Goal: Task Accomplishment & Management: Manage account settings

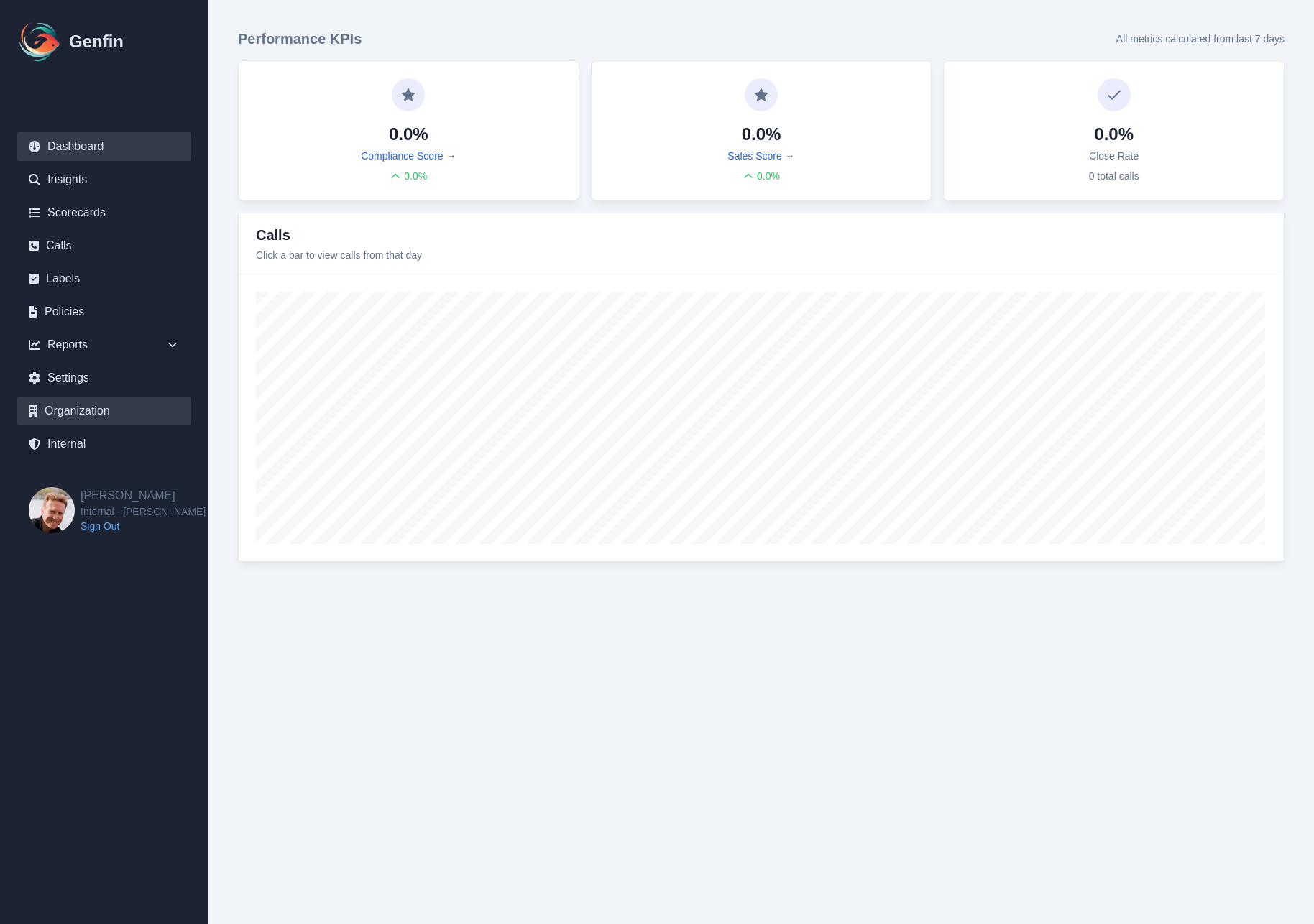
click at [71, 408] on link "Organization" at bounding box center [104, 411] width 174 height 29
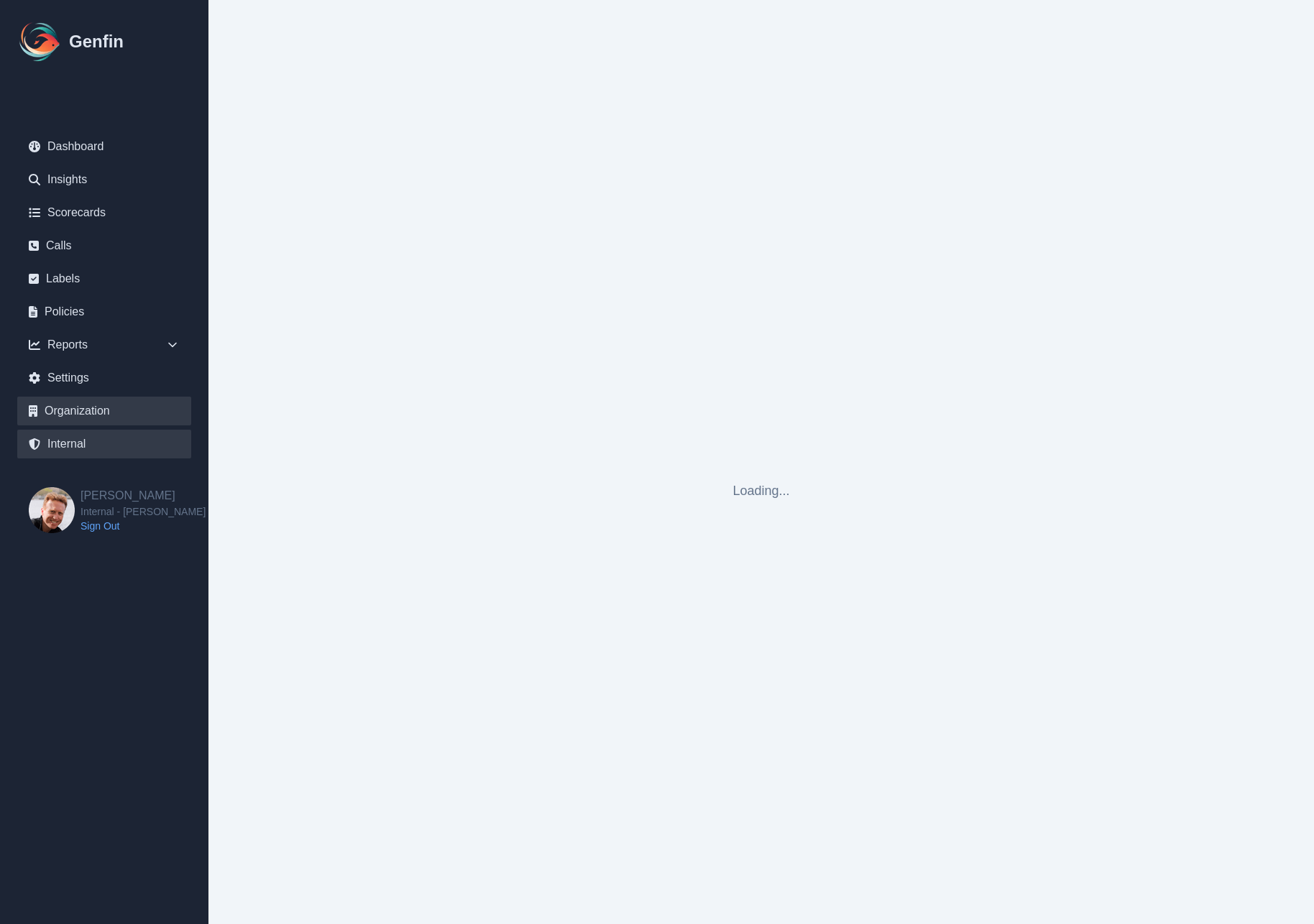
click at [96, 446] on link "Internal" at bounding box center [104, 444] width 174 height 29
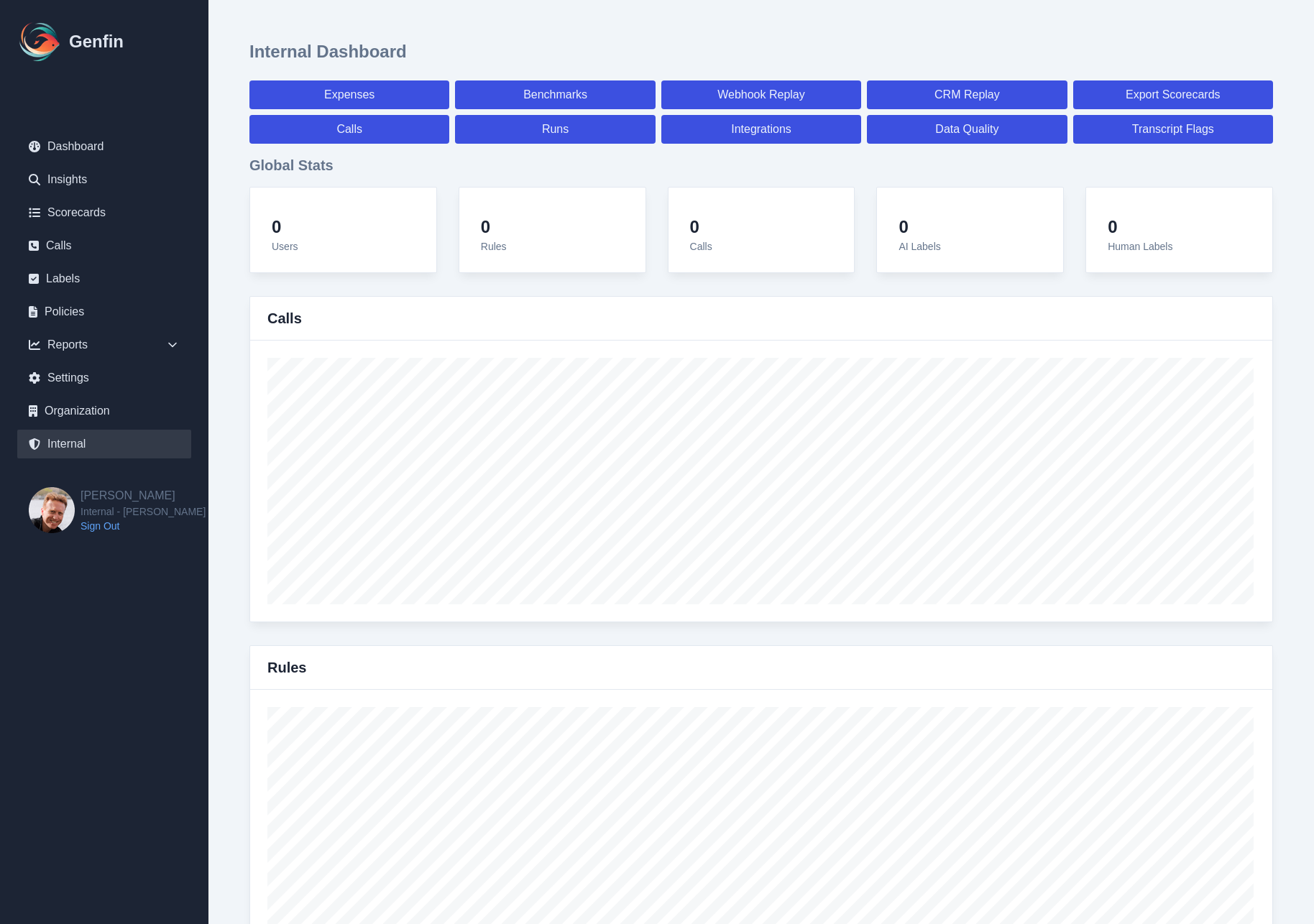
select select "paid"
select select "7"
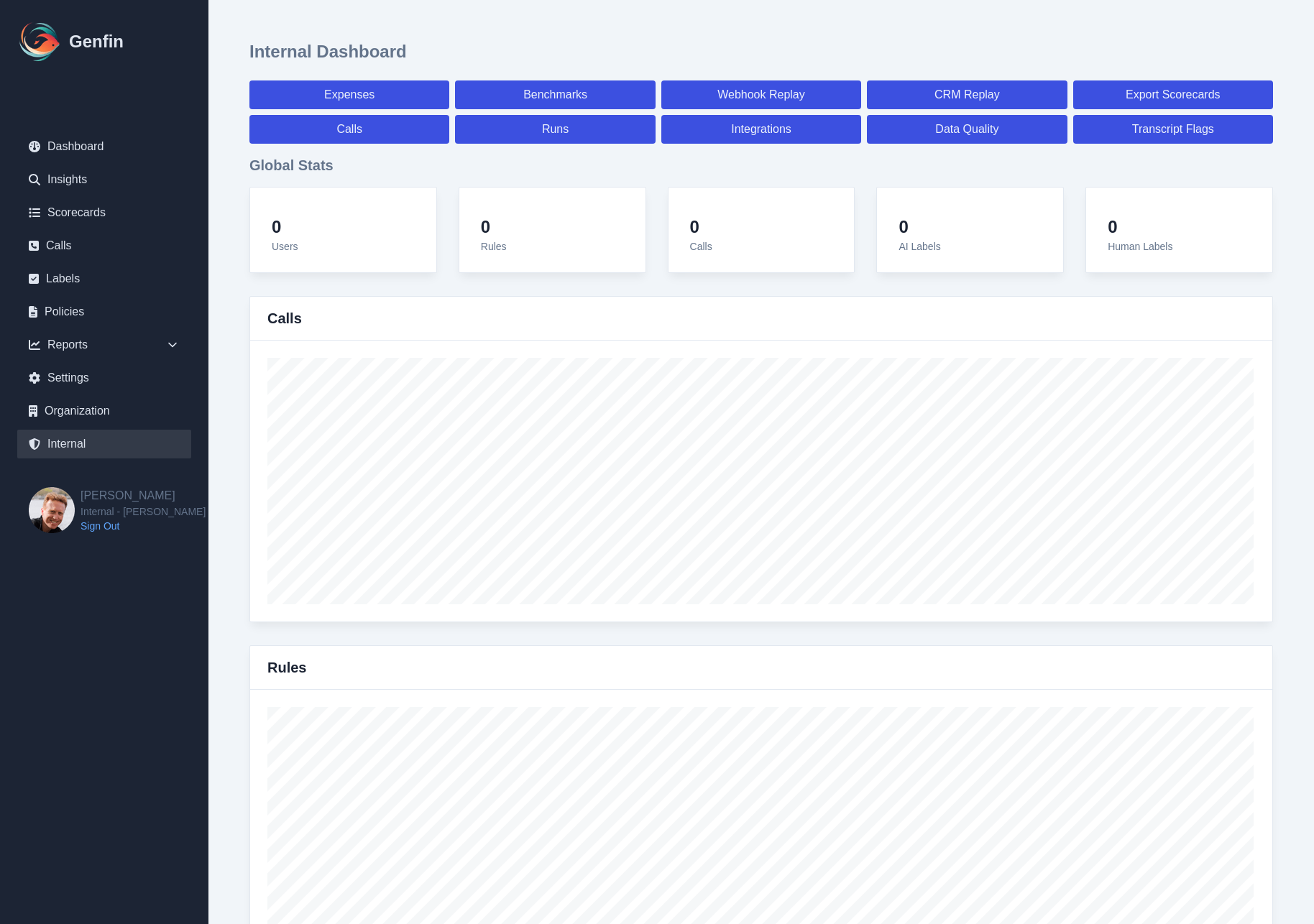
select select "paid"
select select "7"
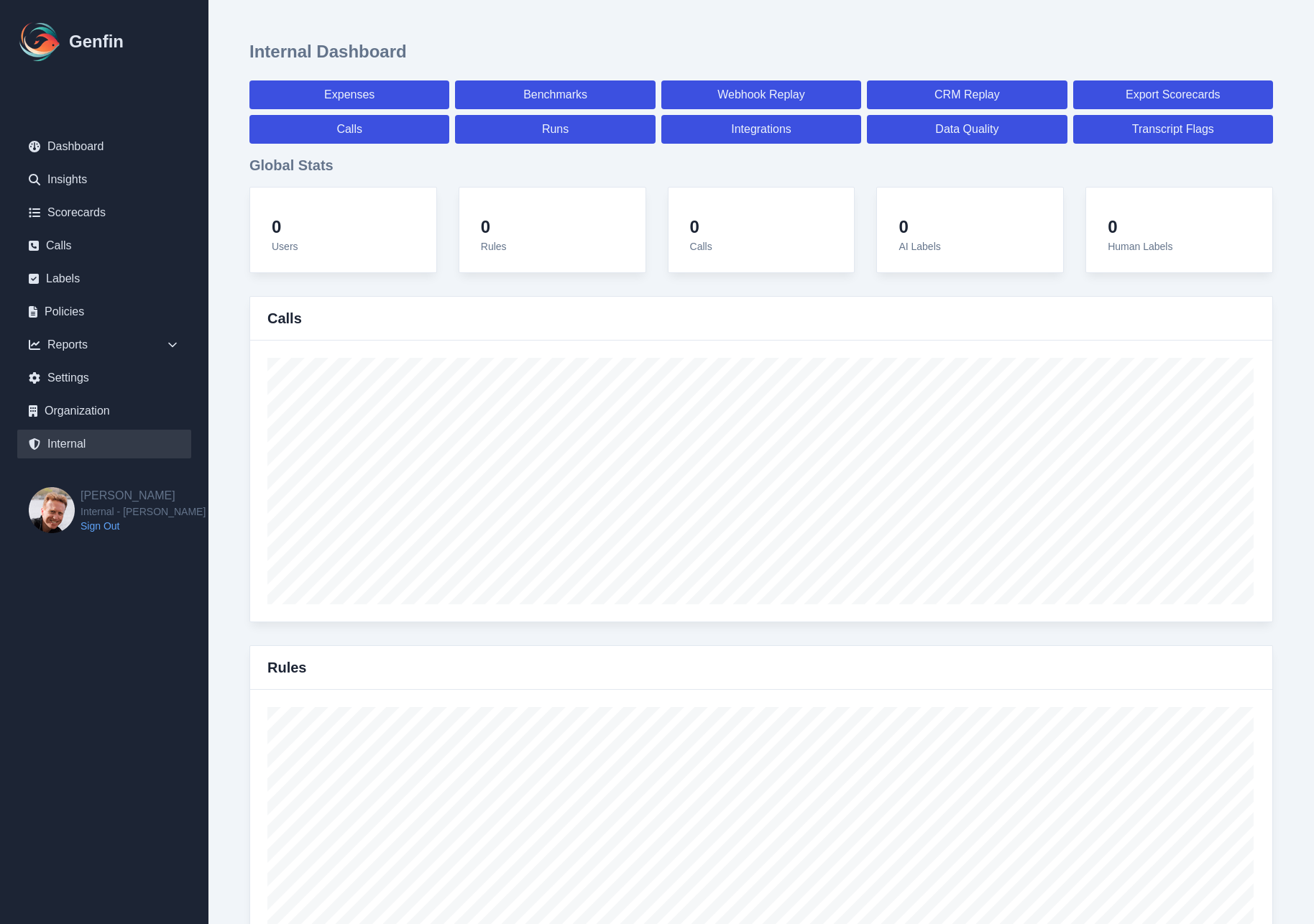
select select "7"
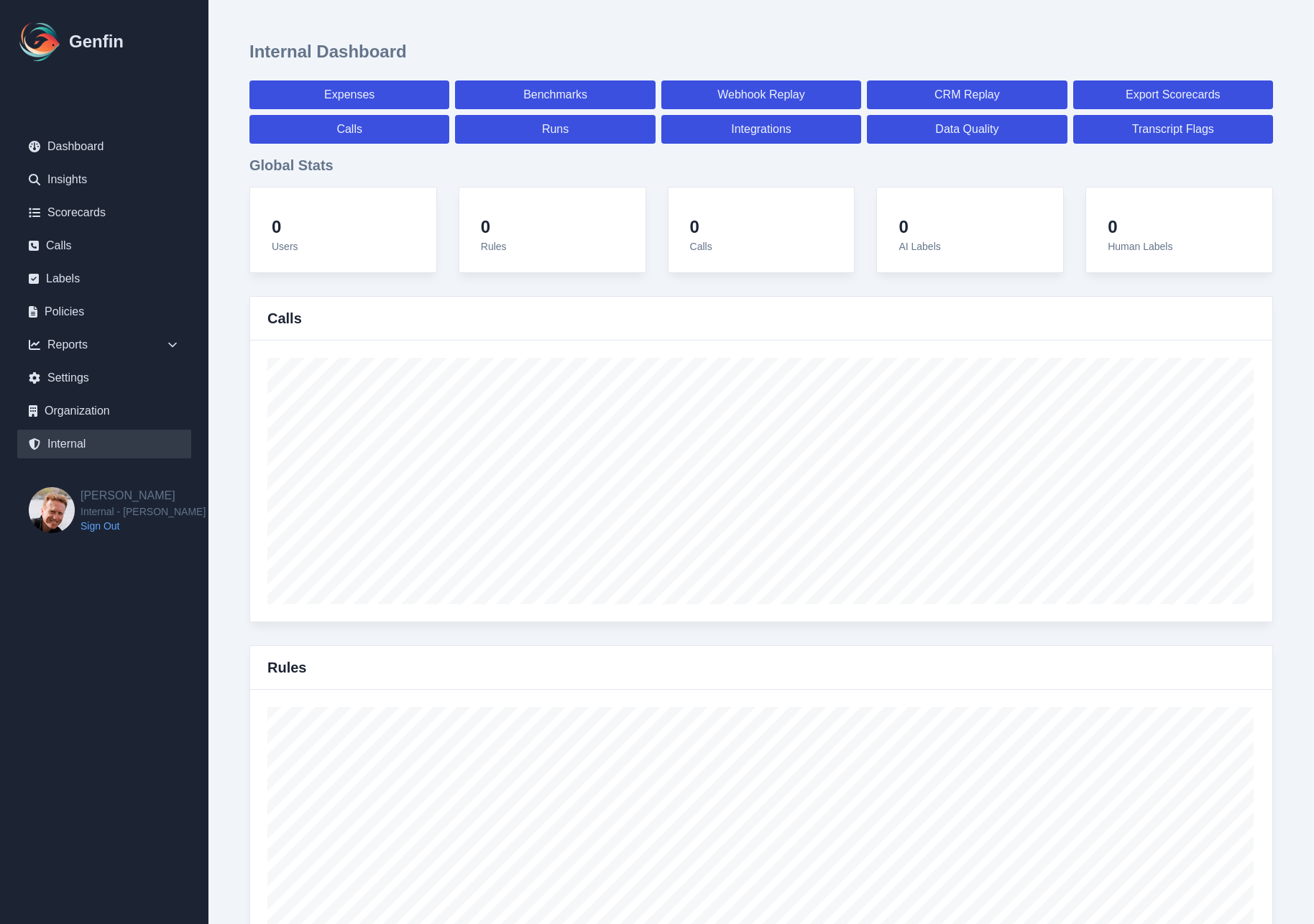
select select "7"
select select "paid"
select select "7"
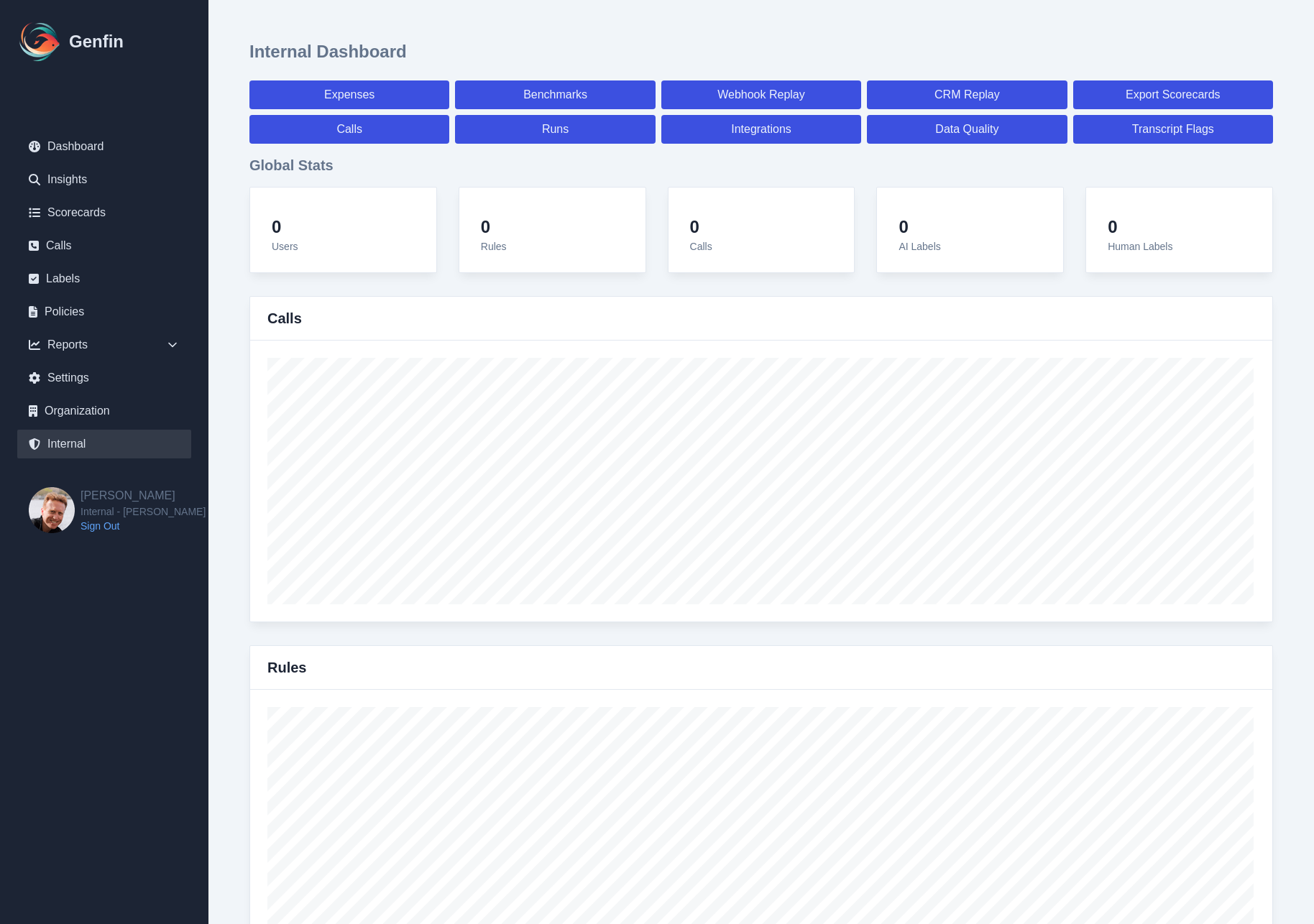
select select "7"
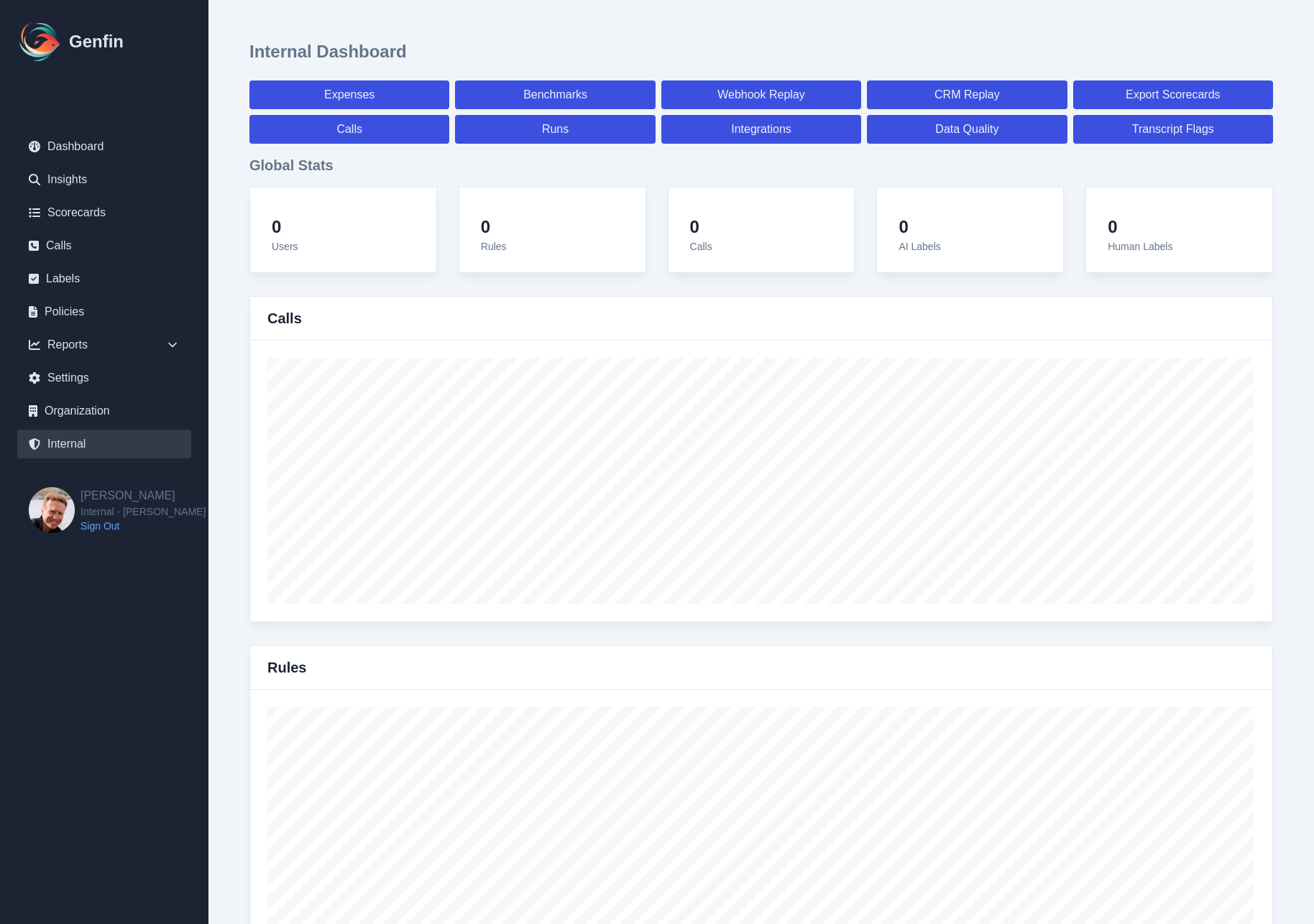
select select "7"
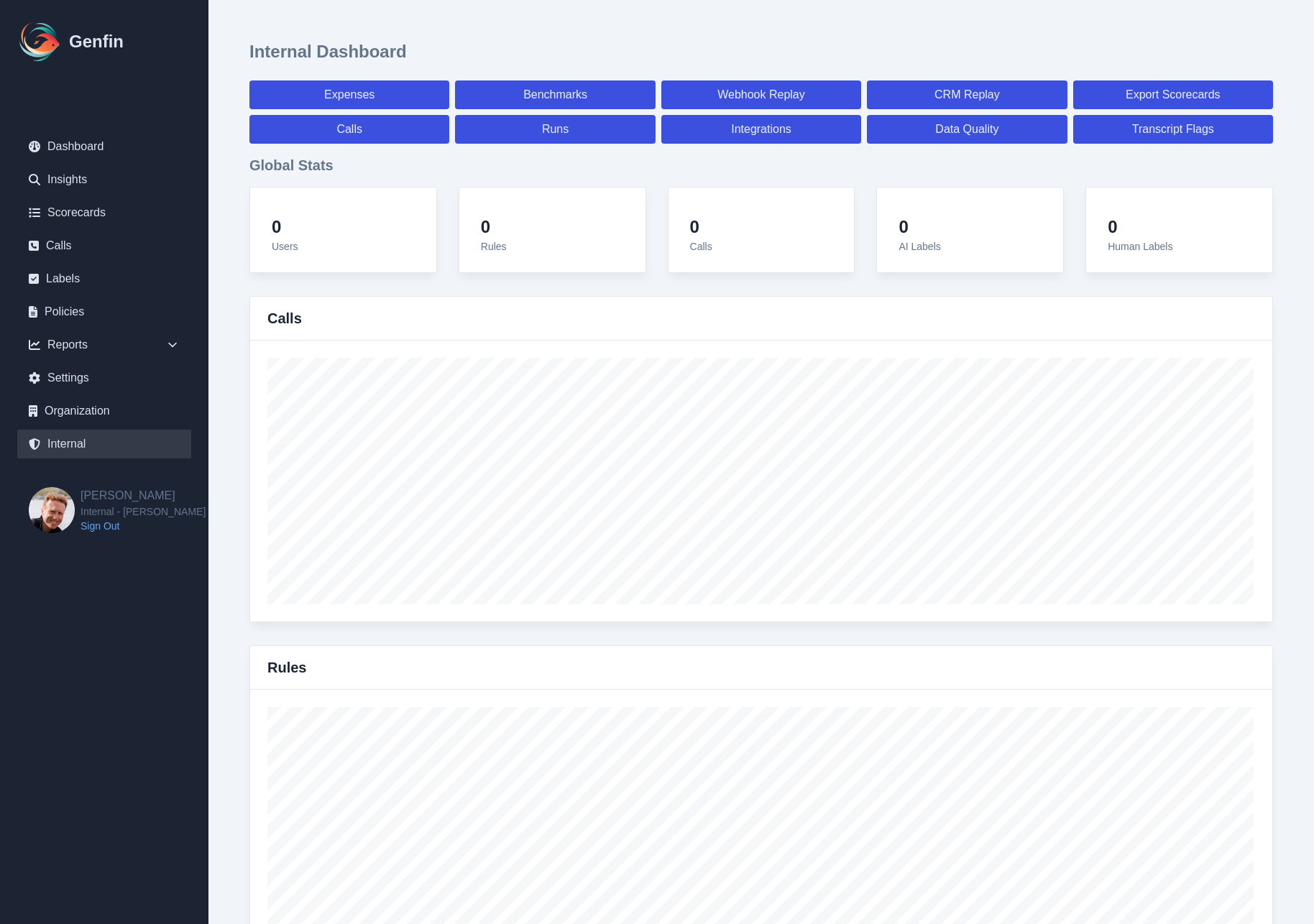
select select "7"
select select "paid"
select select "7"
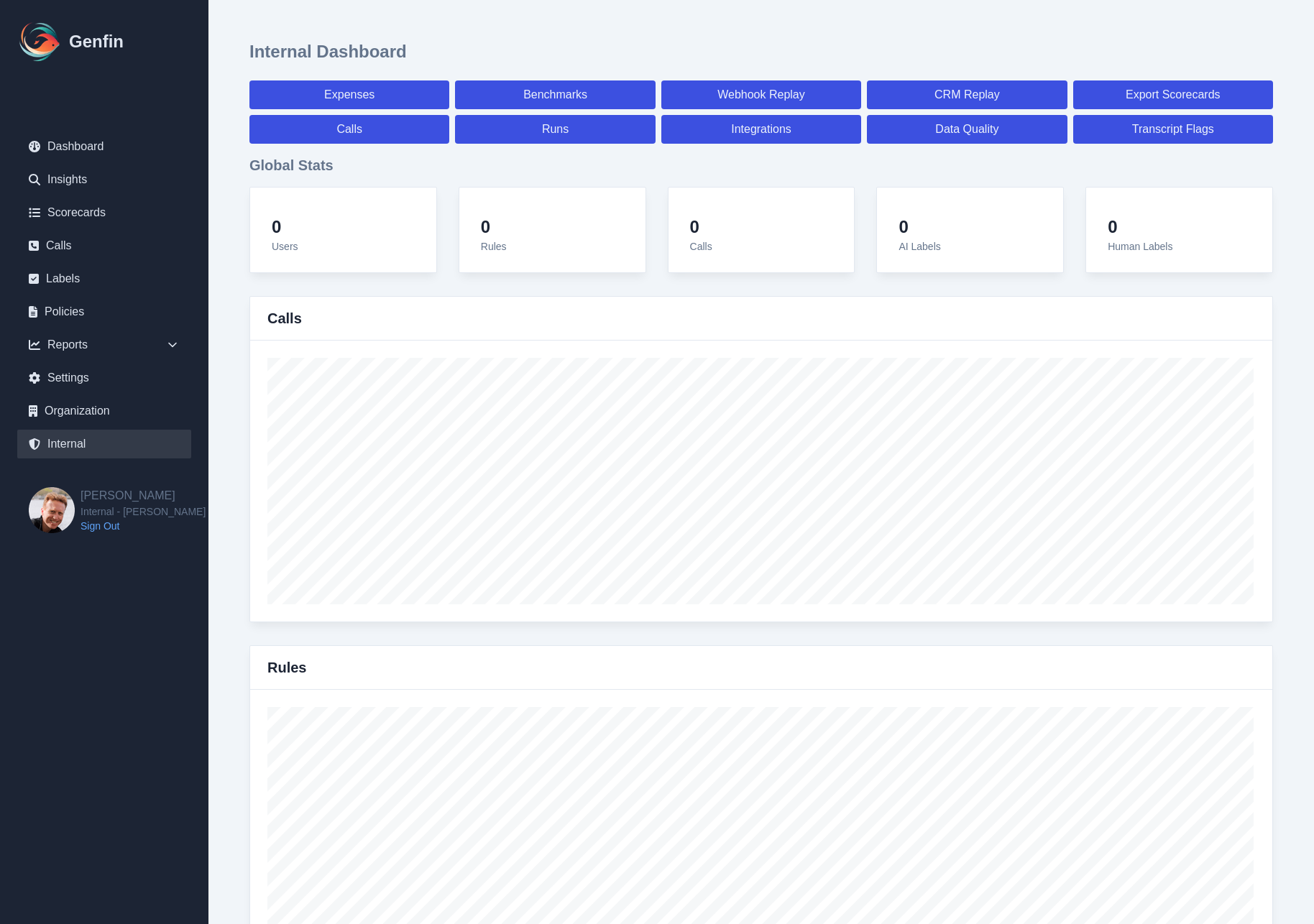
select select "paid"
select select "7"
select select "paid"
select select "7"
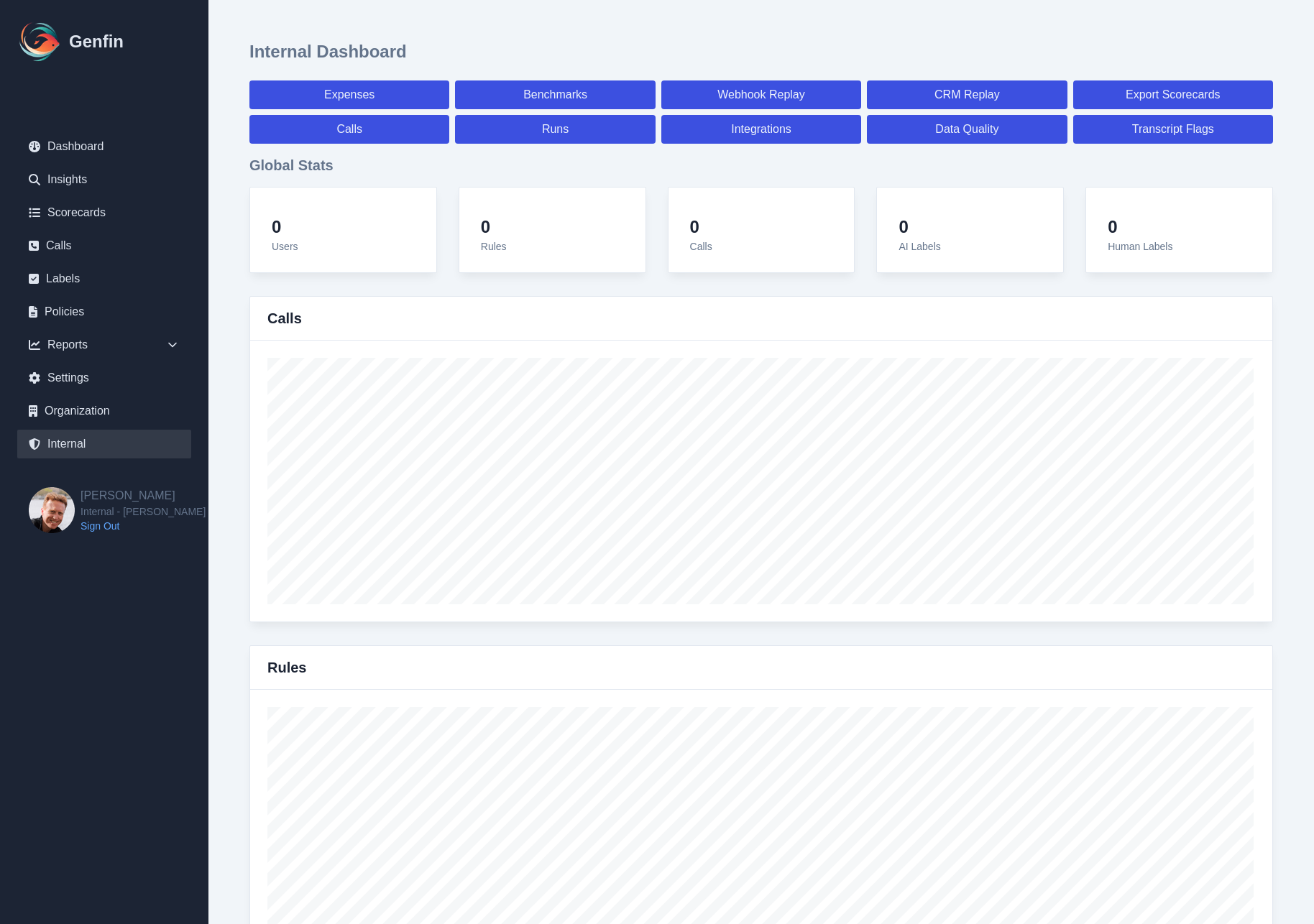
select select "7"
select select "paid"
select select "7"
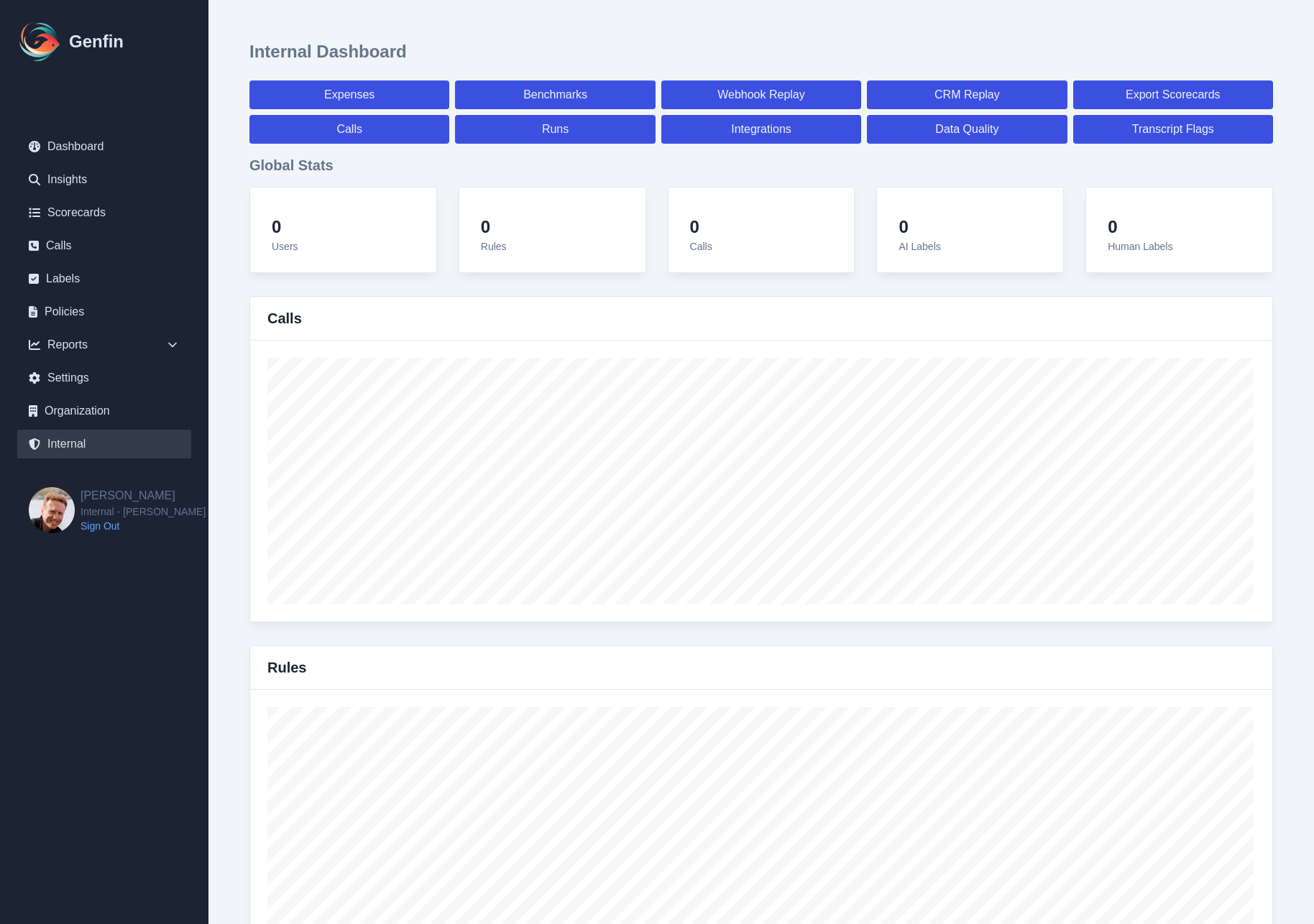
select select "paid"
select select "7"
select select "paid"
select select "7"
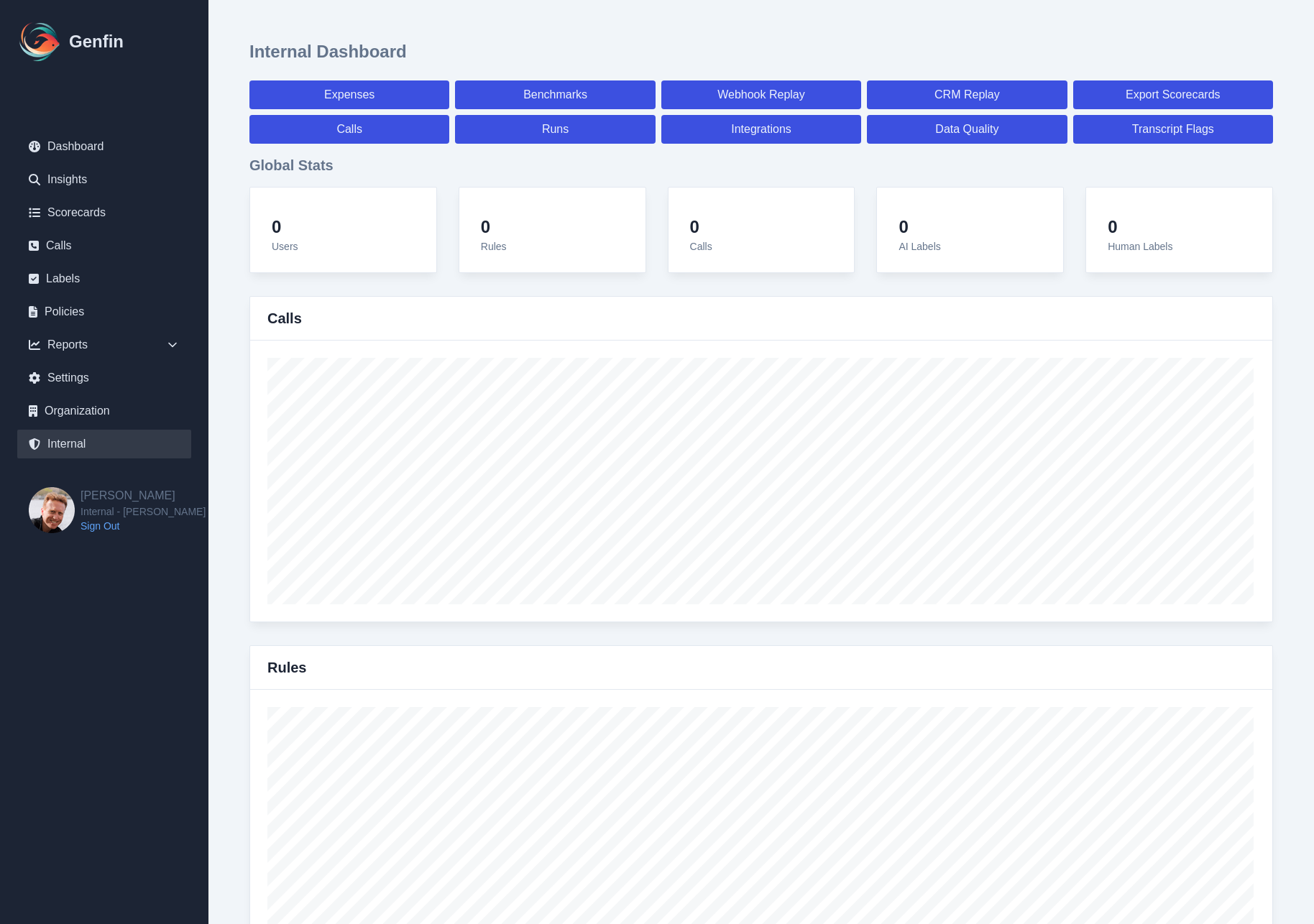
select select "7"
select select "paid"
select select "7"
select select "paid"
select select "7"
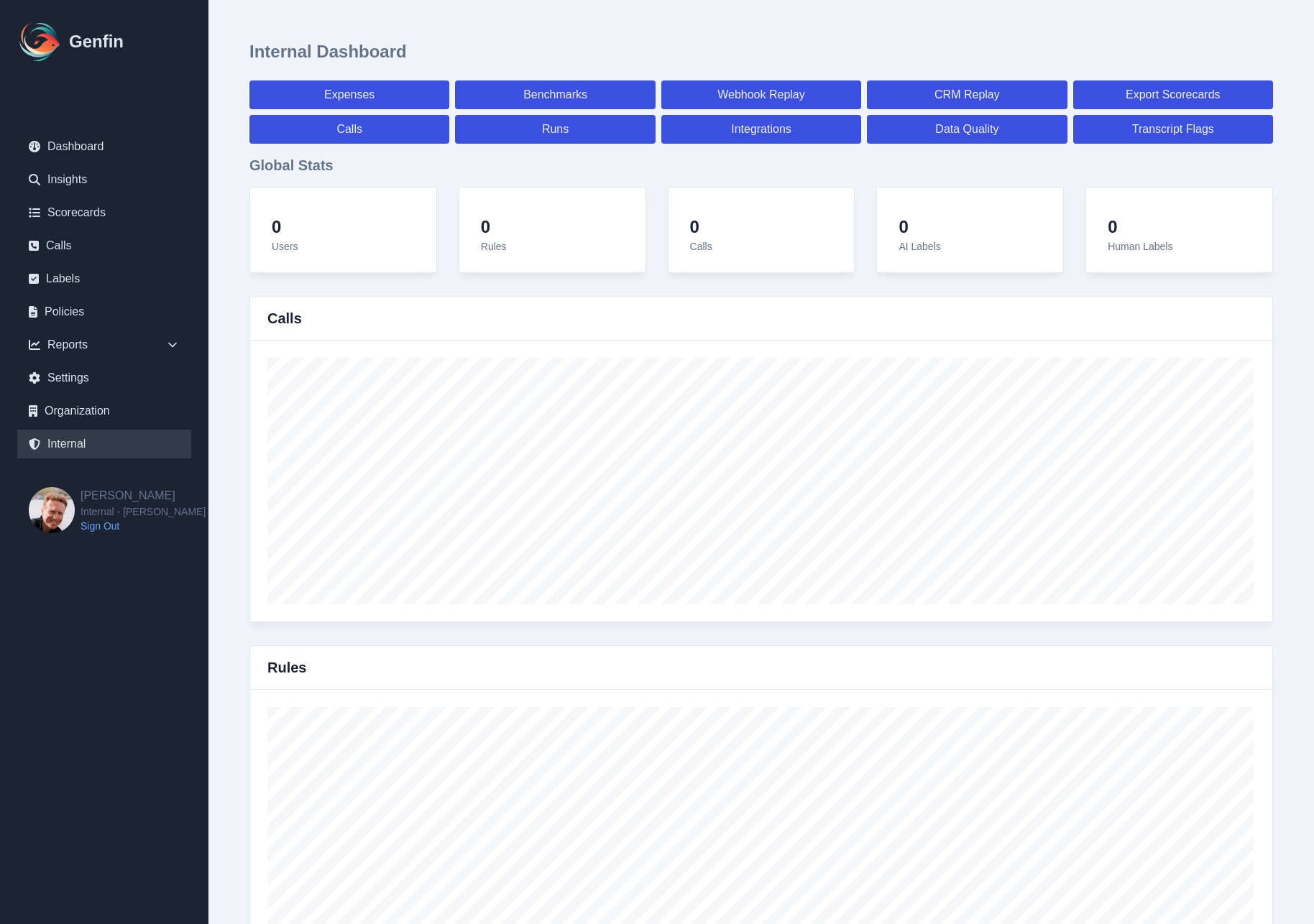
select select "7"
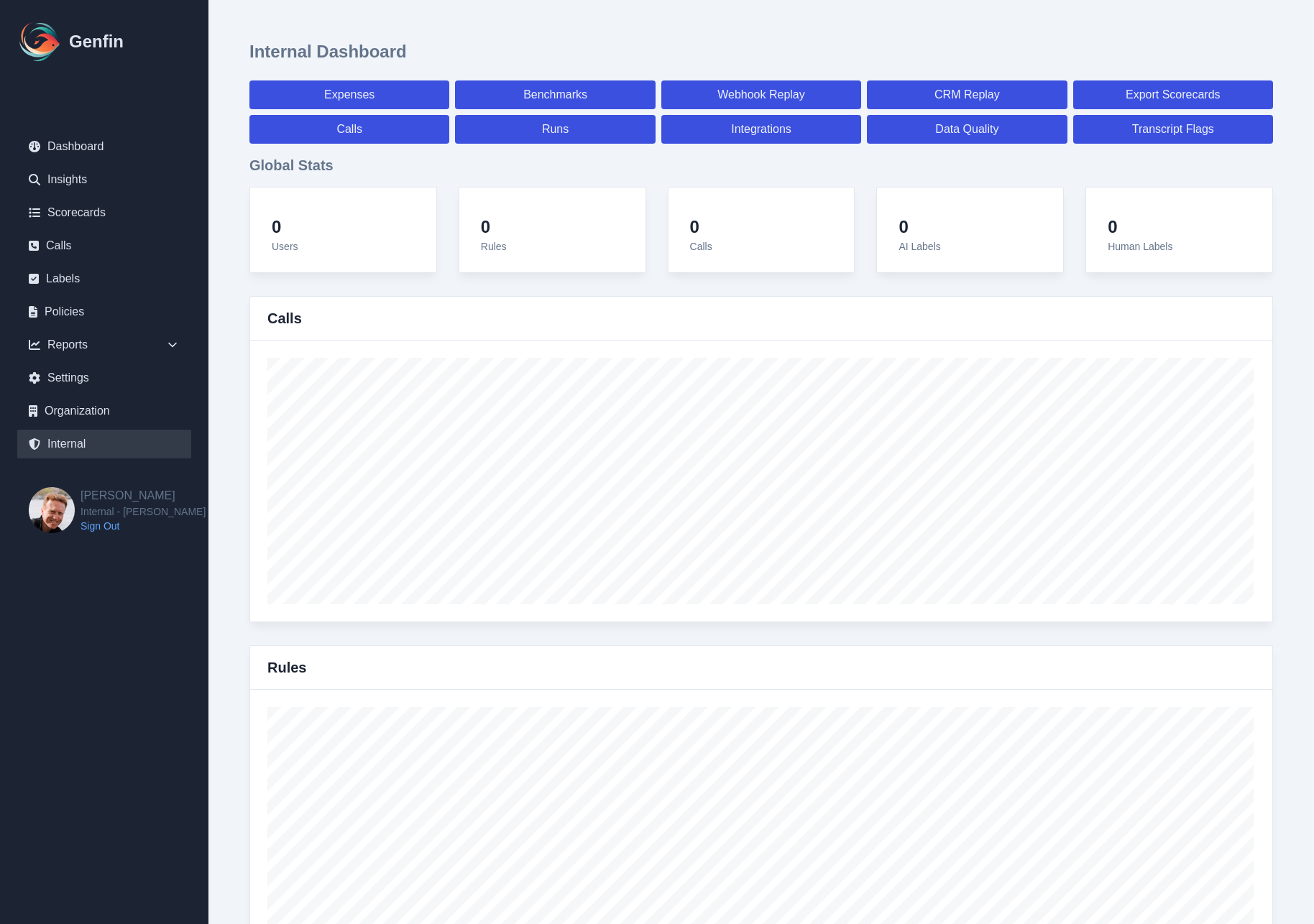
select select "paid"
select select "7"
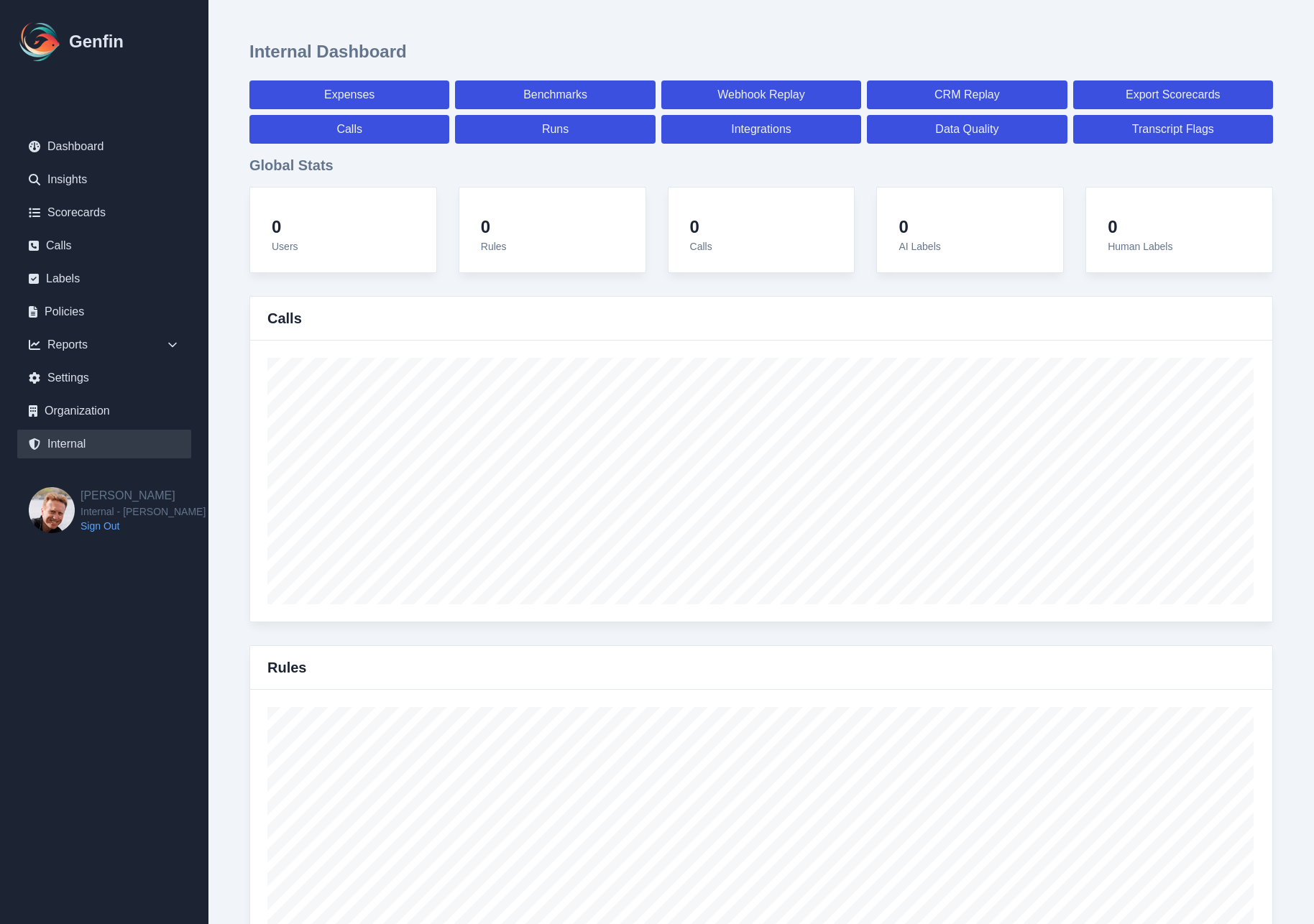
select select "paid"
select select "7"
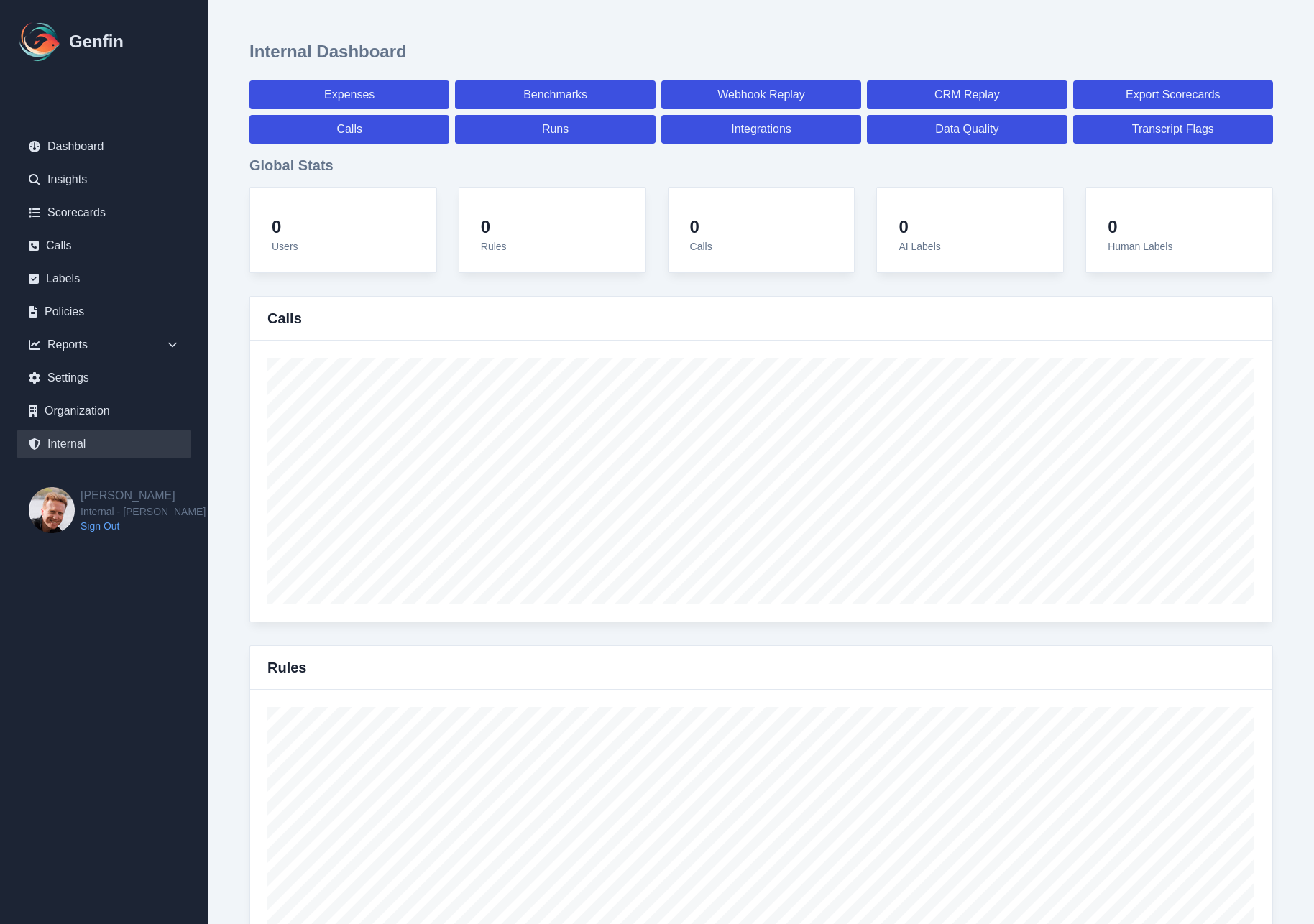
select select "7"
select select "paid"
select select "7"
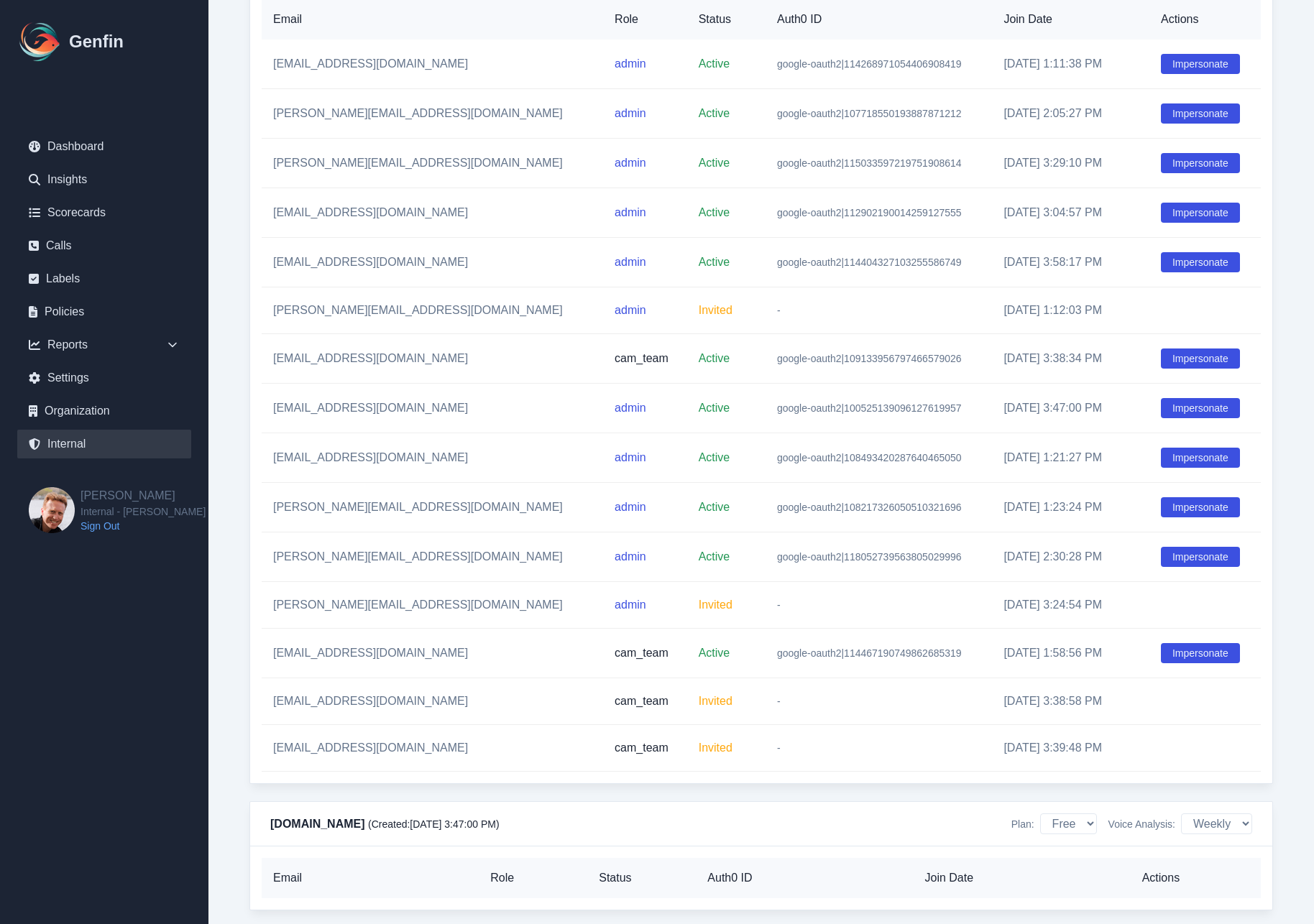
scroll to position [13575, 0]
click at [1175, 266] on button "Impersonate" at bounding box center [1200, 263] width 79 height 20
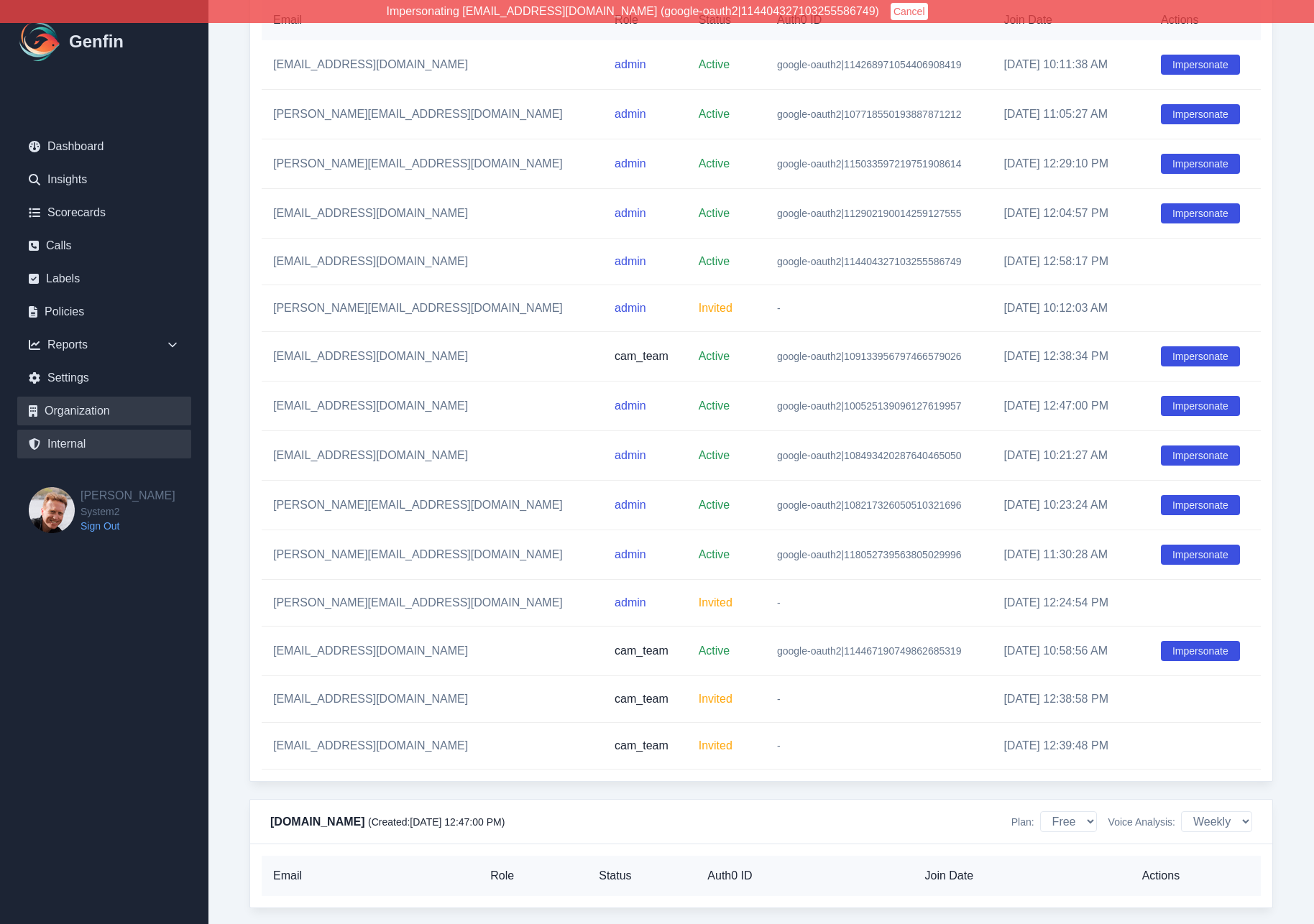
click at [83, 414] on link "Organization" at bounding box center [104, 411] width 174 height 29
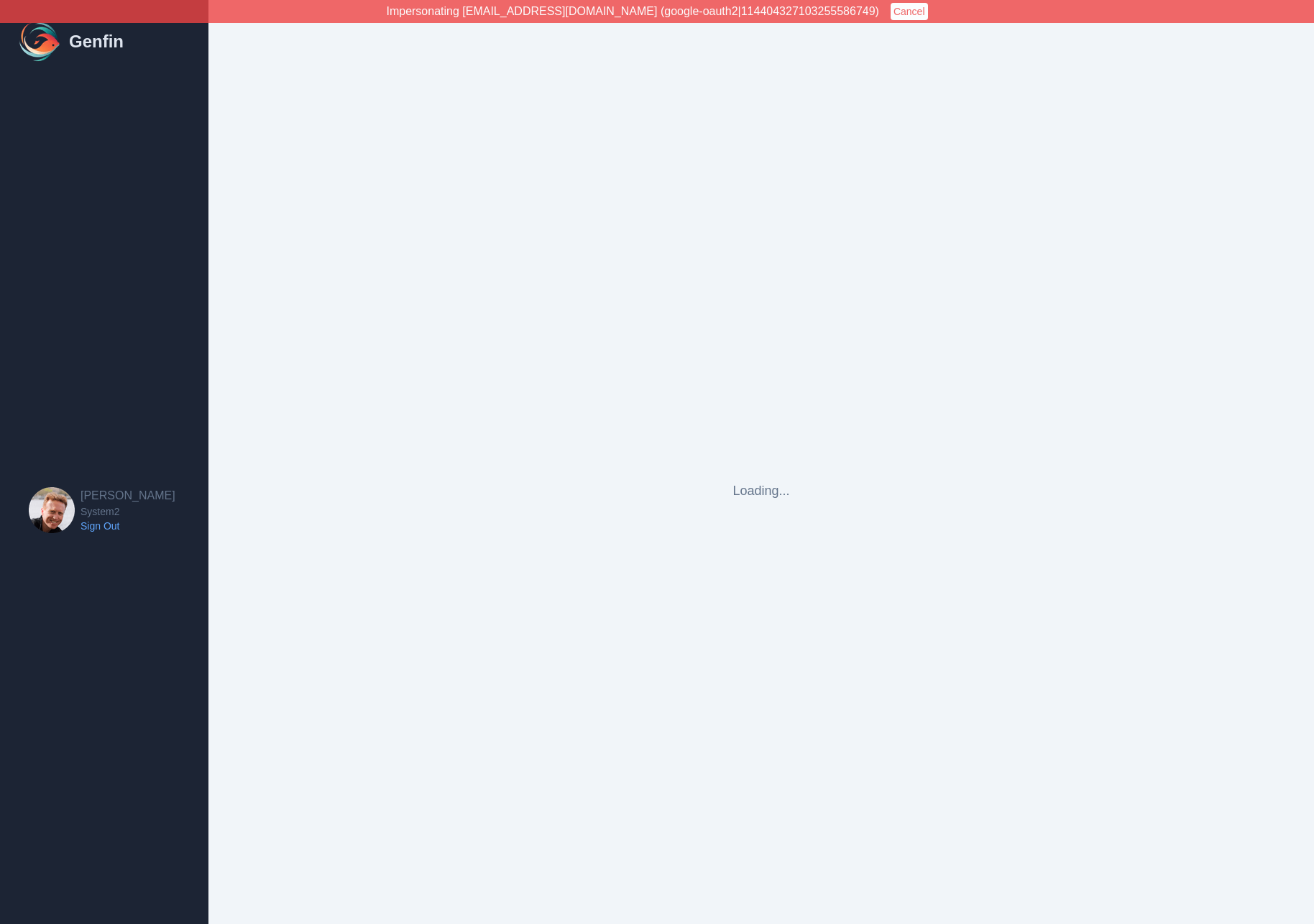
select select "cam_team"
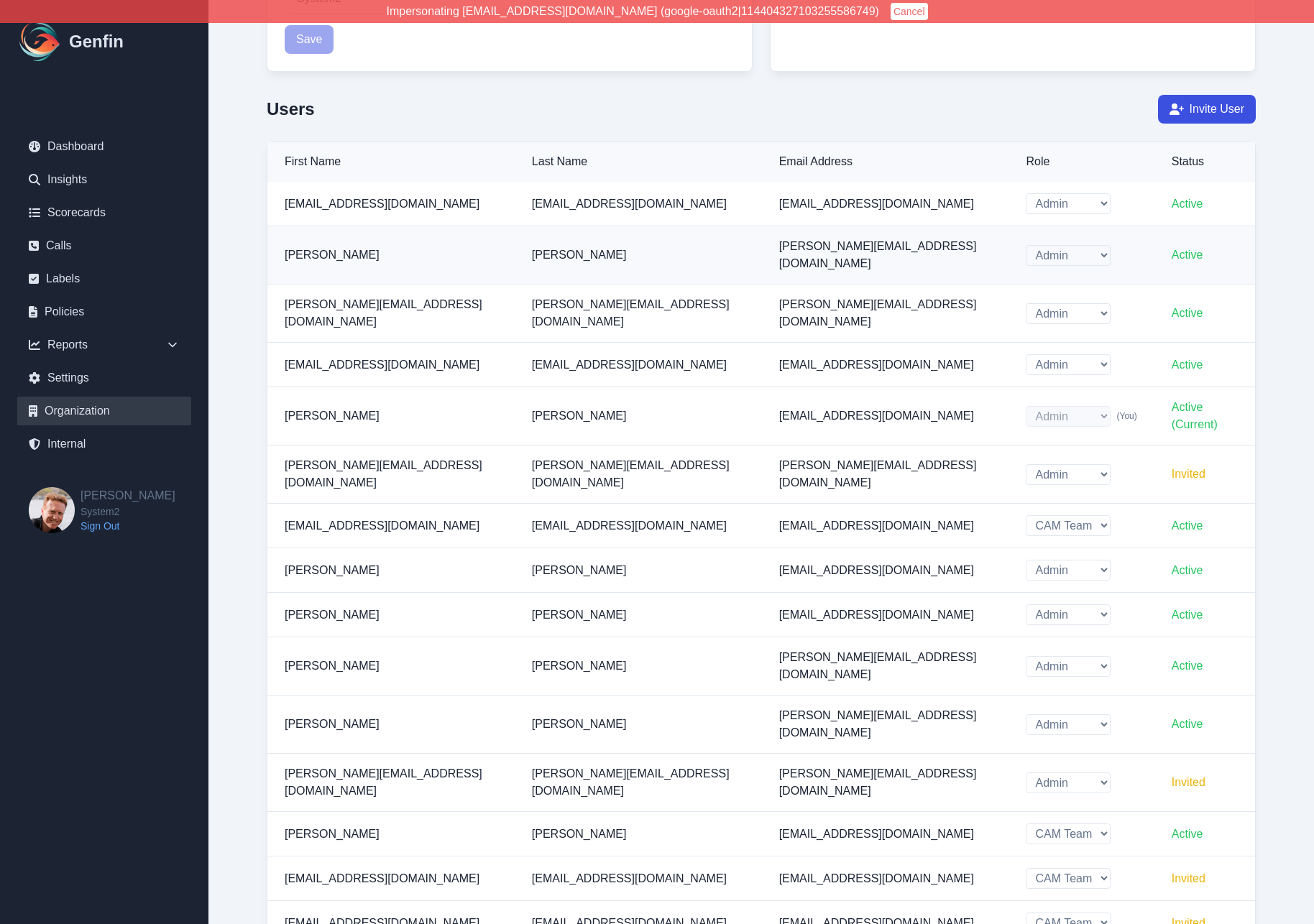
scroll to position [262, 0]
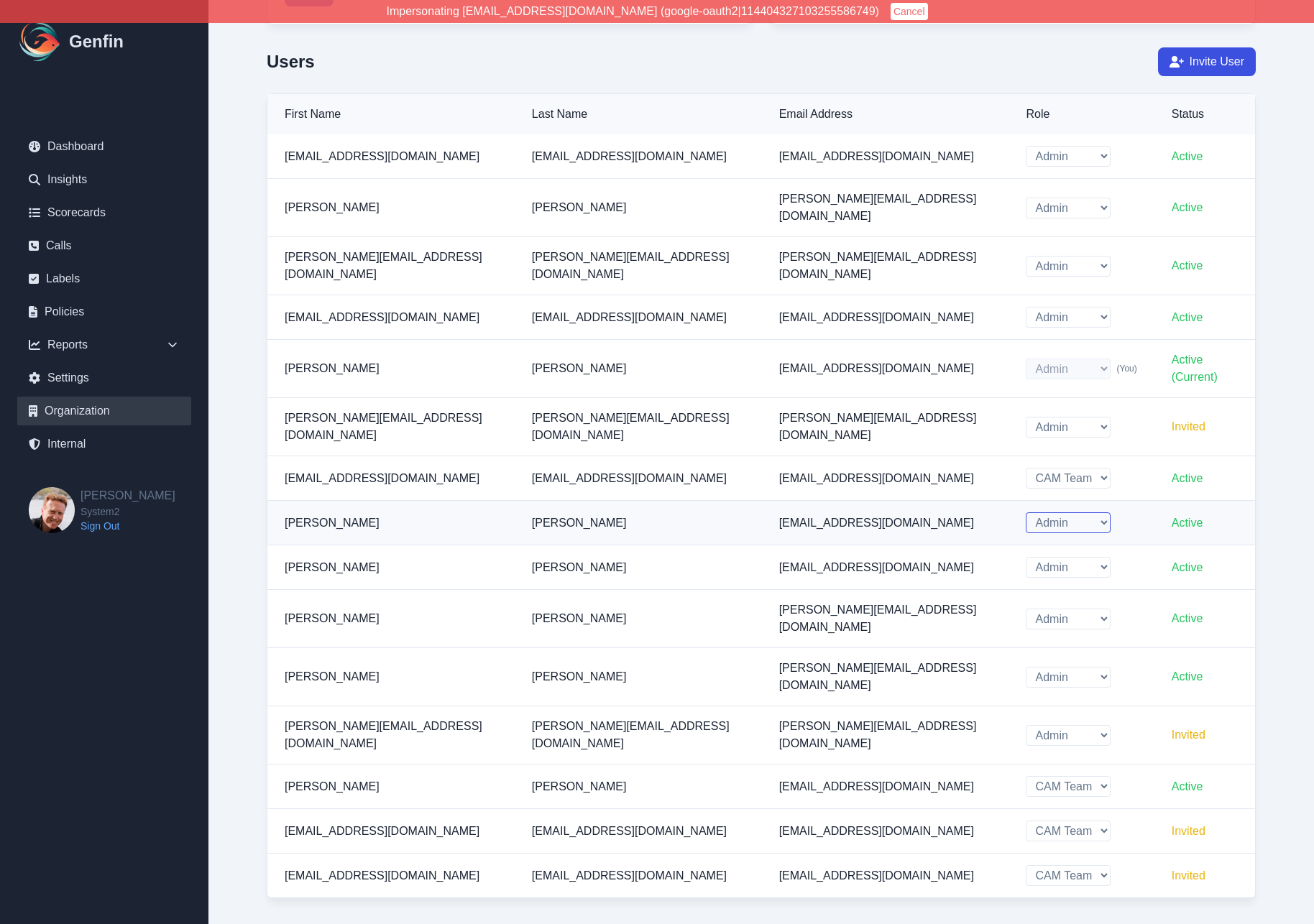
click at [1026, 513] on select "Admin CAM Team" at bounding box center [1068, 523] width 85 height 21
select select "cam_team"
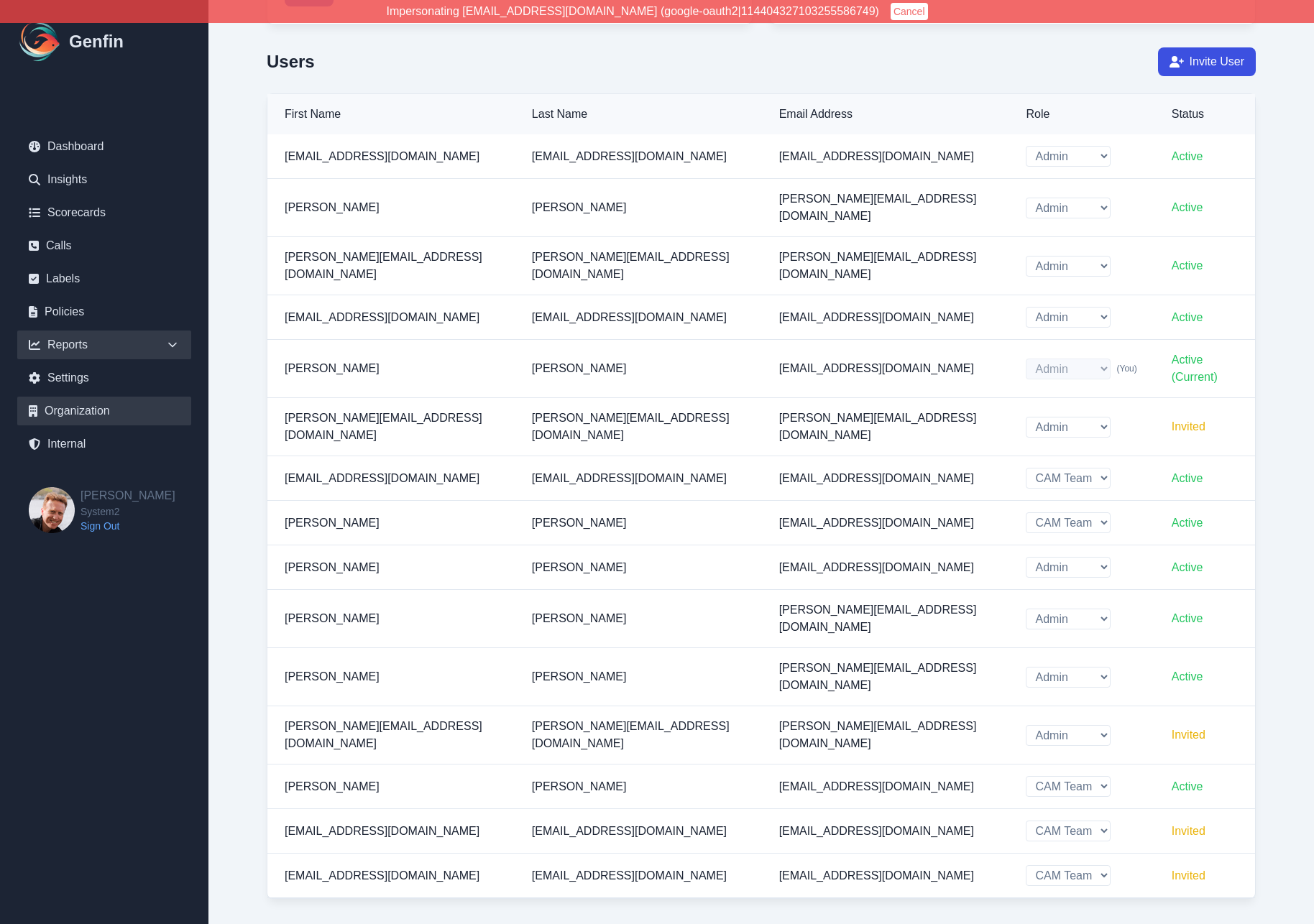
click at [174, 344] on icon at bounding box center [172, 344] width 14 height 14
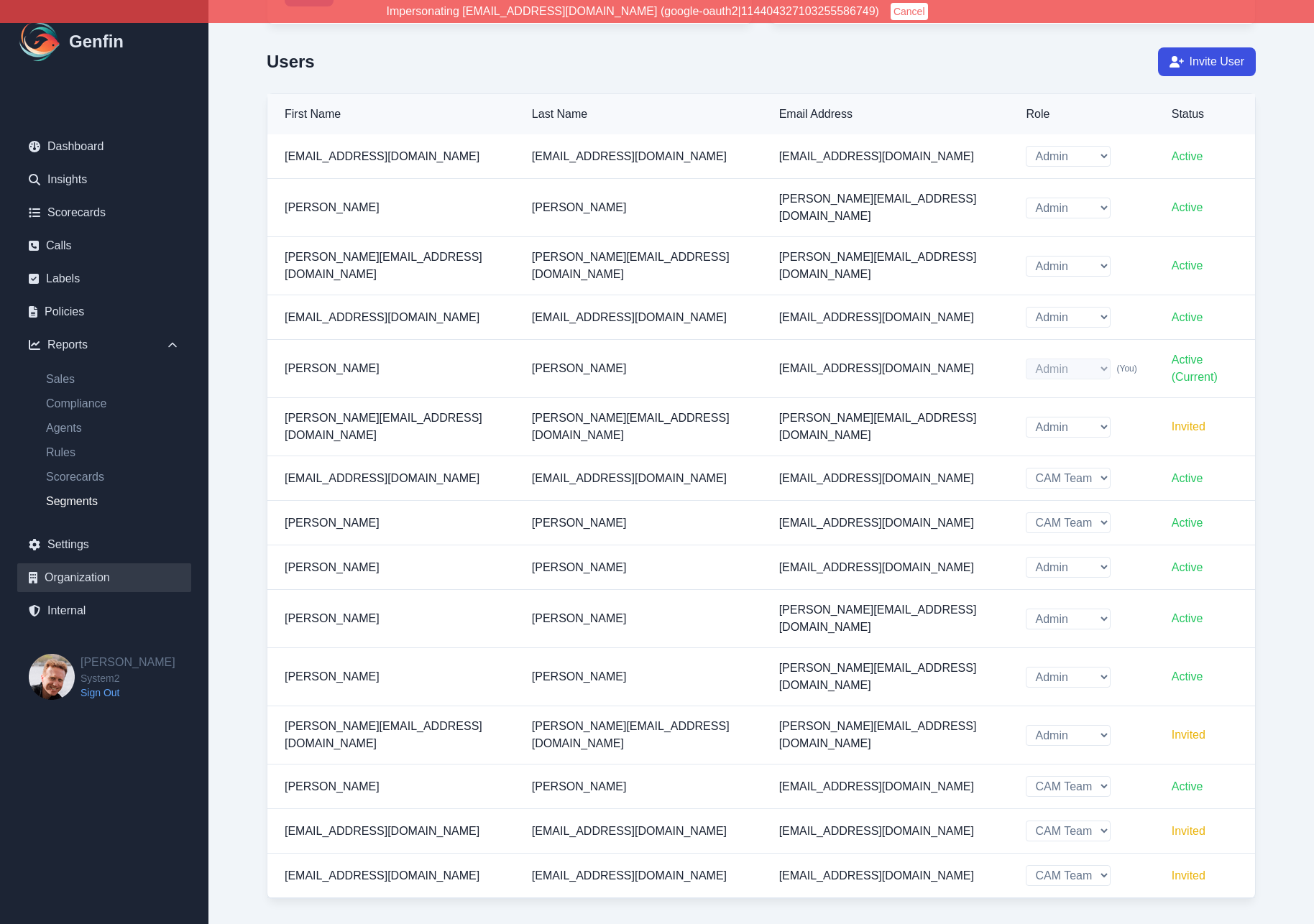
click at [71, 504] on link "Segments" at bounding box center [113, 501] width 156 height 17
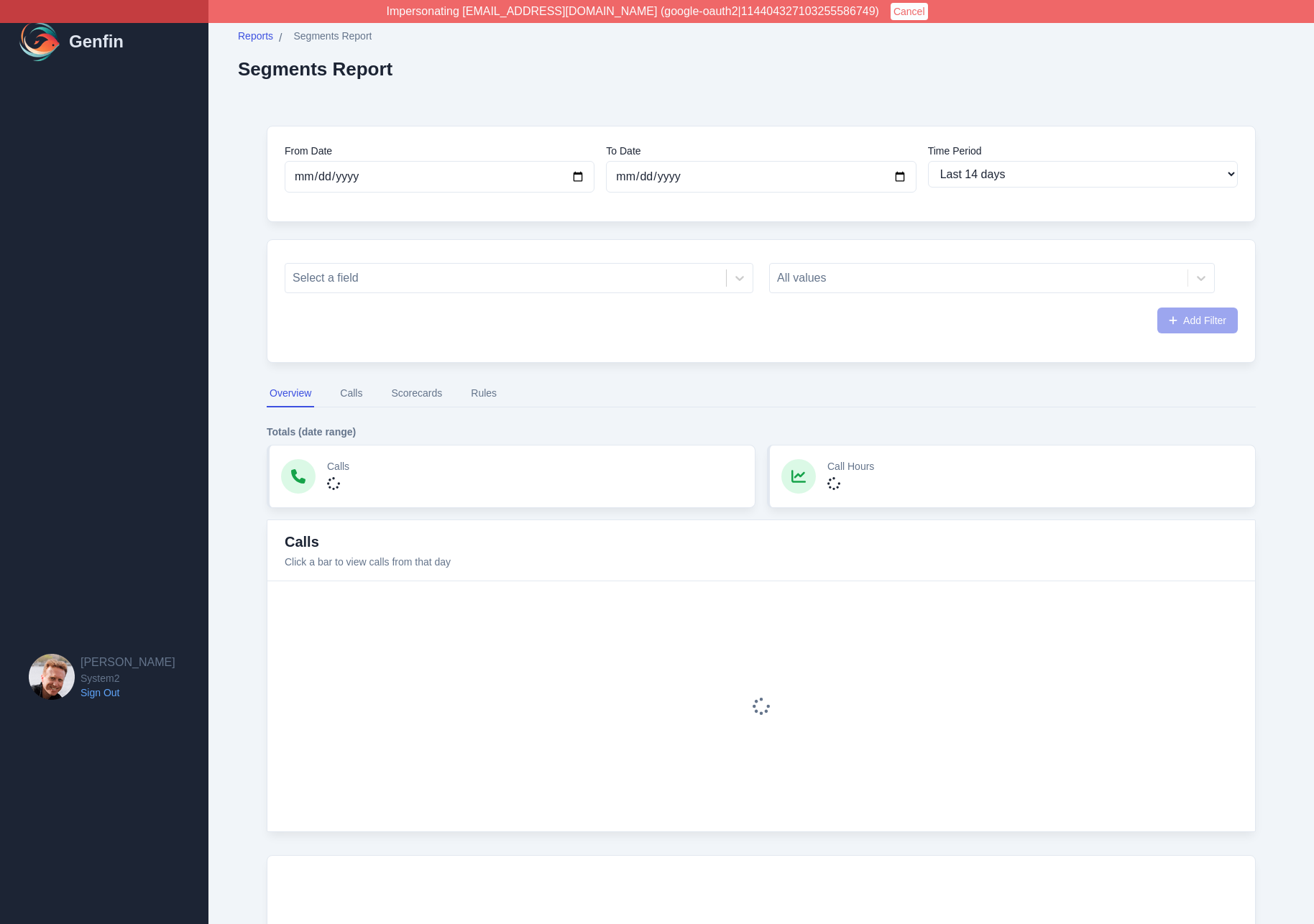
select select "14"
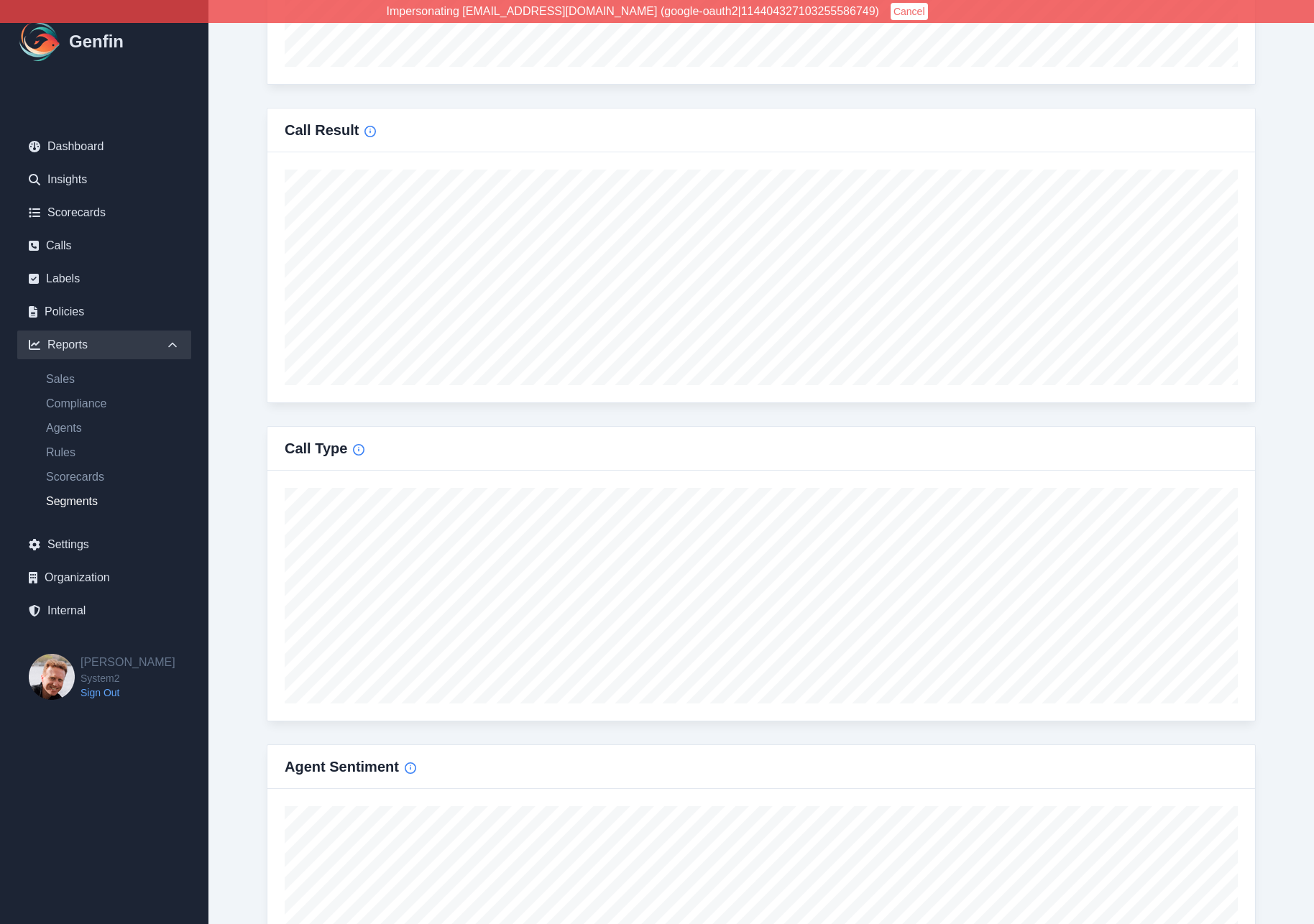
scroll to position [226, 0]
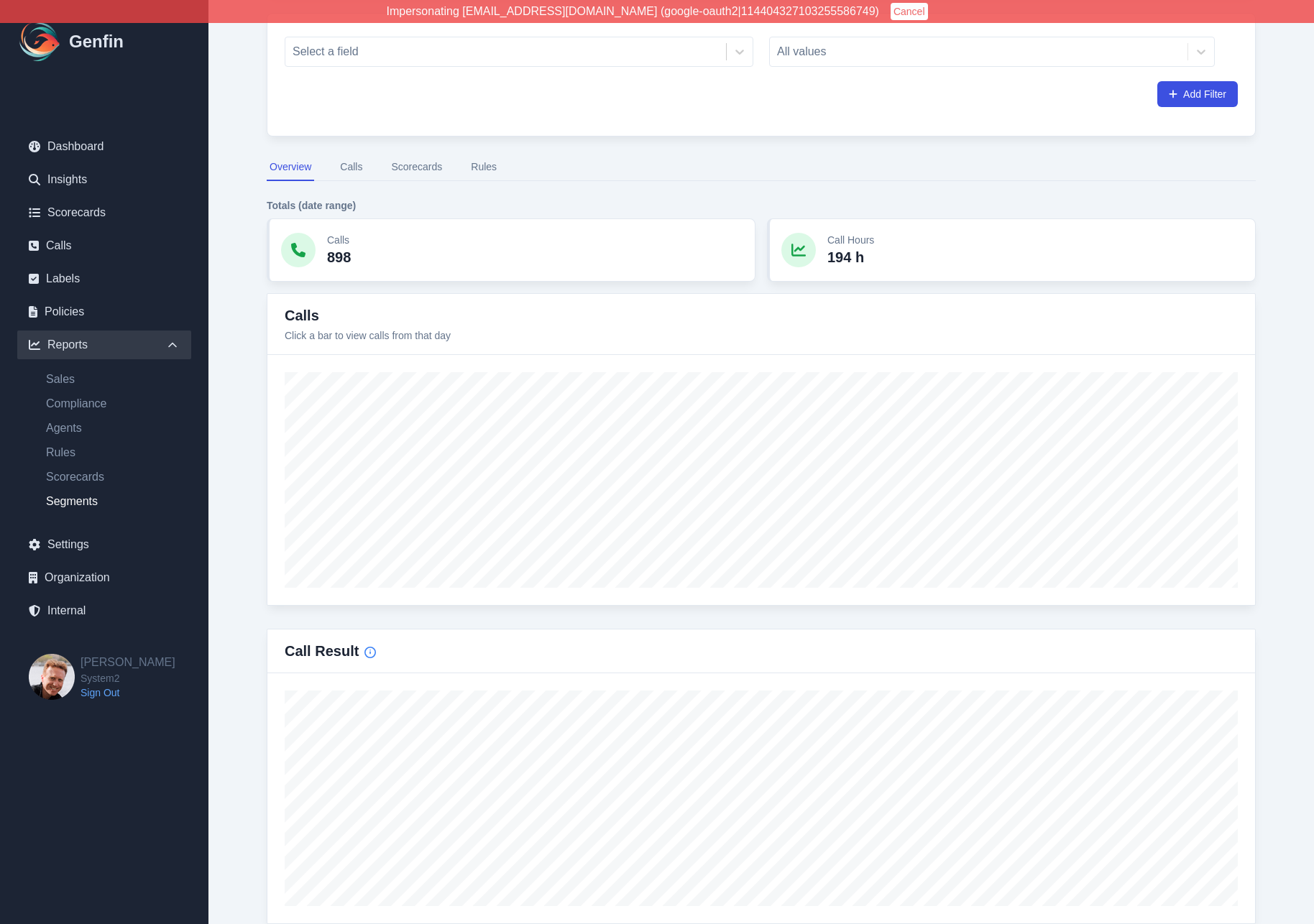
click at [357, 168] on button "Calls" at bounding box center [351, 167] width 28 height 27
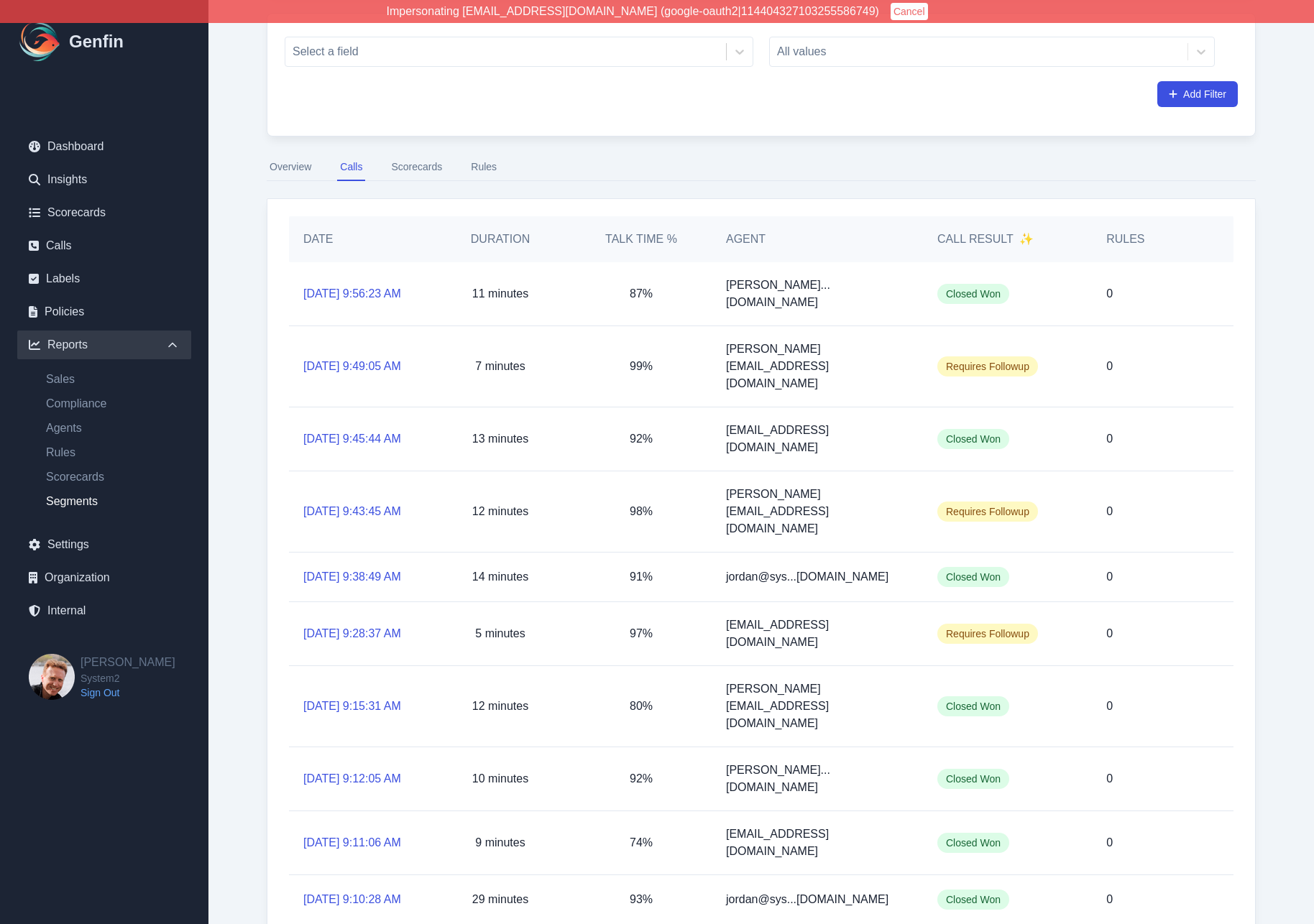
click at [437, 164] on button "Scorecards" at bounding box center [416, 167] width 57 height 27
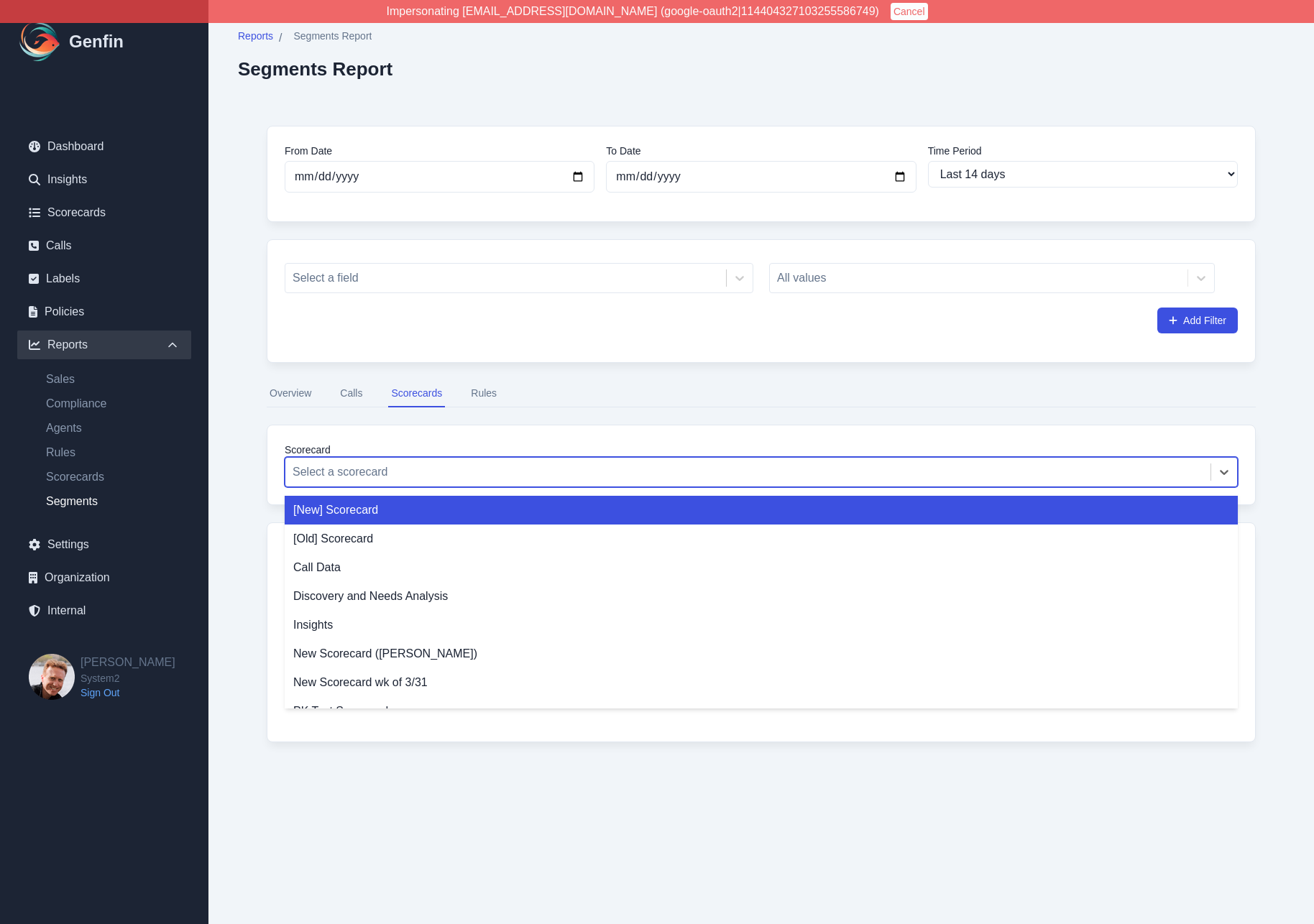
click at [352, 471] on div at bounding box center [748, 472] width 911 height 20
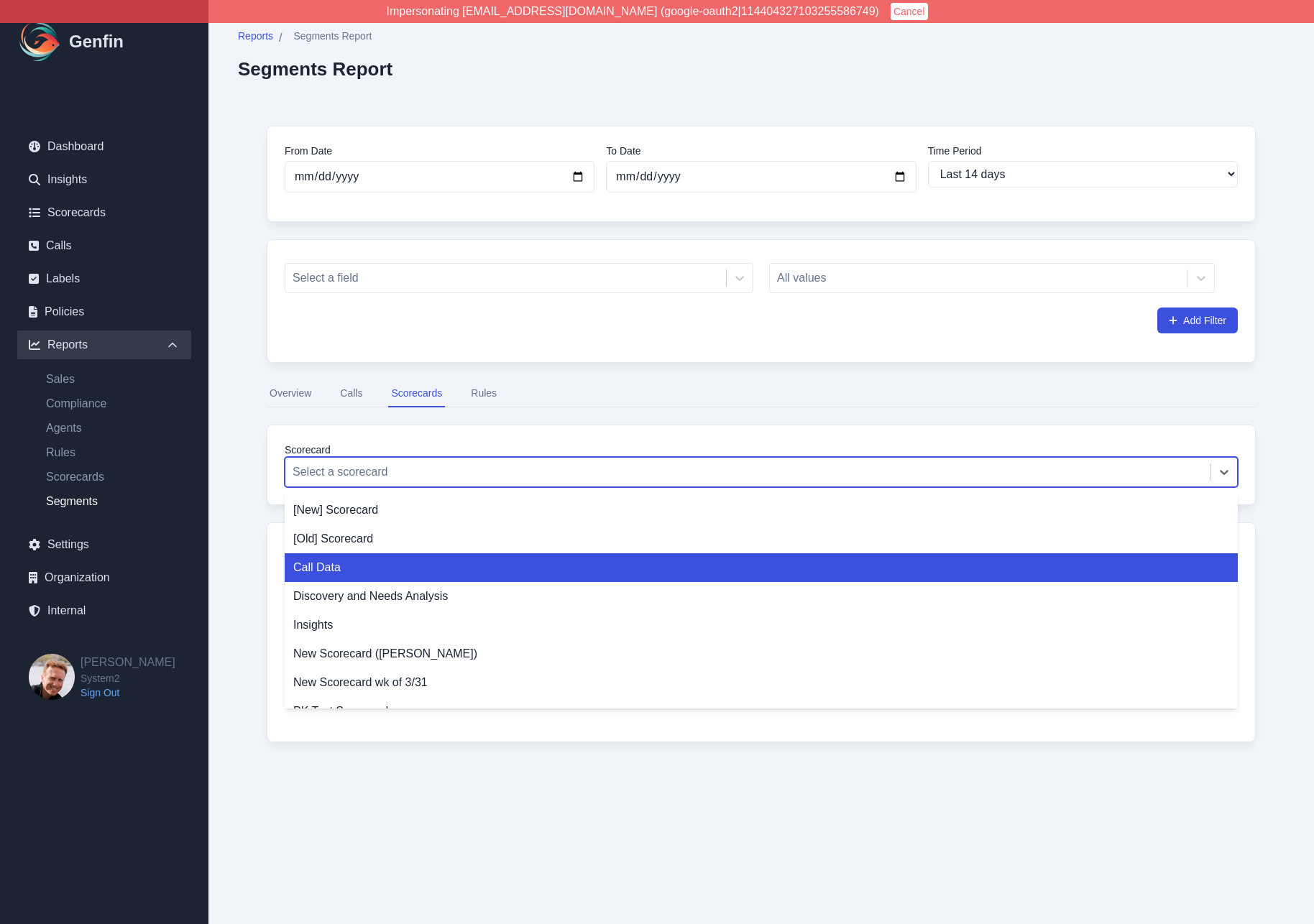
click at [327, 557] on div "Call Data" at bounding box center [761, 568] width 953 height 29
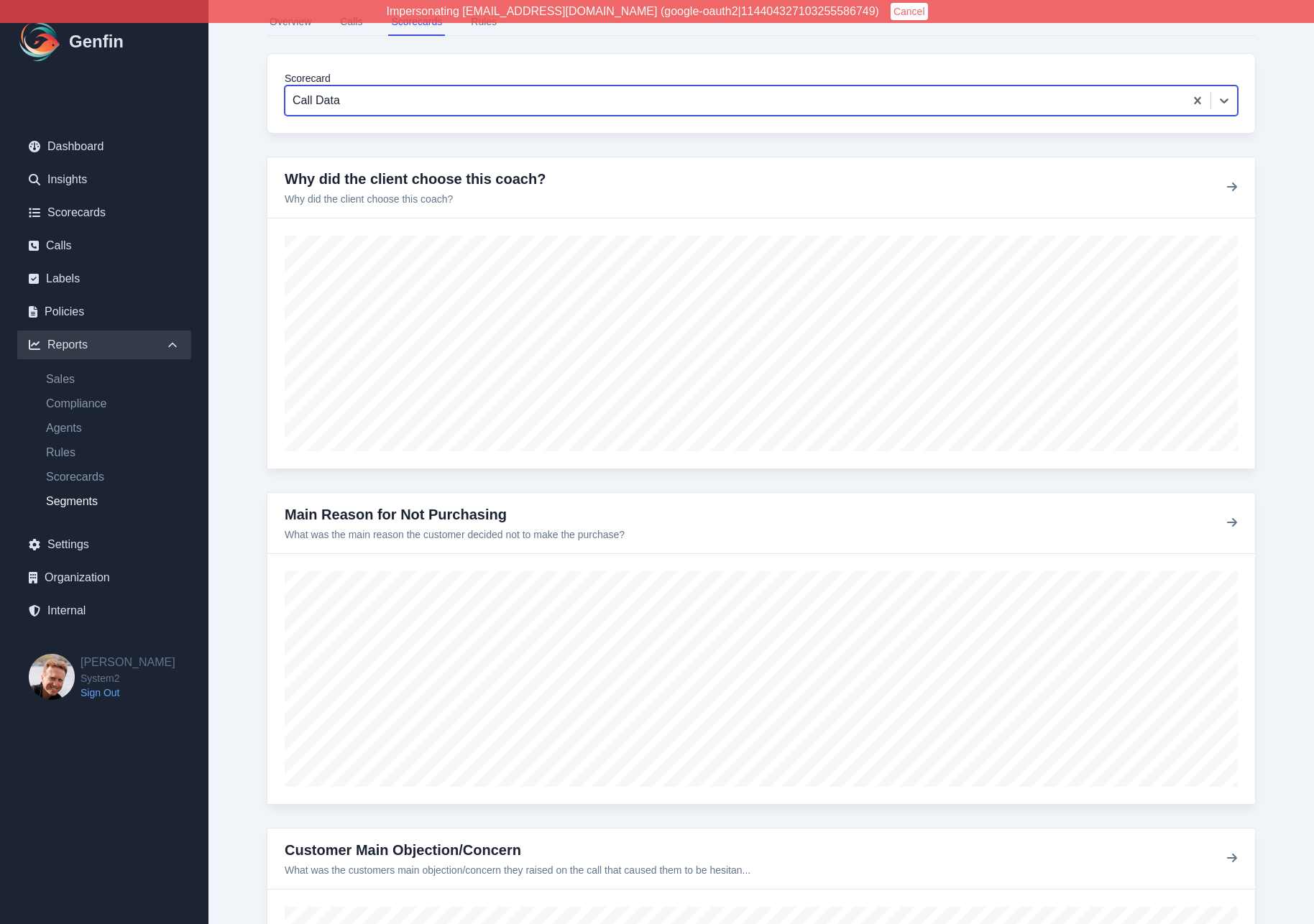
scroll to position [273, 0]
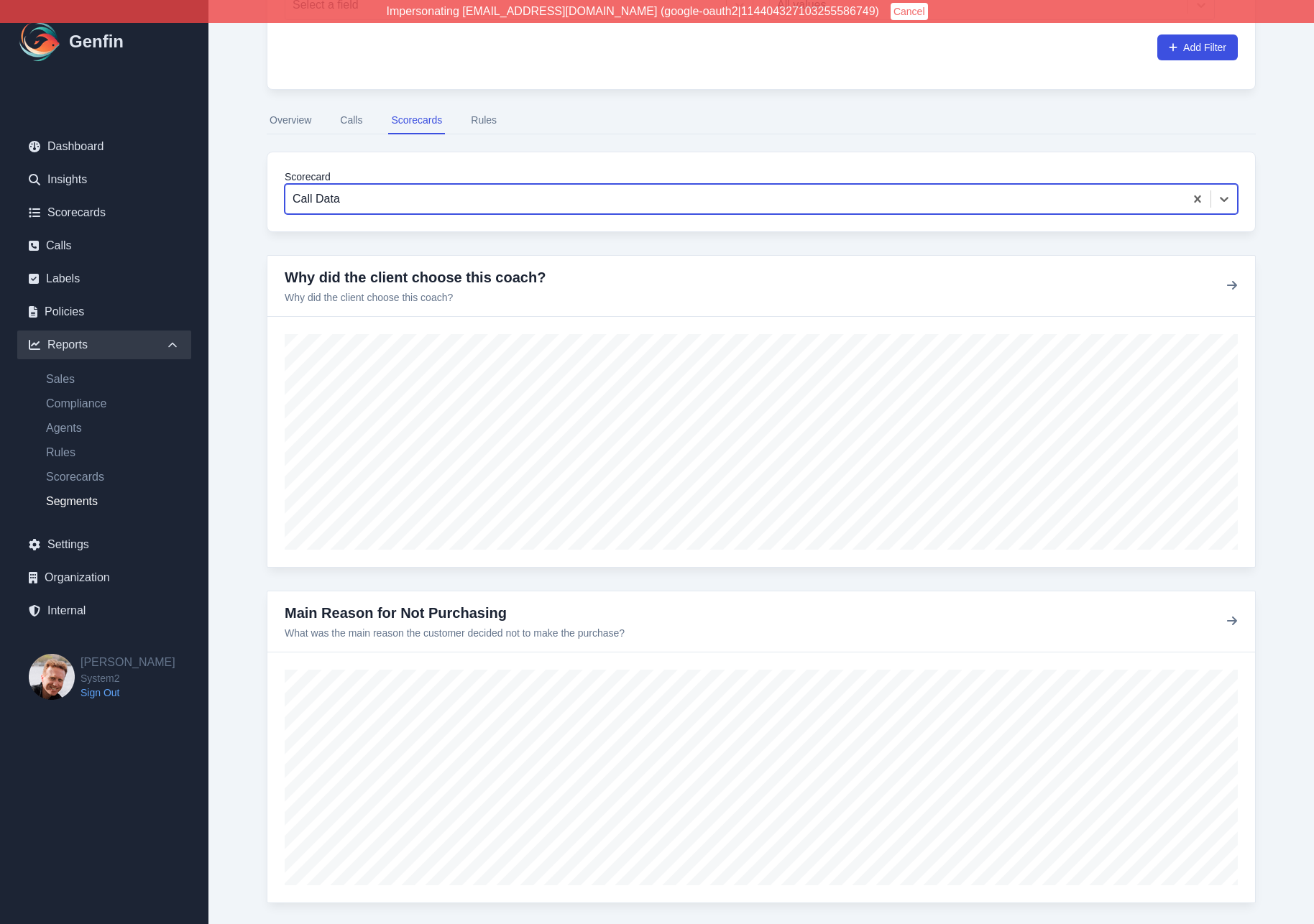
click at [891, 13] on button "Cancel" at bounding box center [909, 11] width 38 height 17
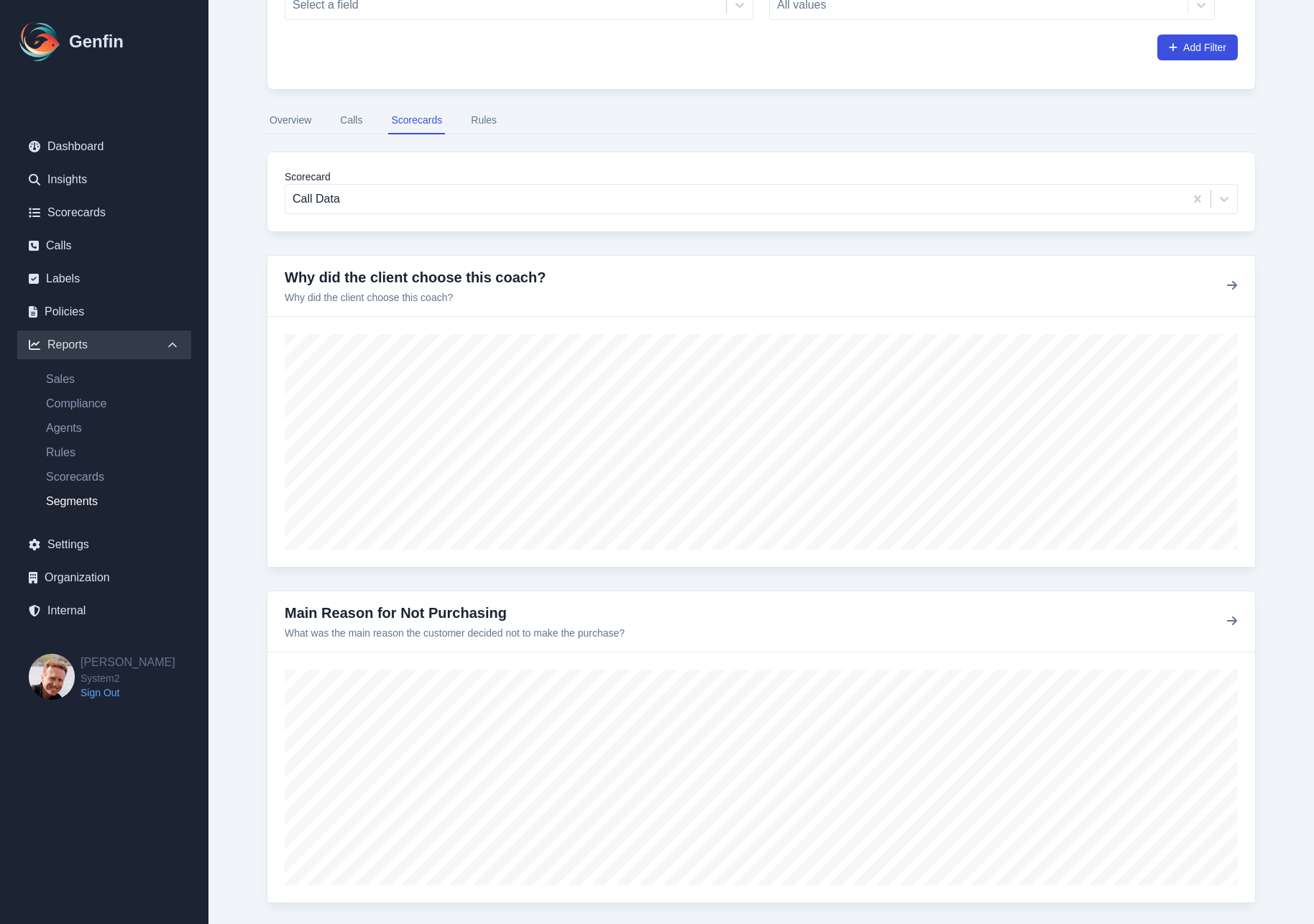
scroll to position [0, 0]
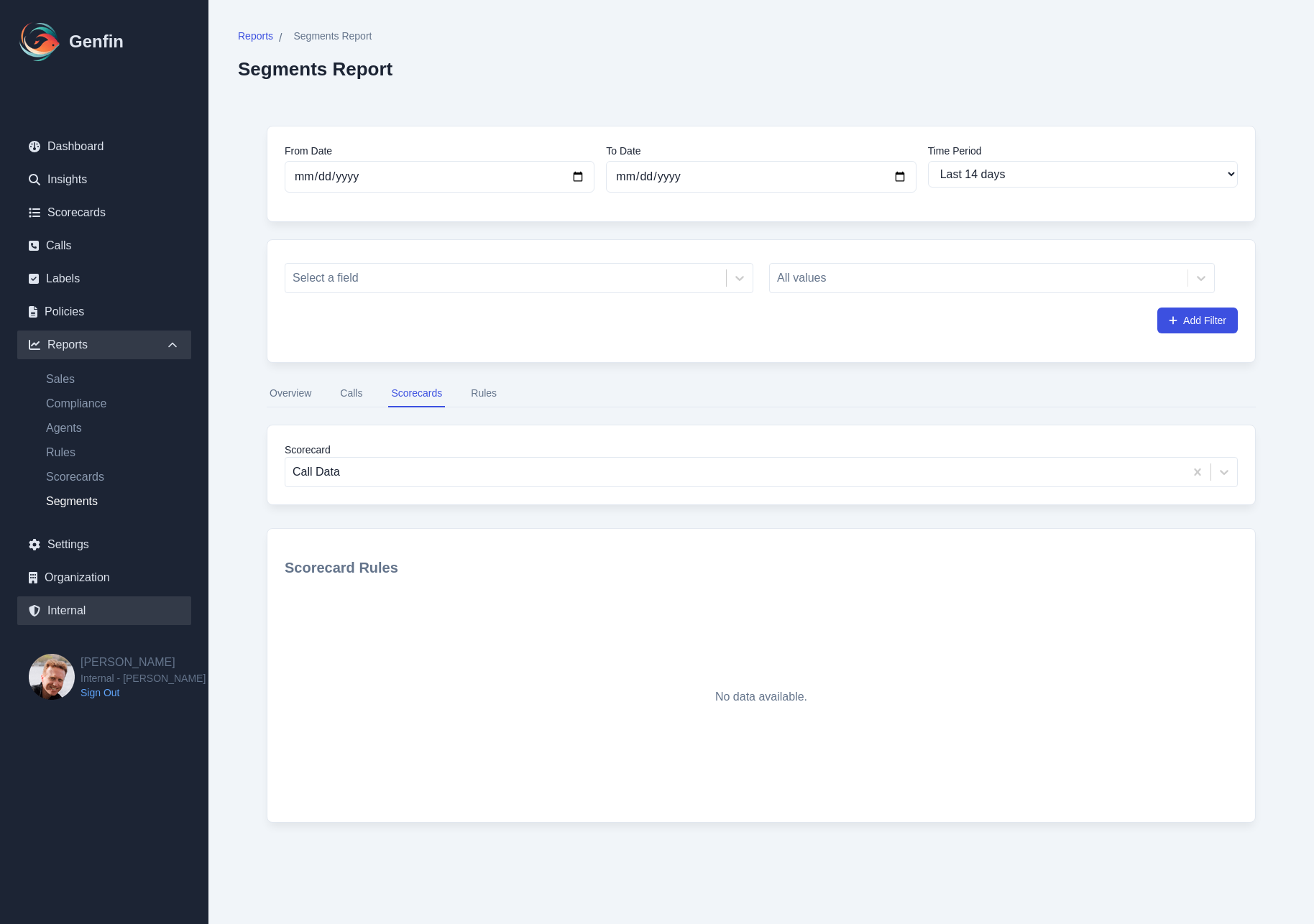
click at [64, 609] on link "Internal" at bounding box center [104, 611] width 174 height 29
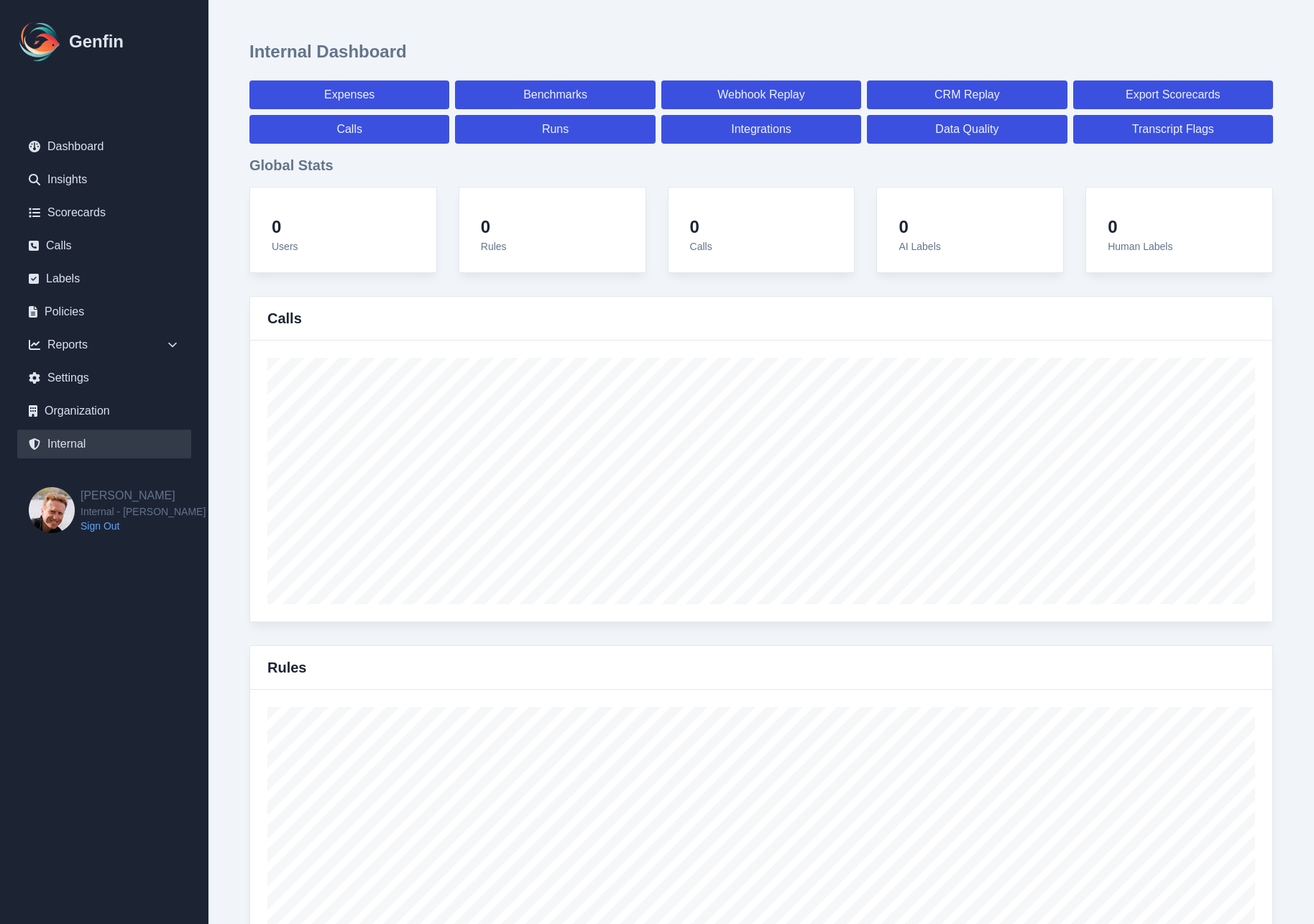
select select "paid"
select select "7"
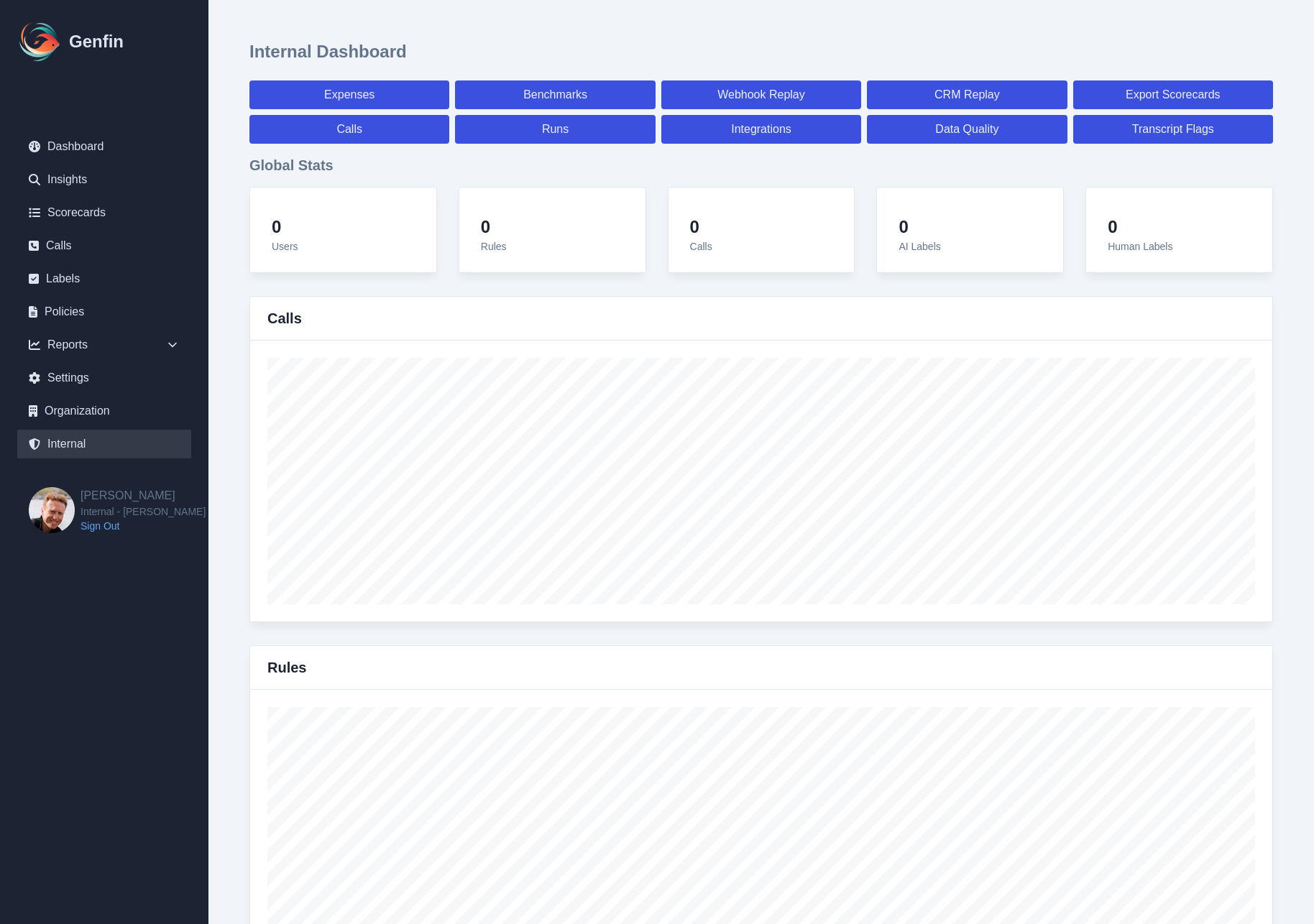
select select "paid"
select select "7"
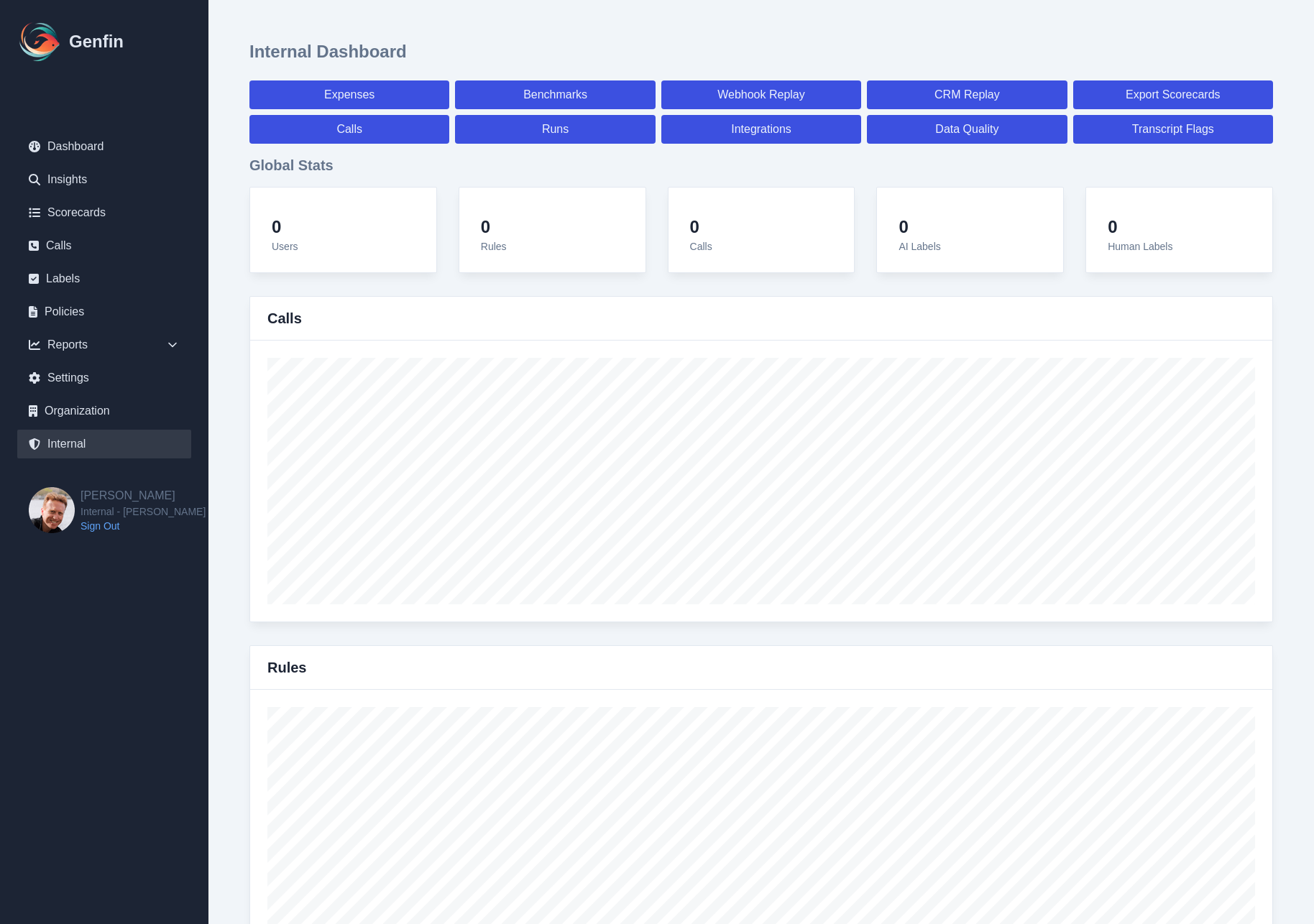
select select "7"
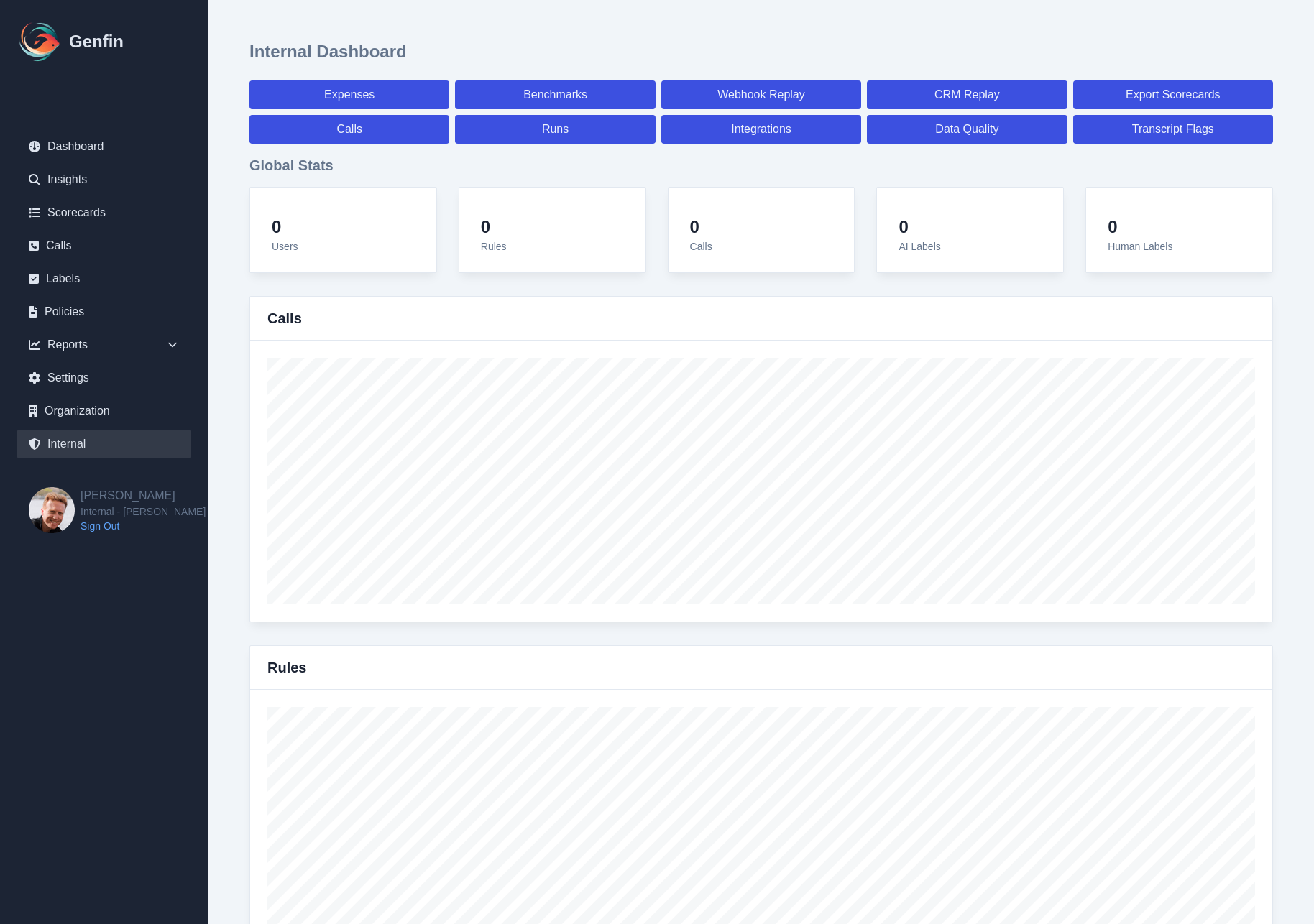
select select "7"
select select "paid"
select select "7"
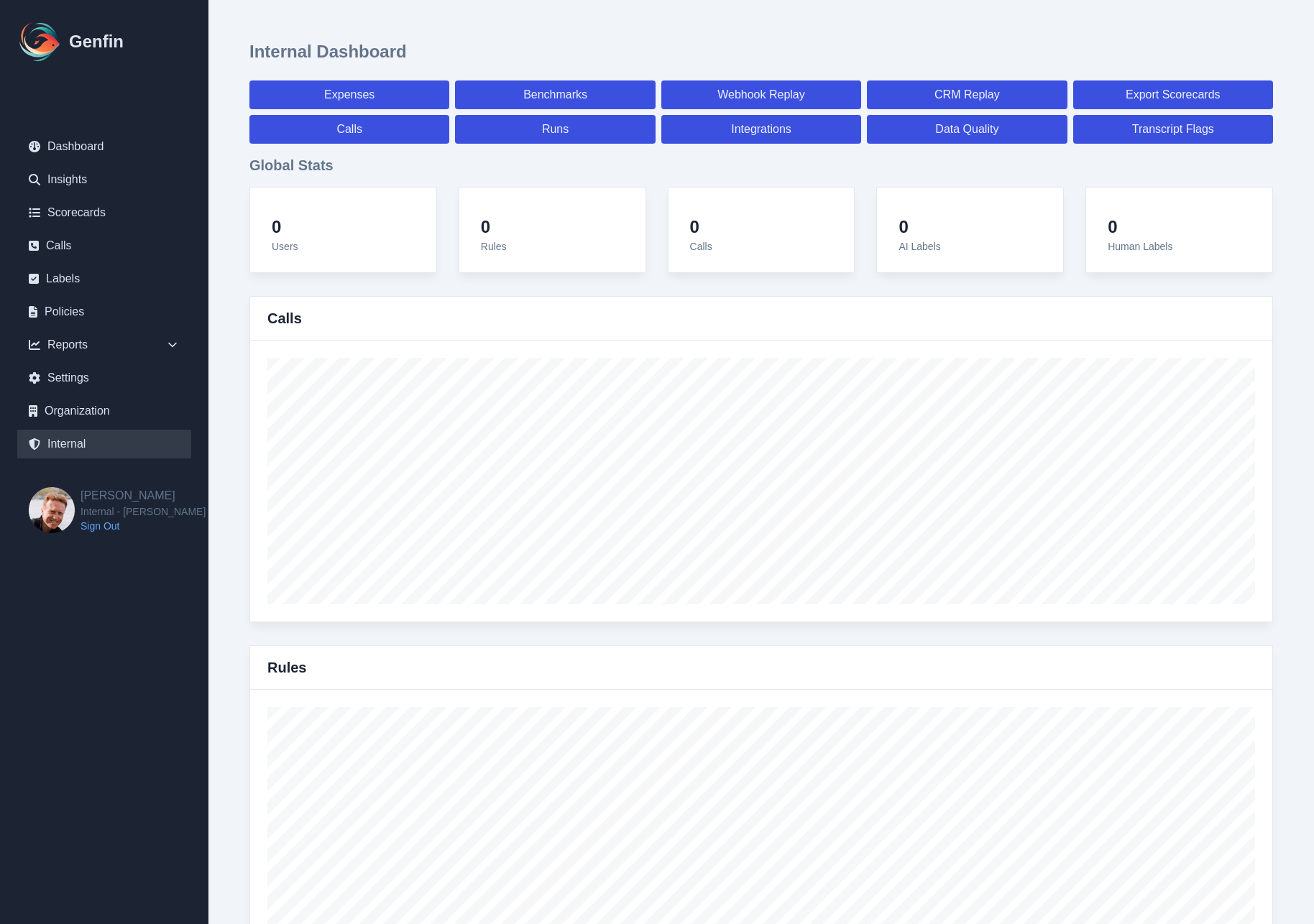
select select "7"
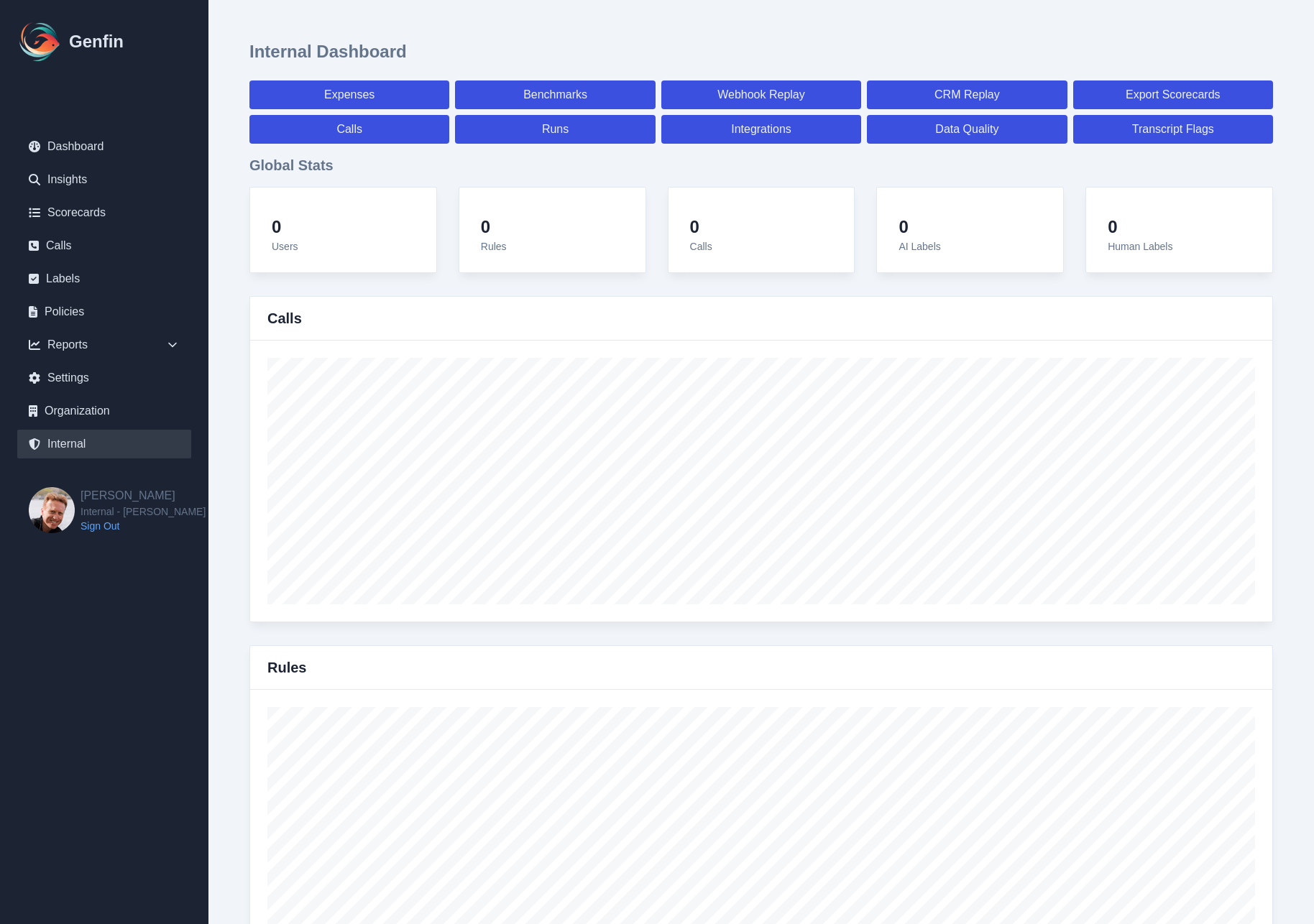
select select "7"
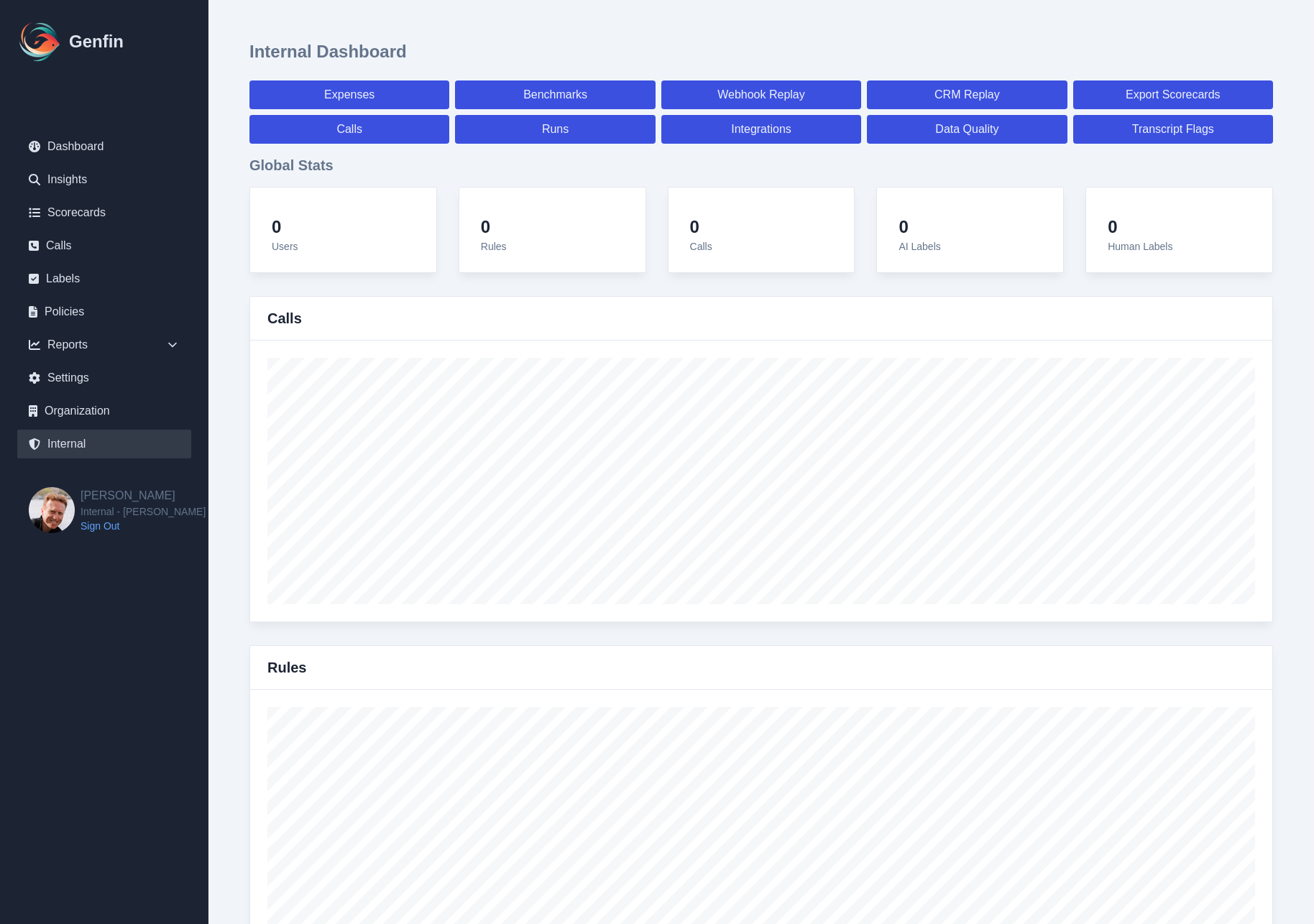
select select "7"
select select "paid"
select select "7"
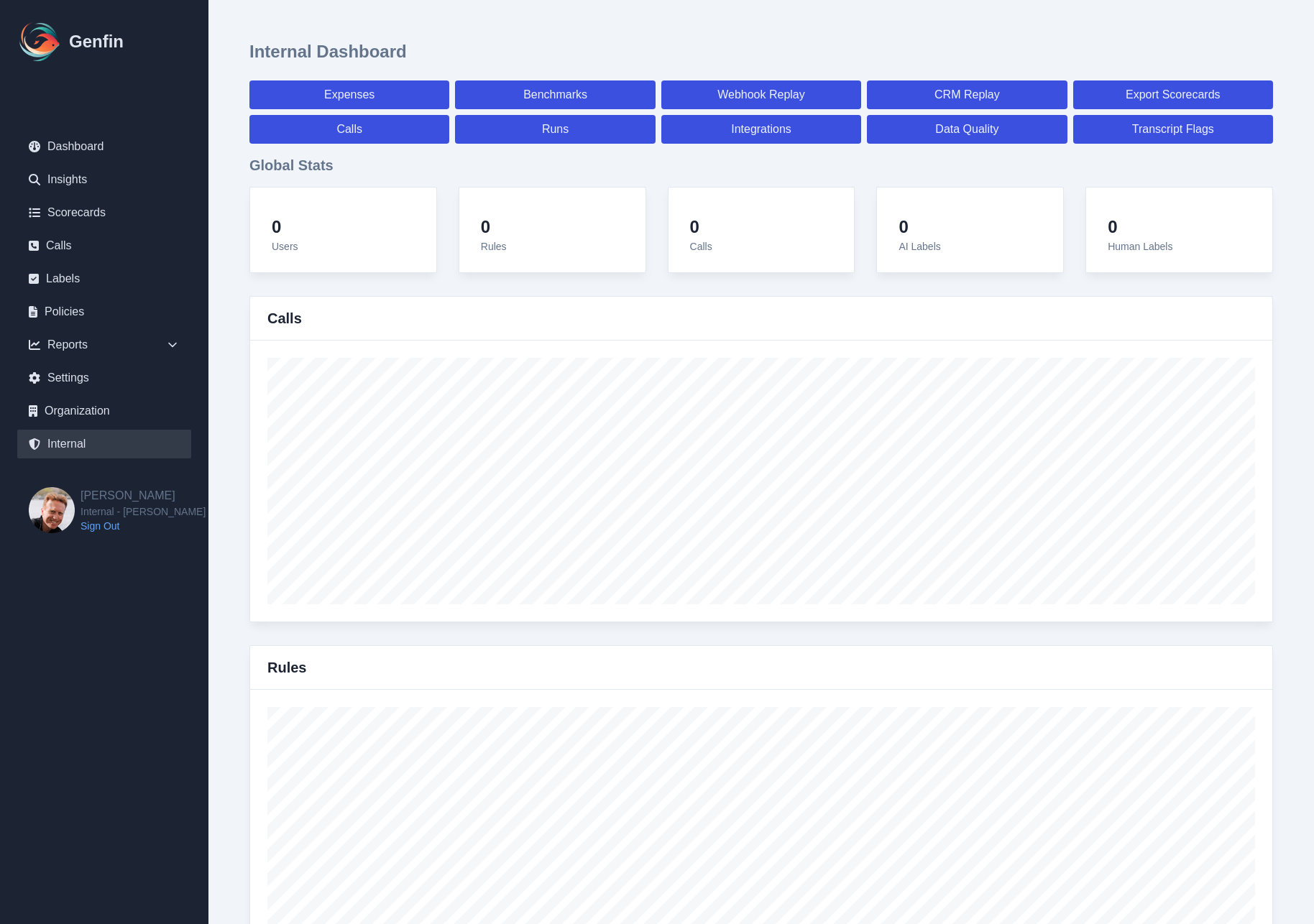
select select "paid"
select select "7"
select select "paid"
select select "7"
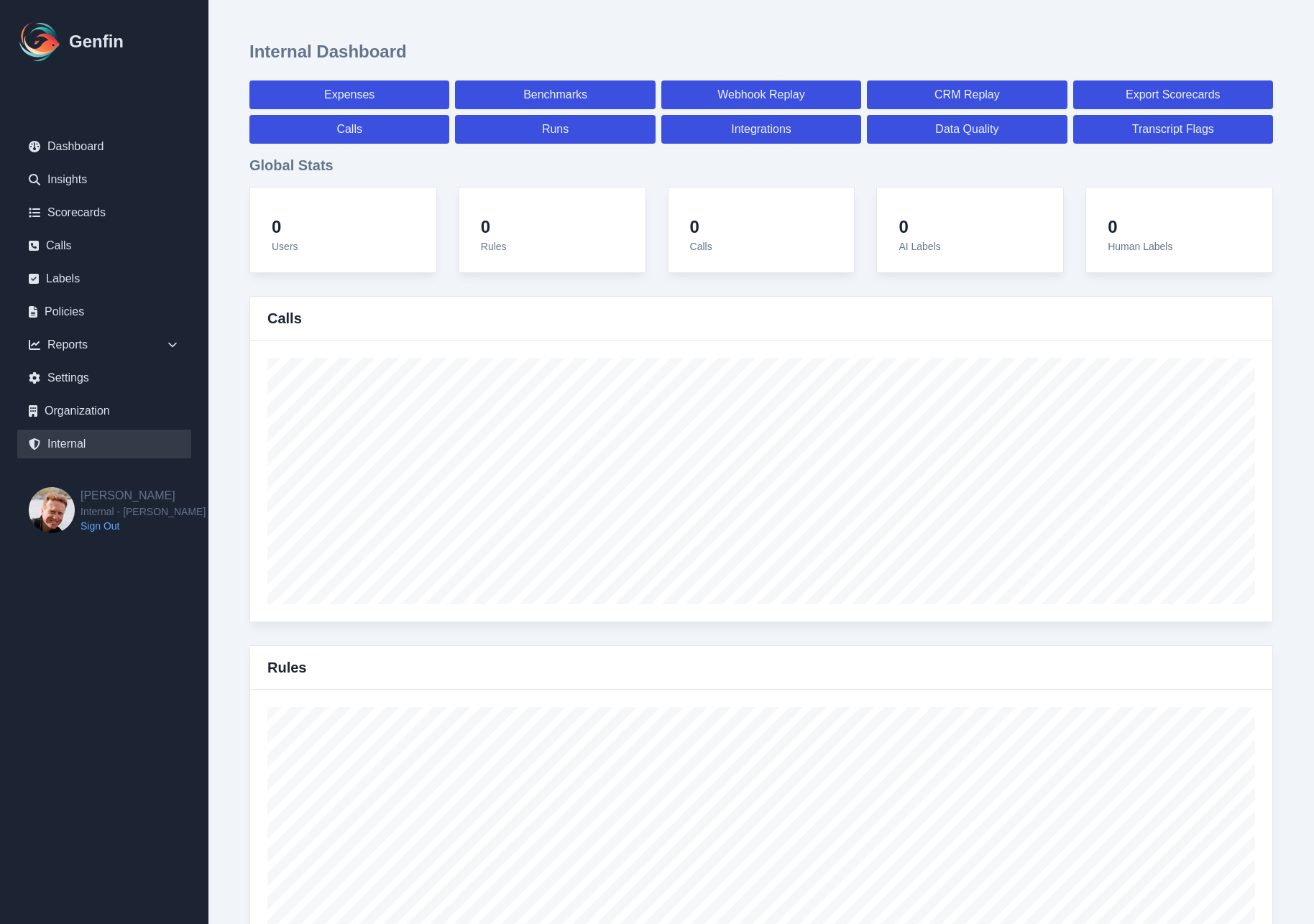
select select "7"
select select "paid"
select select "7"
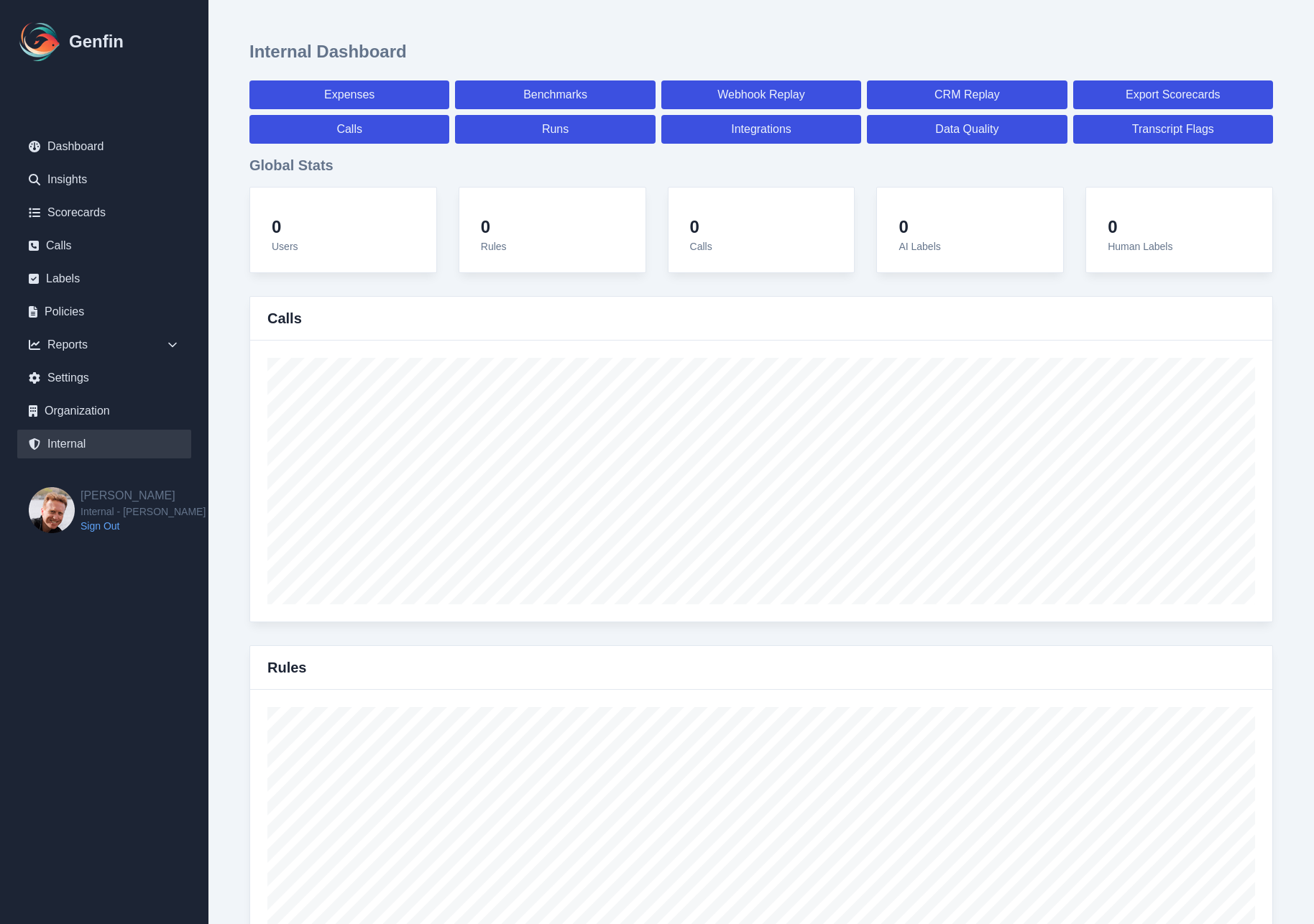
select select "paid"
select select "7"
select select "paid"
select select "7"
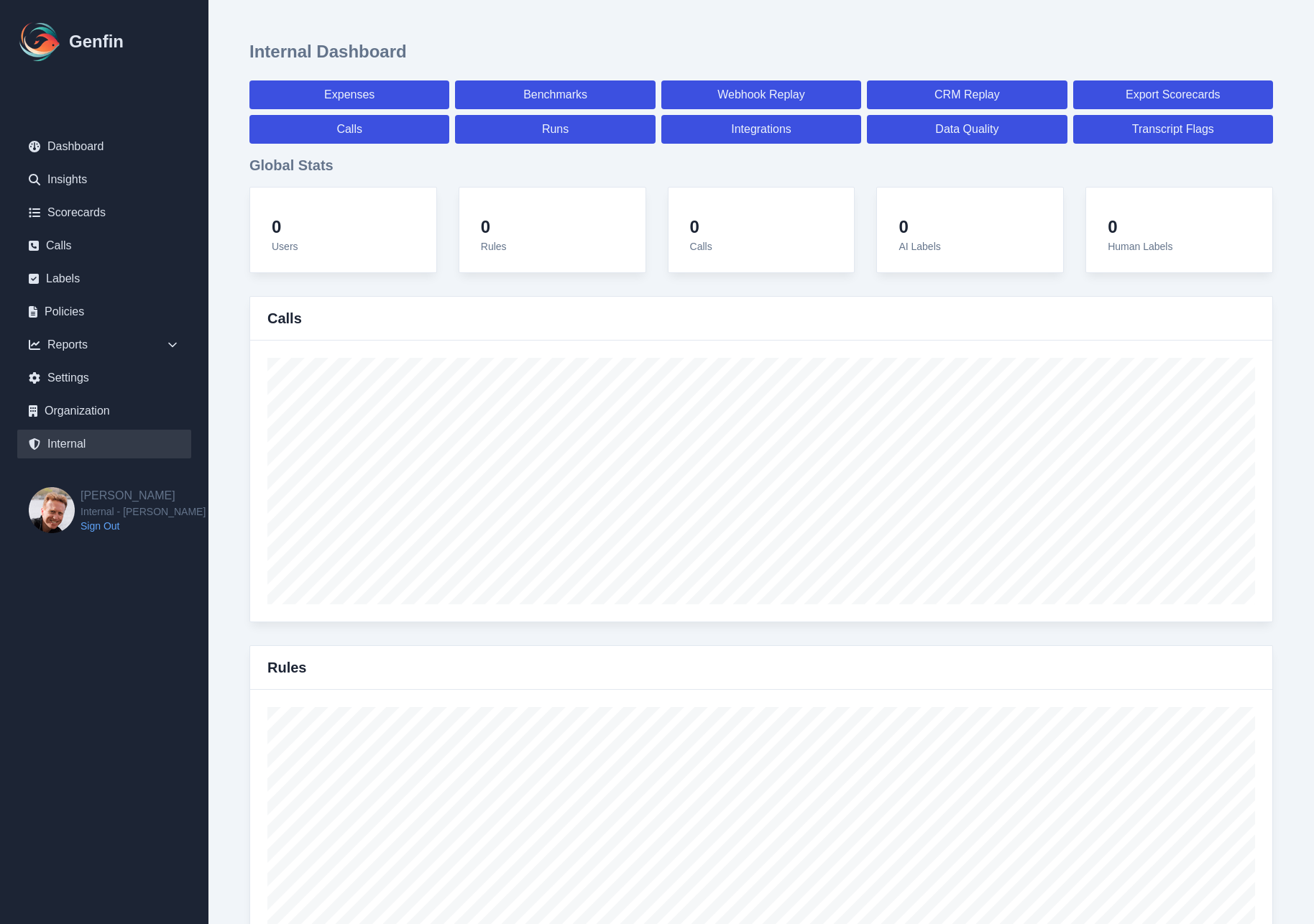
select select "7"
select select "paid"
select select "7"
select select "paid"
select select "7"
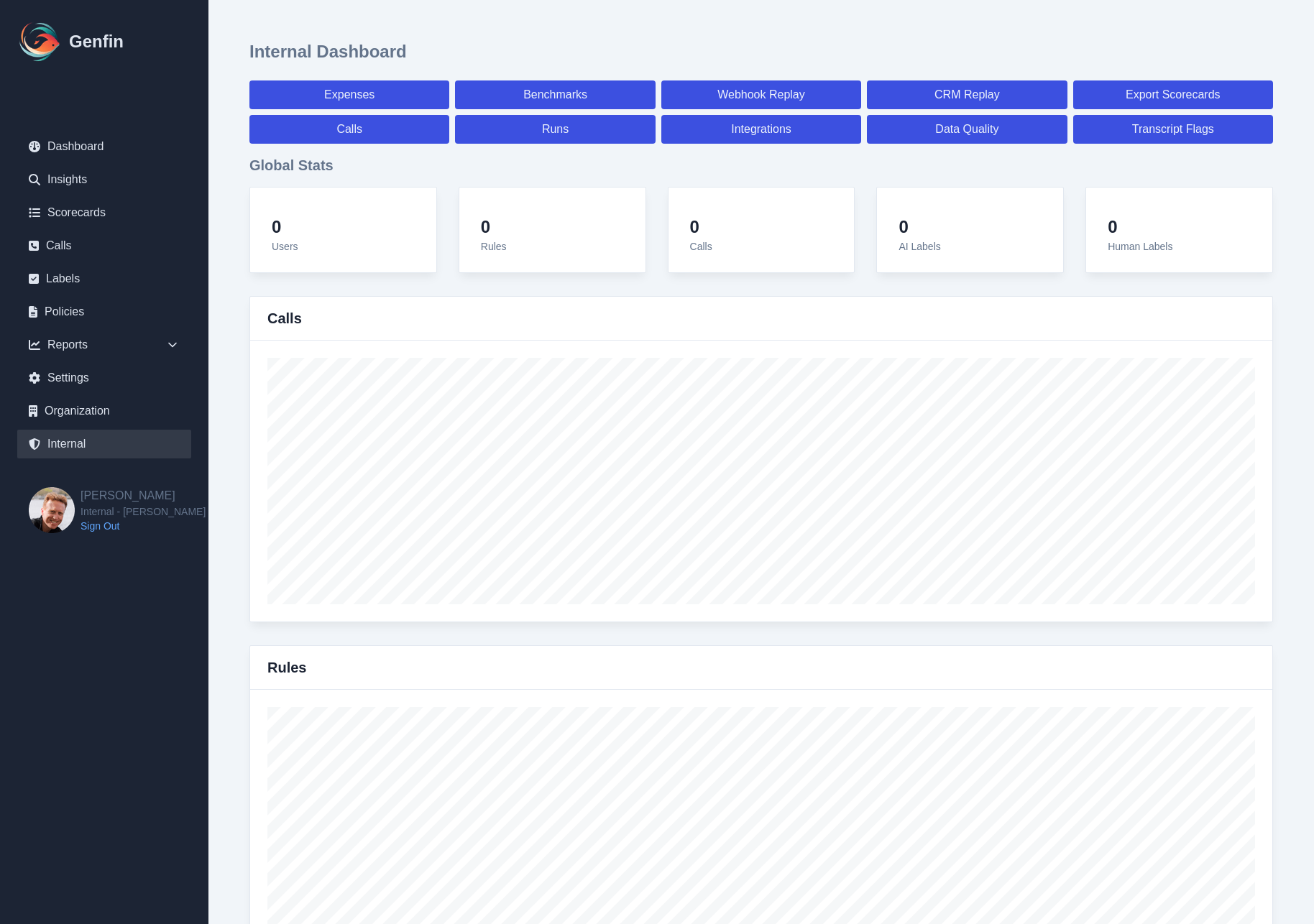
select select "7"
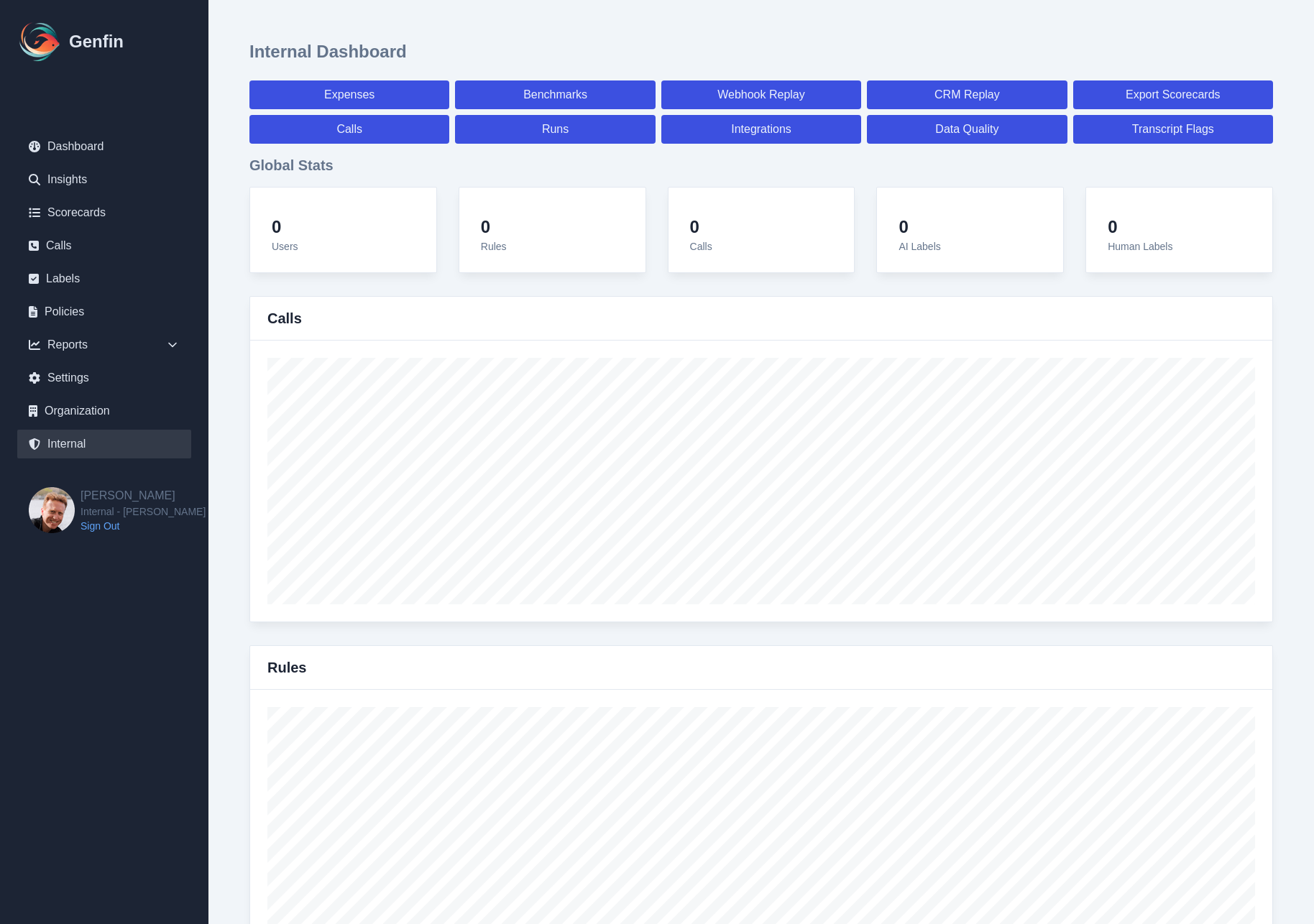
select select "paid"
select select "7"
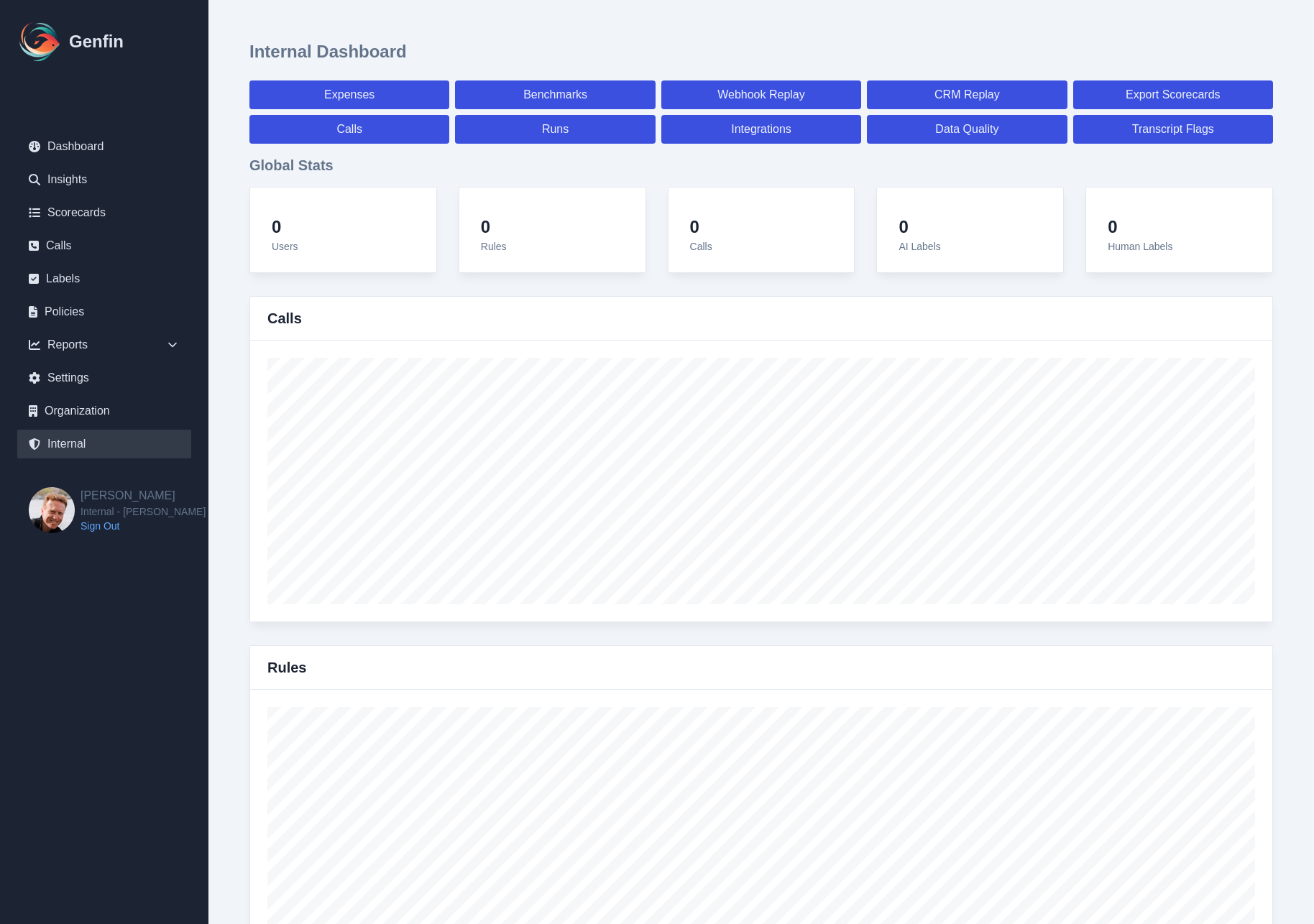
select select "paid"
select select "7"
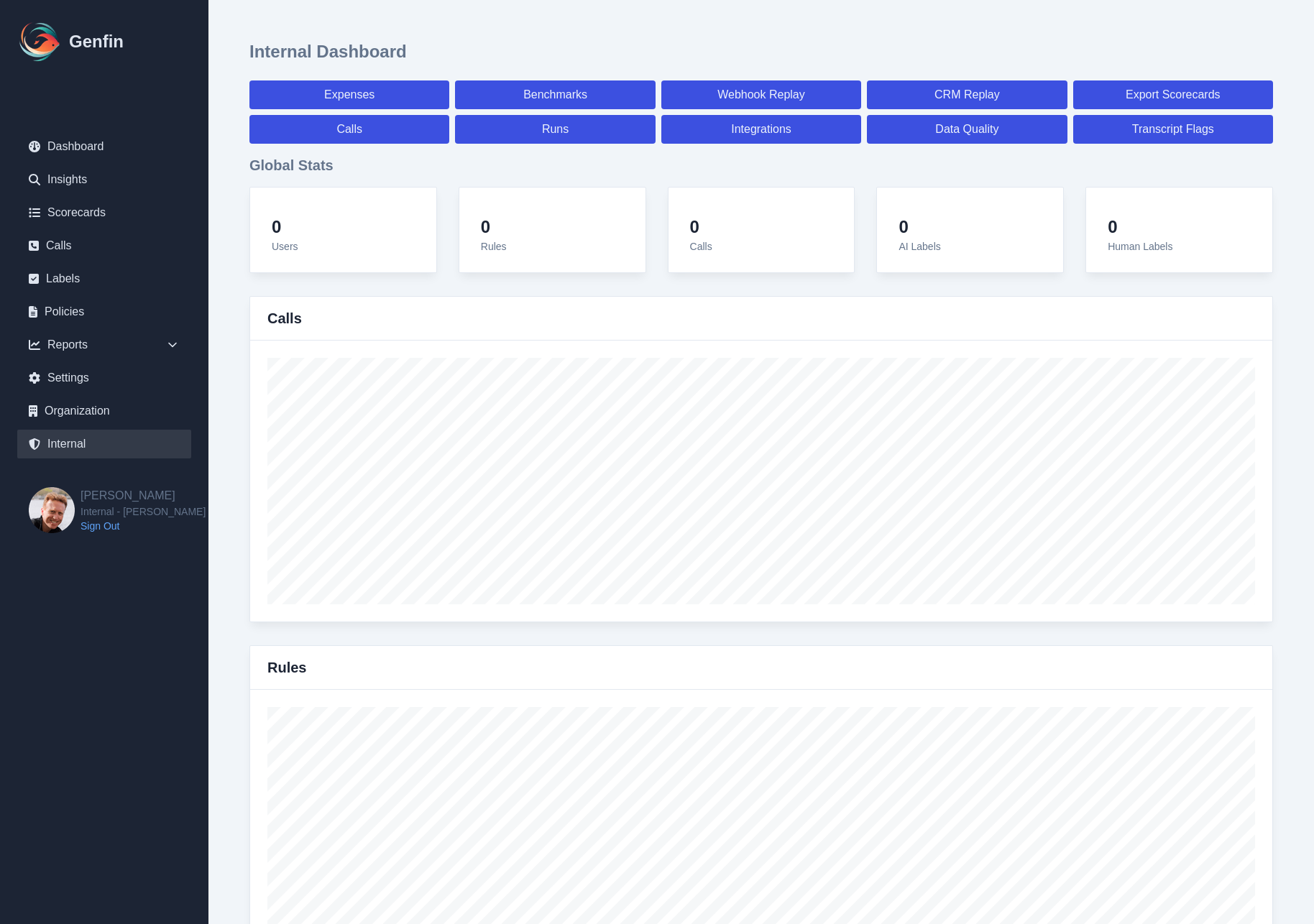
select select "7"
select select "paid"
select select "7"
select select "paid"
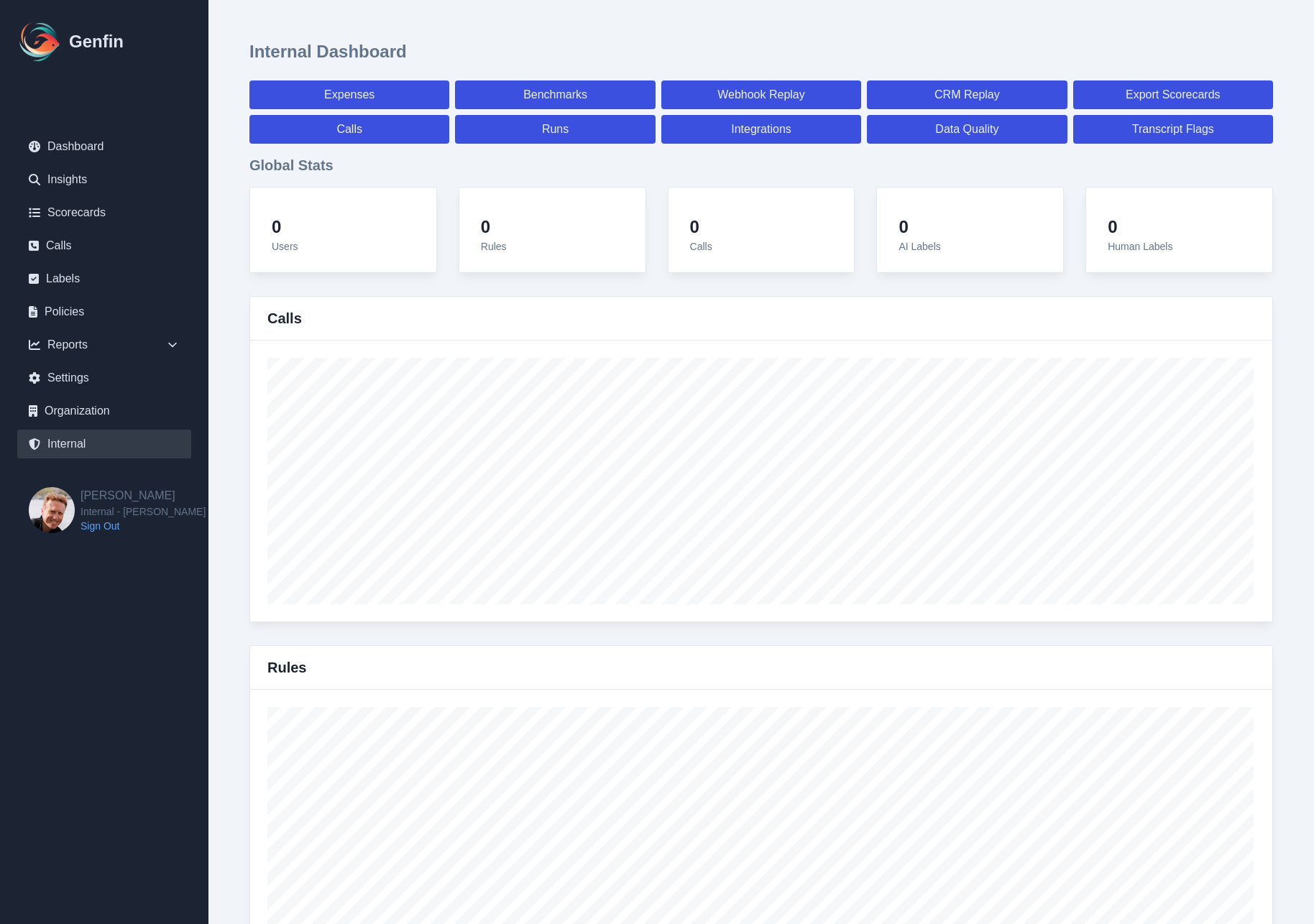
select select "7"
select select "paid"
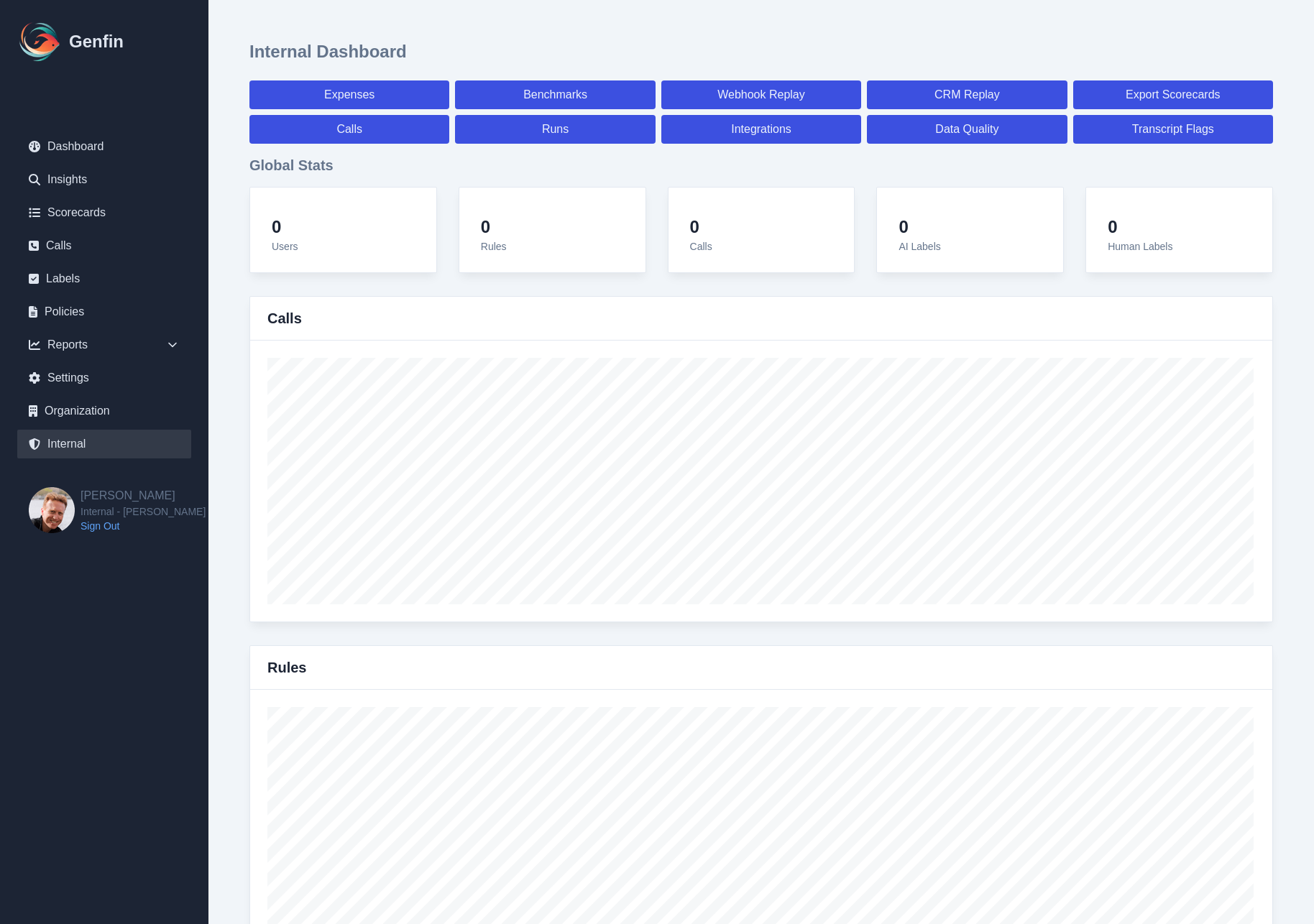
select select "7"
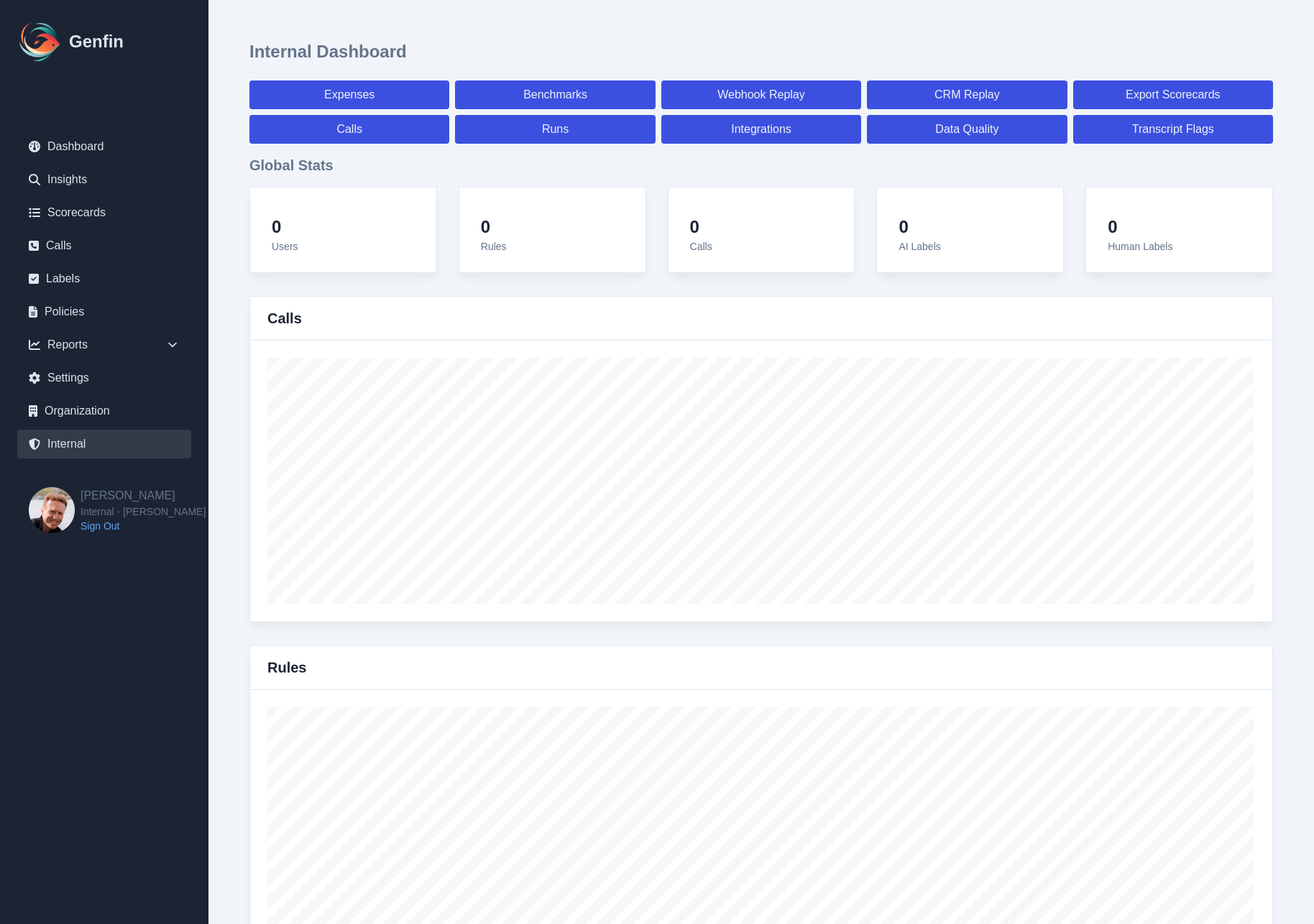
select select "7"
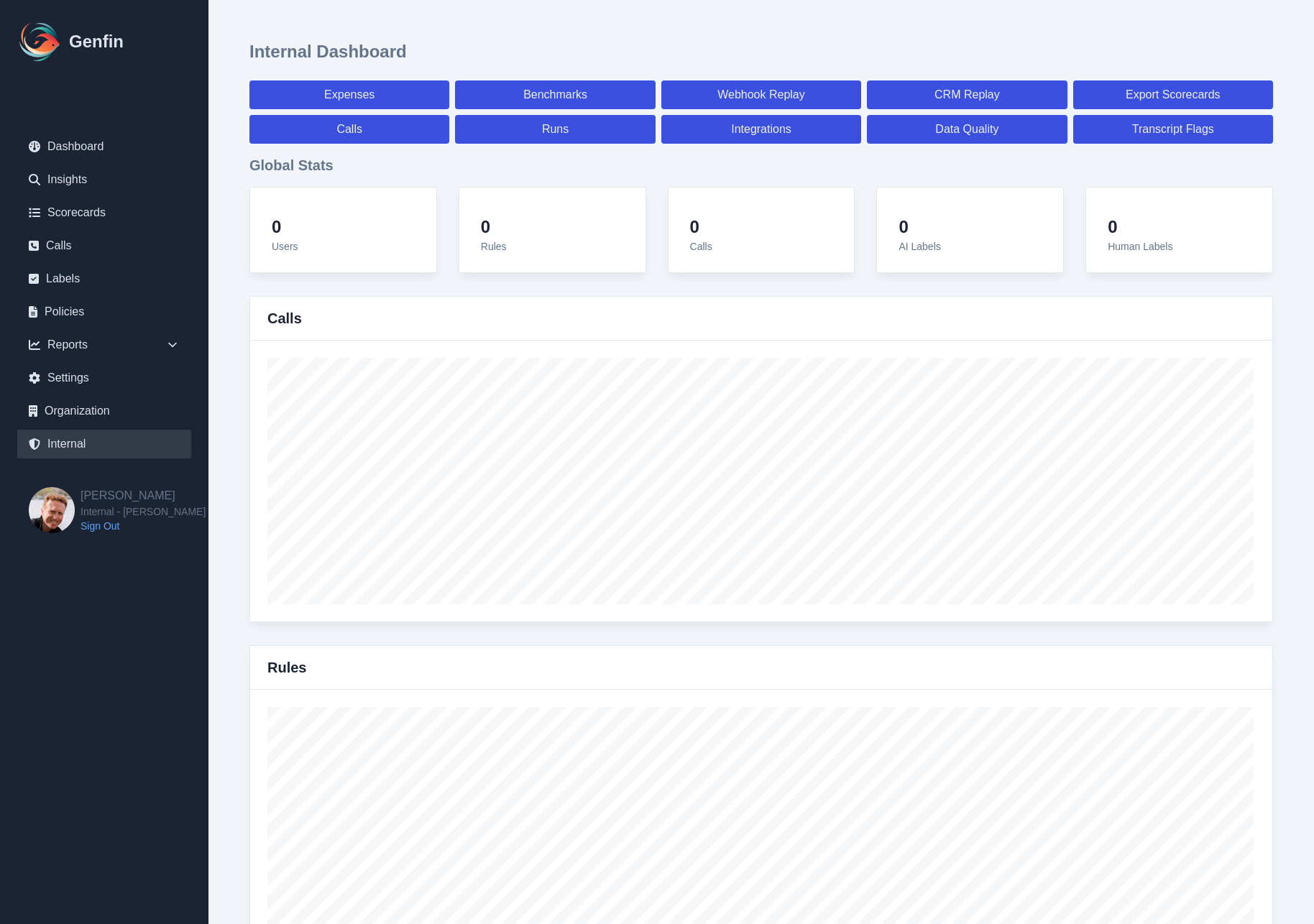
select select "7"
select select "paid"
select select "7"
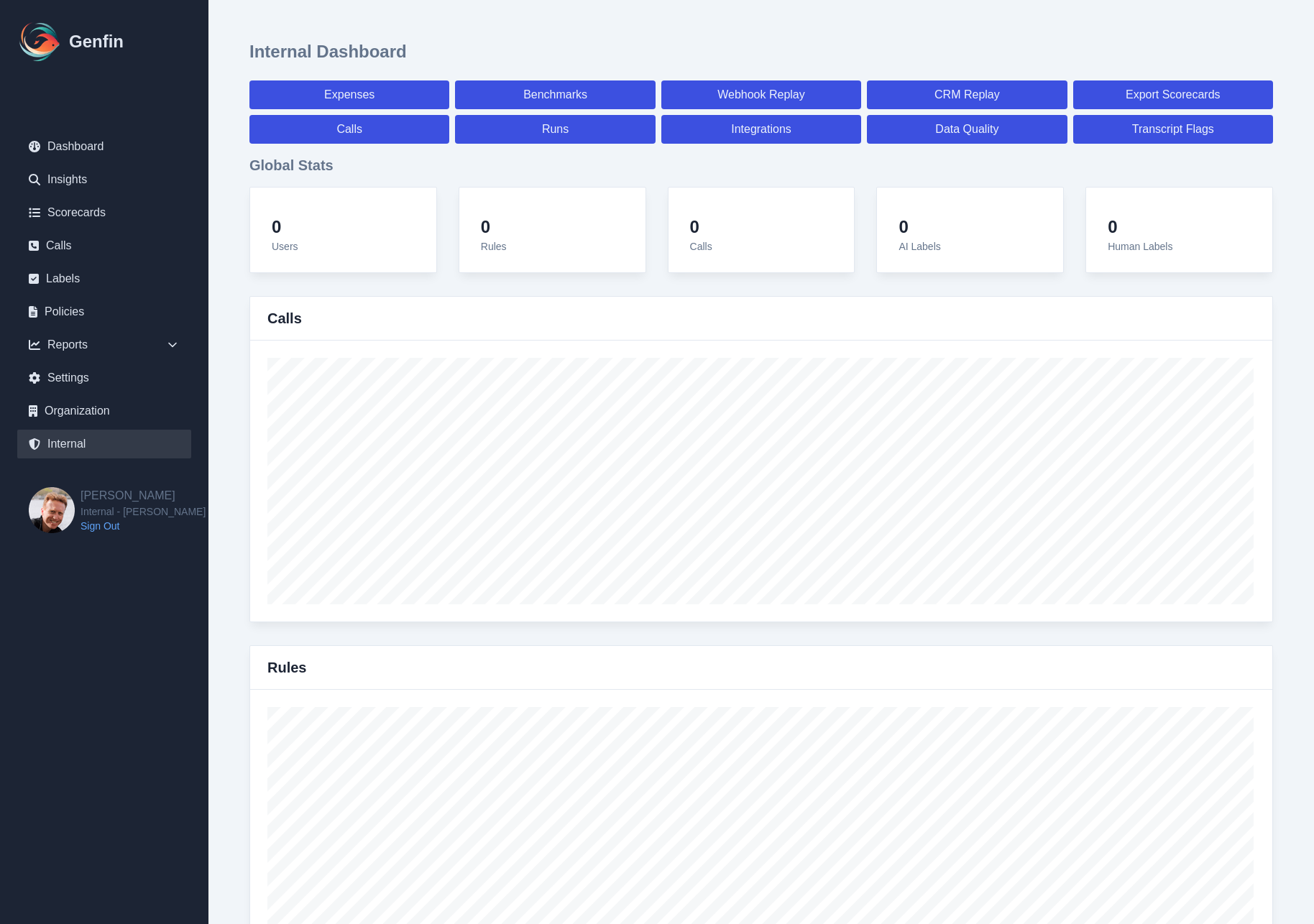
select select "7"
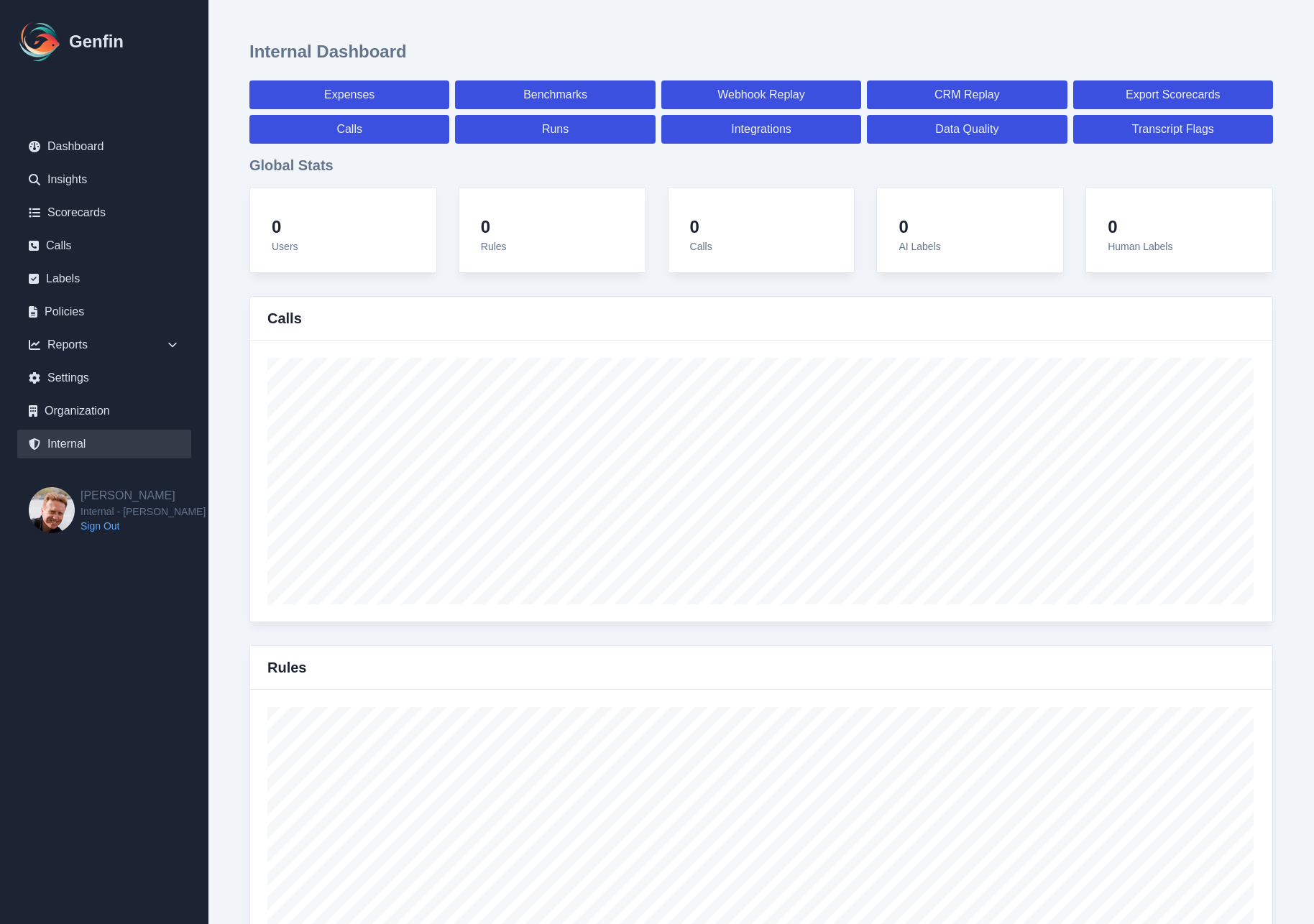
select select "7"
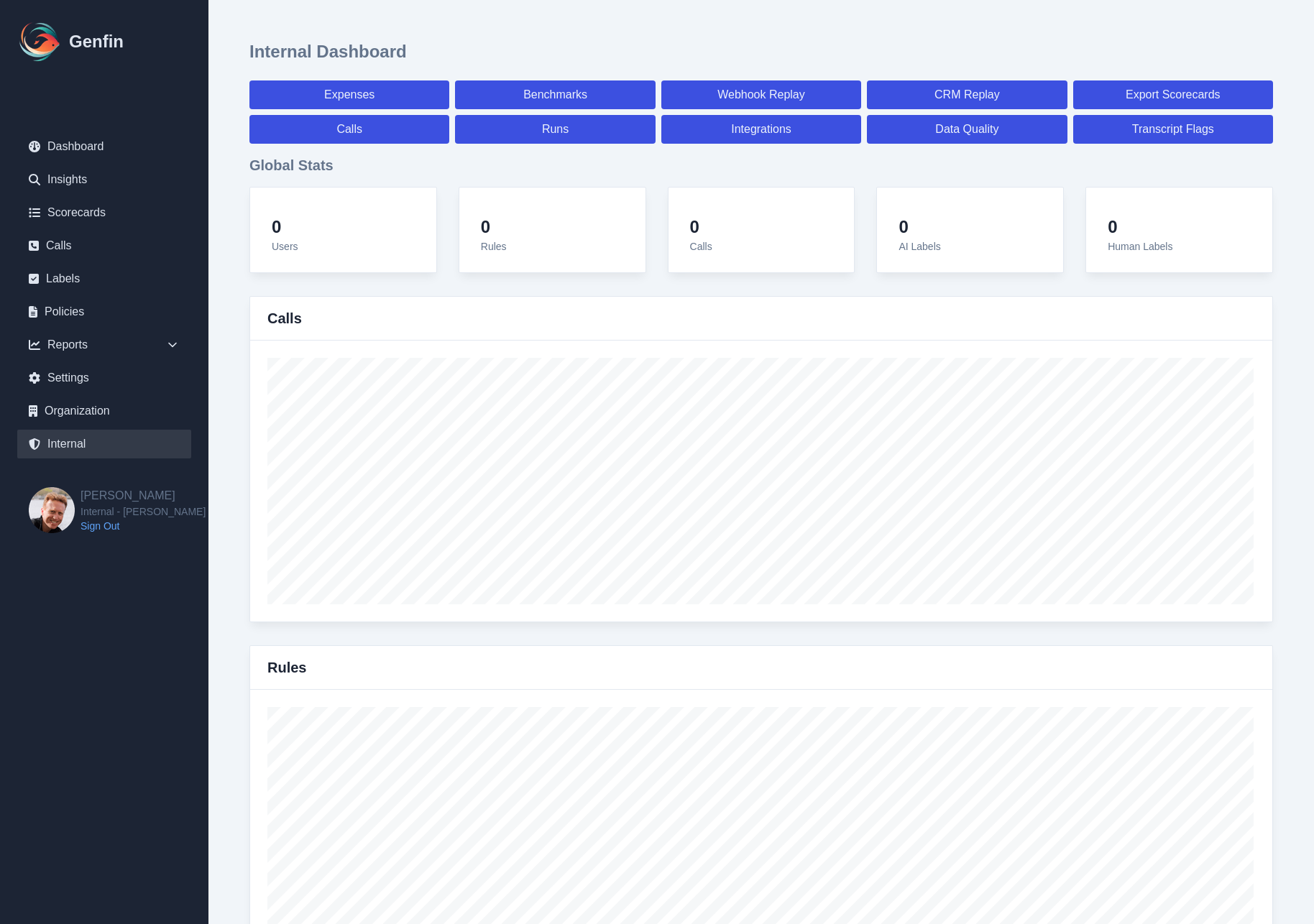
select select "7"
select select "paid"
select select "7"
select select "paid"
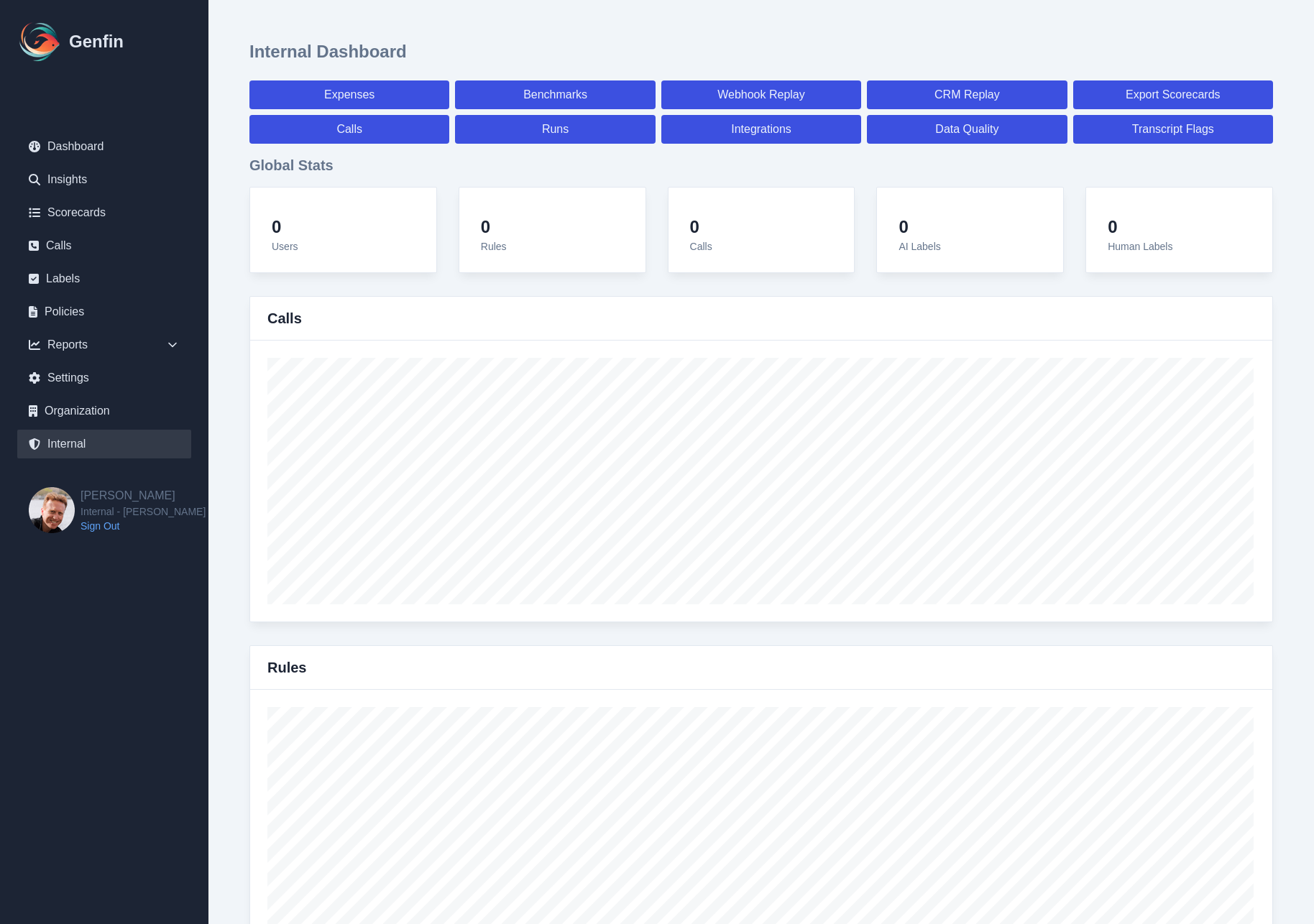
select select "7"
select select "paid"
select select "7"
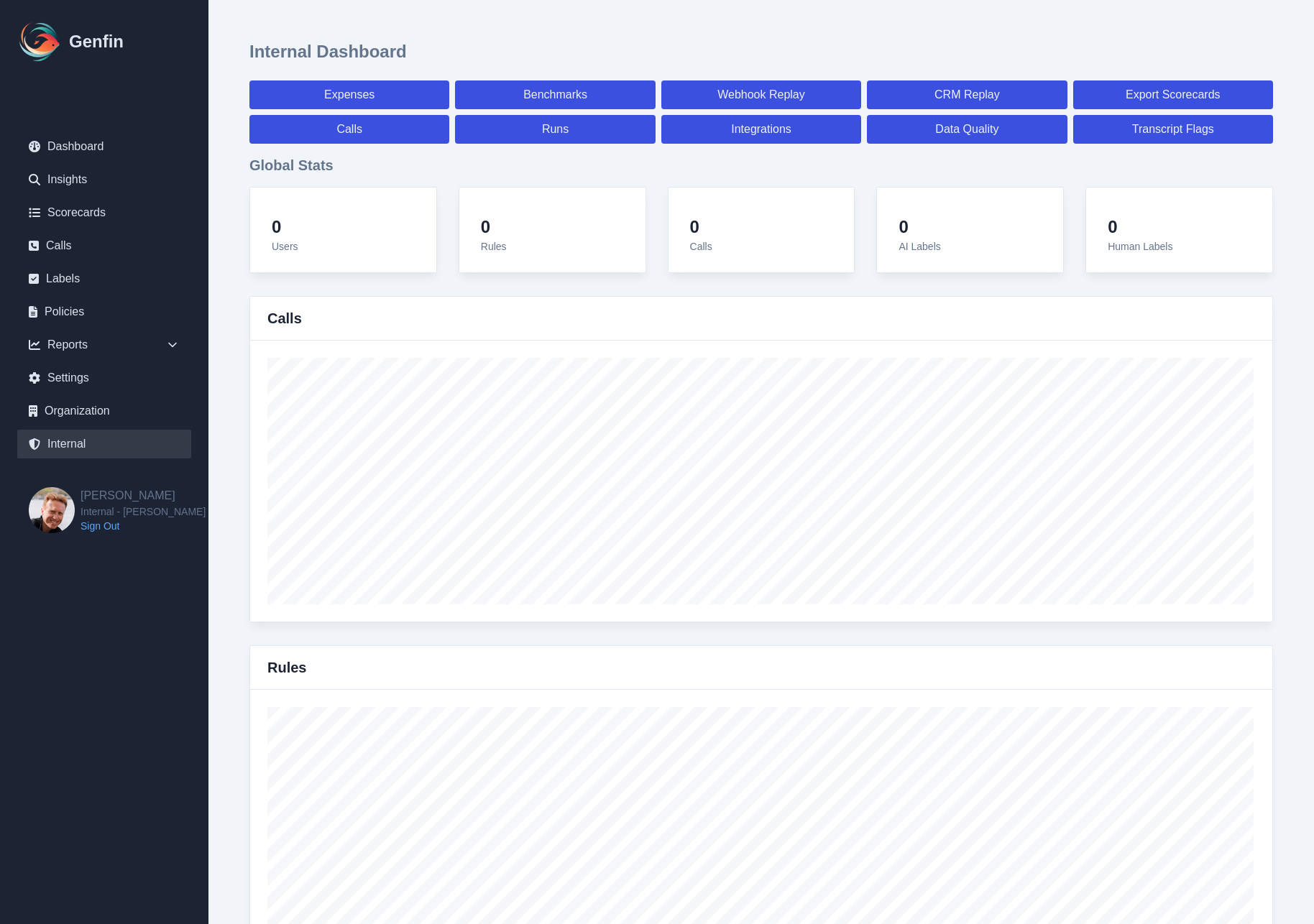
select select "paid"
select select "7"
select select "paid"
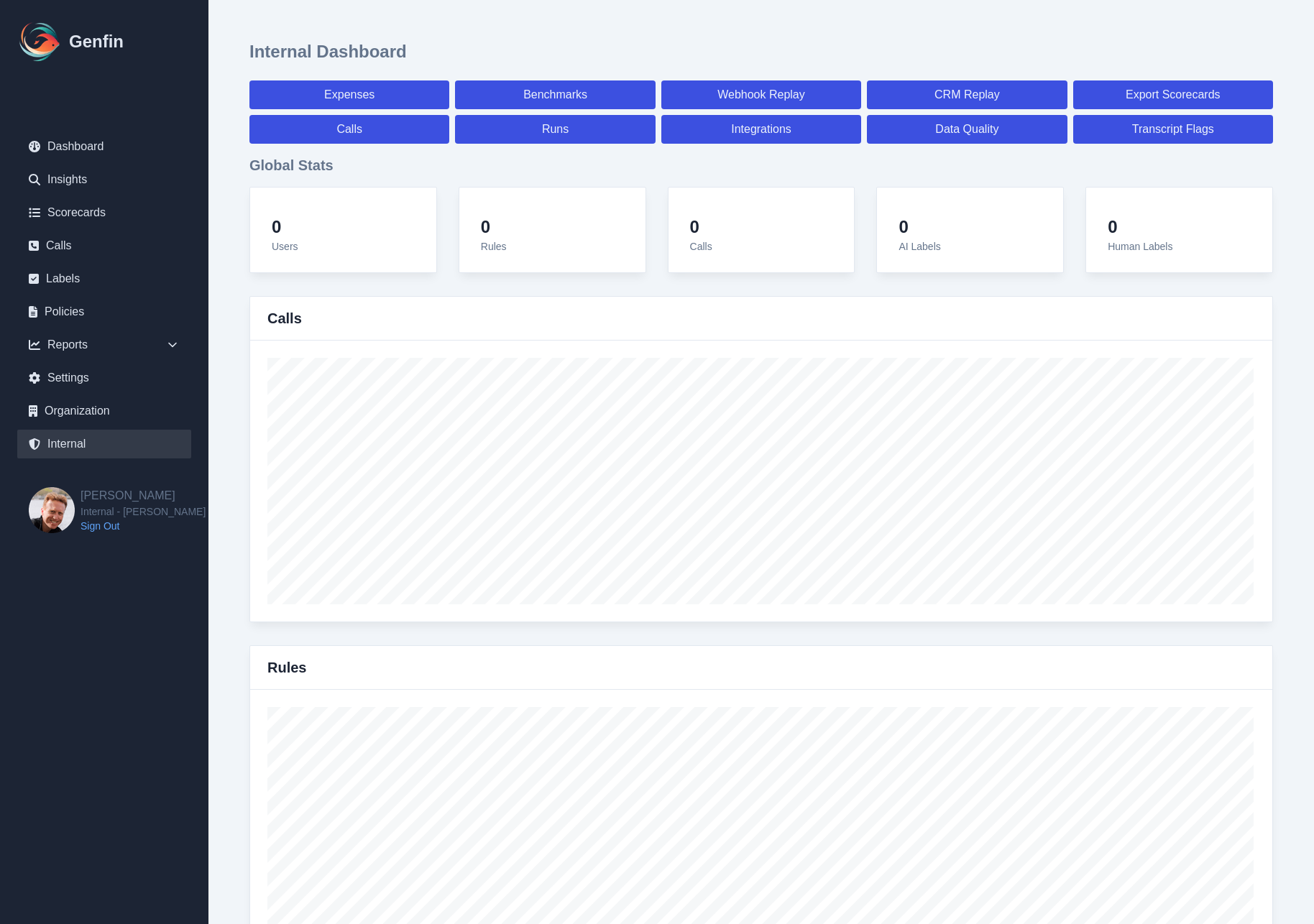
select select "7"
select select "paid"
select select "7"
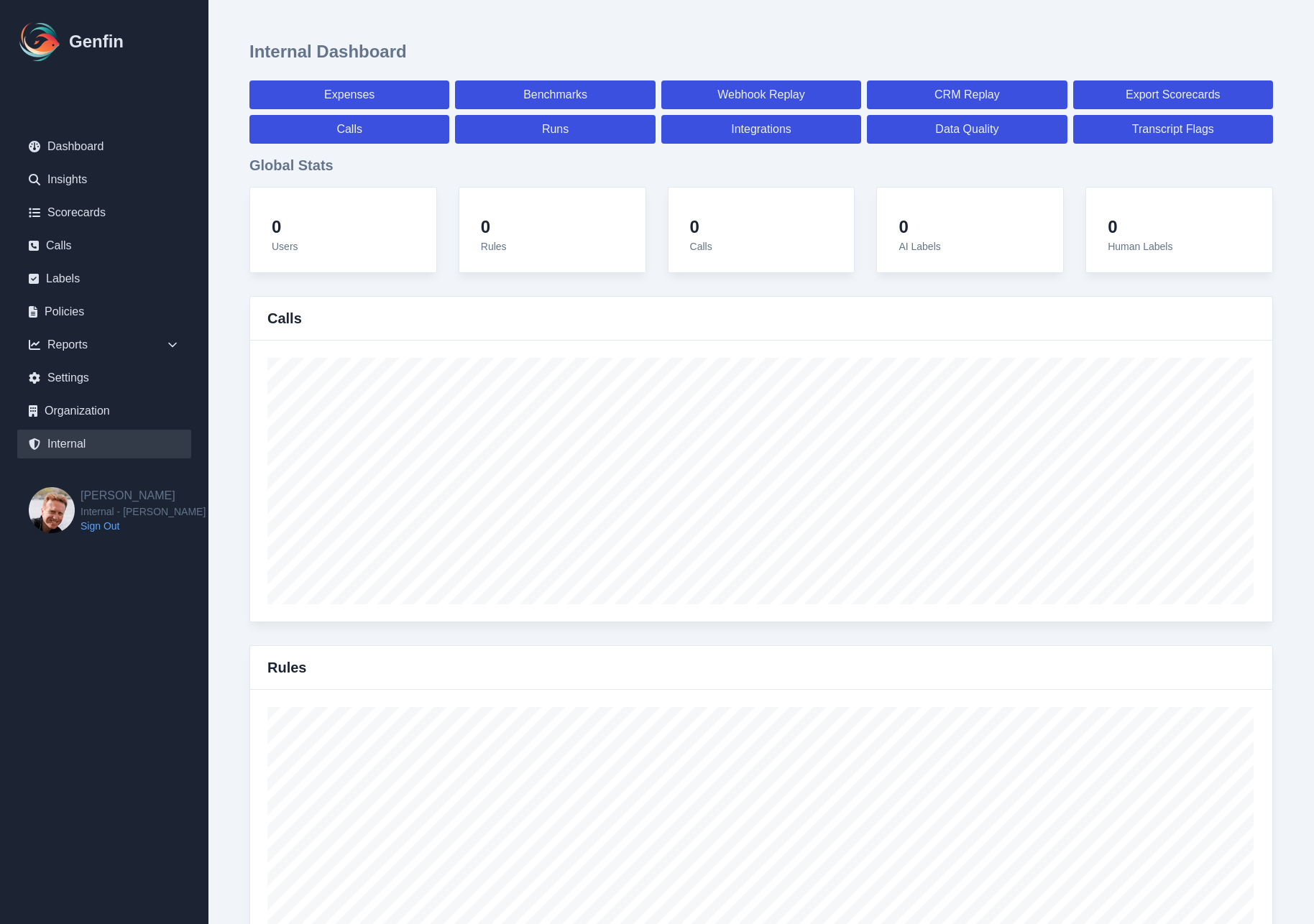
select select "paid"
select select "7"
select select "paid"
select select "7"
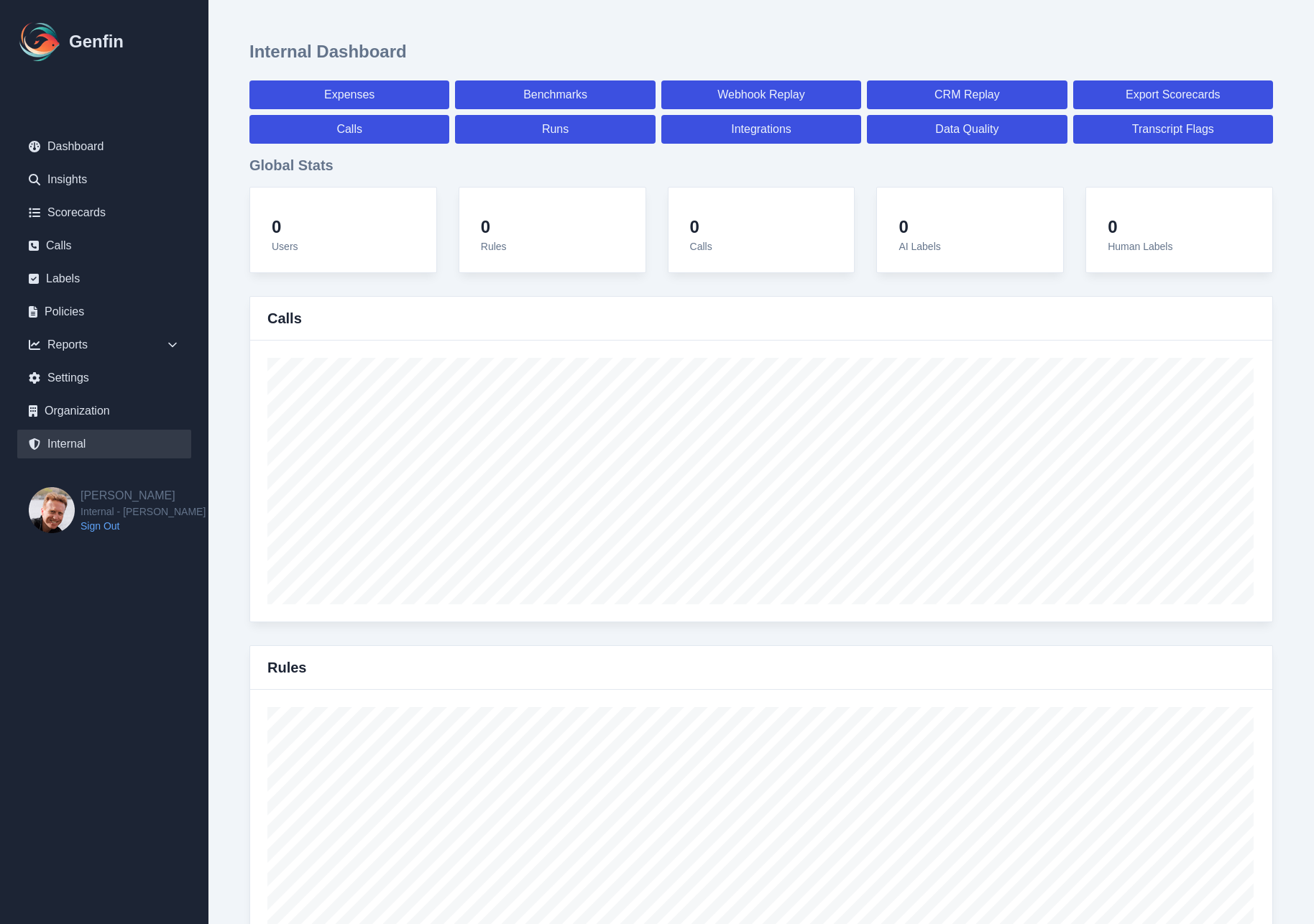
select select "7"
select select "paid"
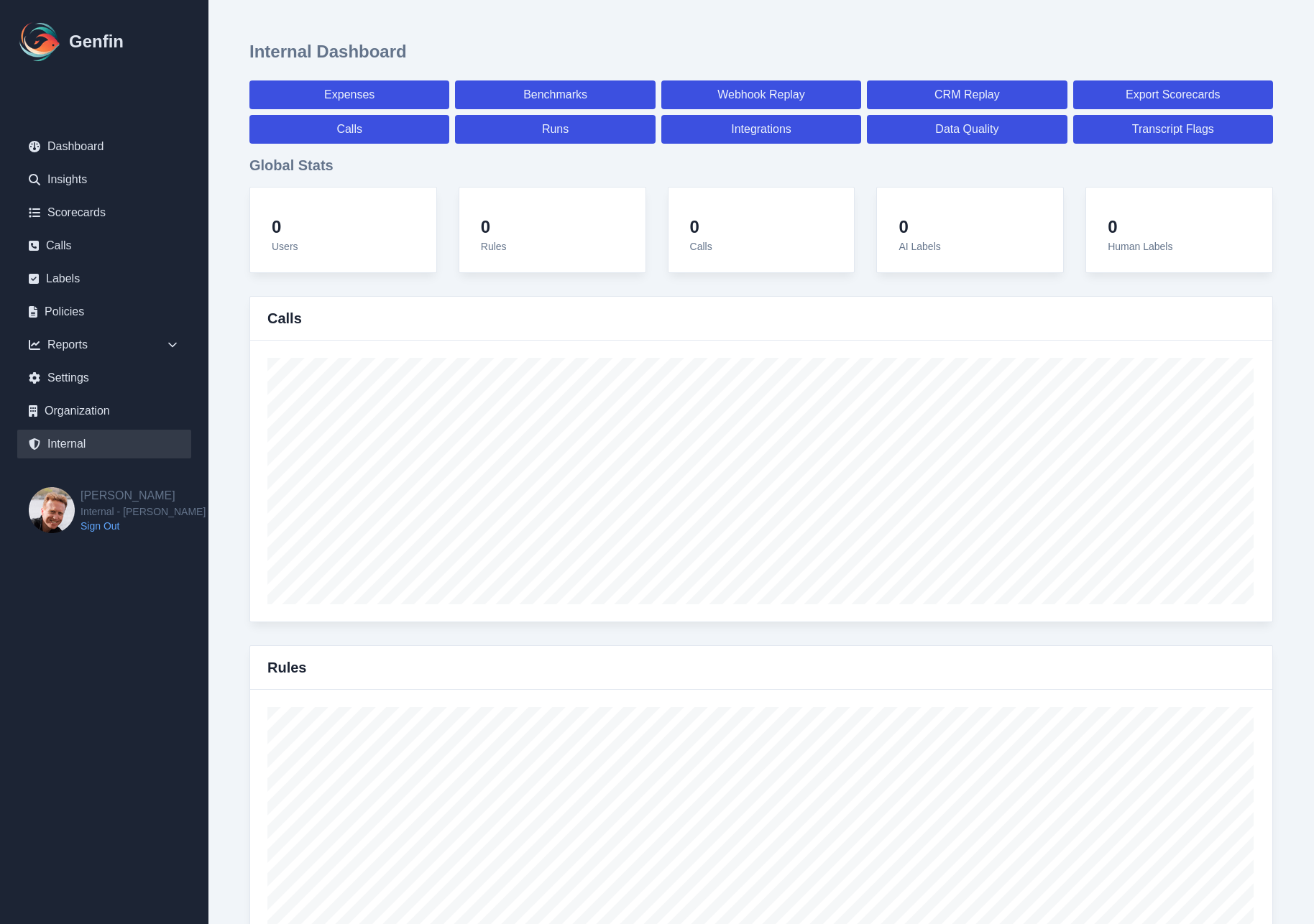
select select "7"
select select "paid"
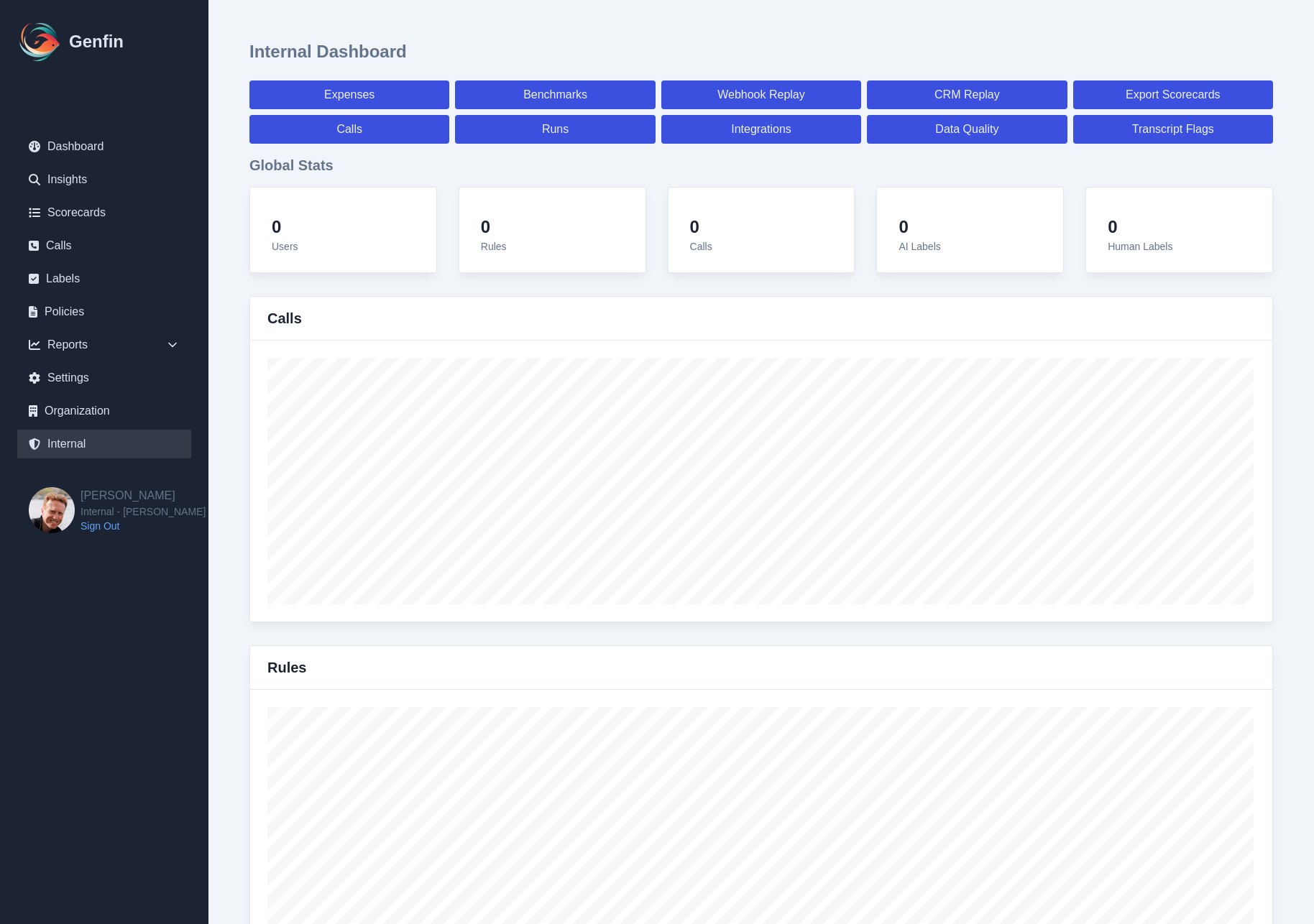
select select "7"
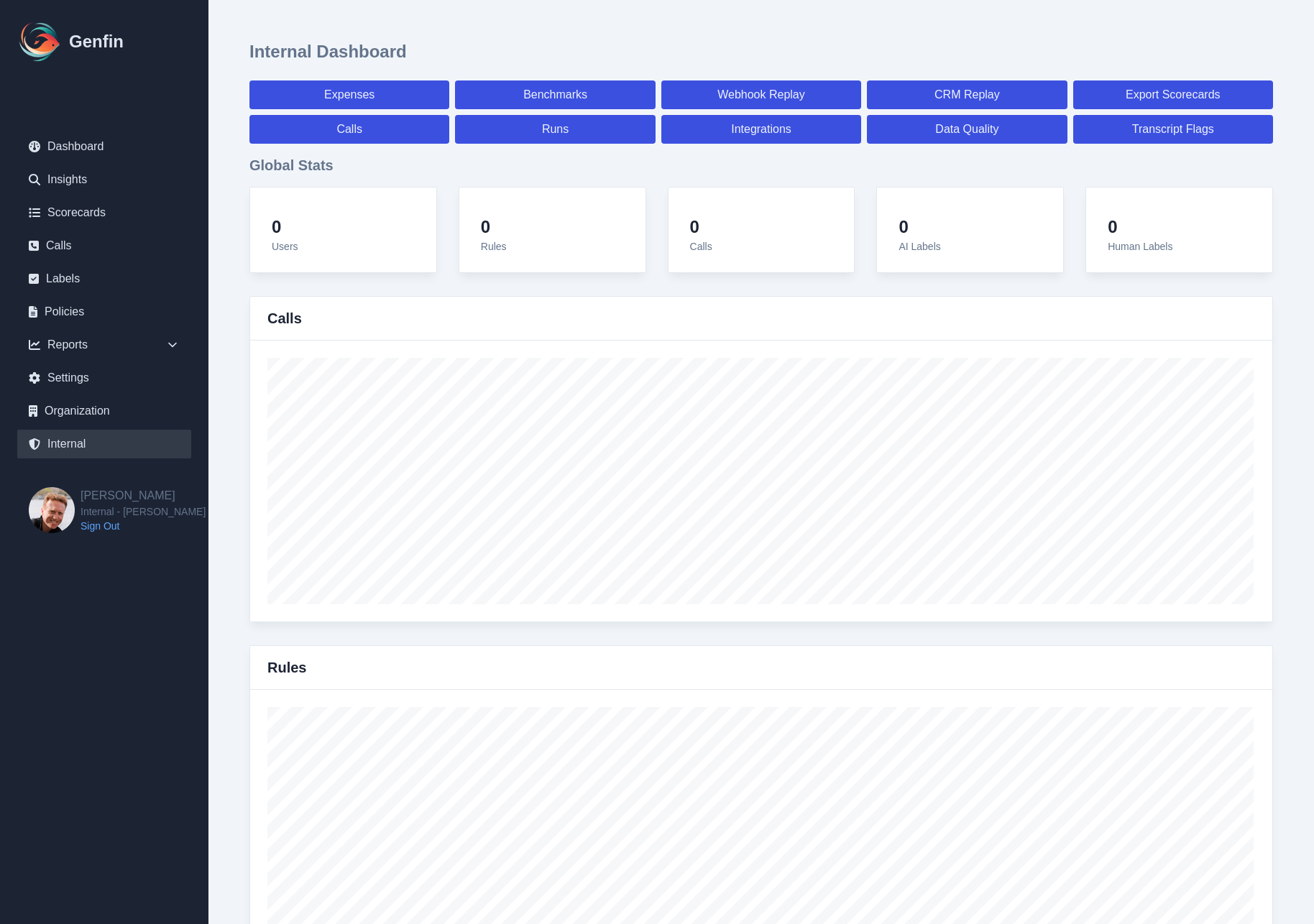
select select "paid"
select select "7"
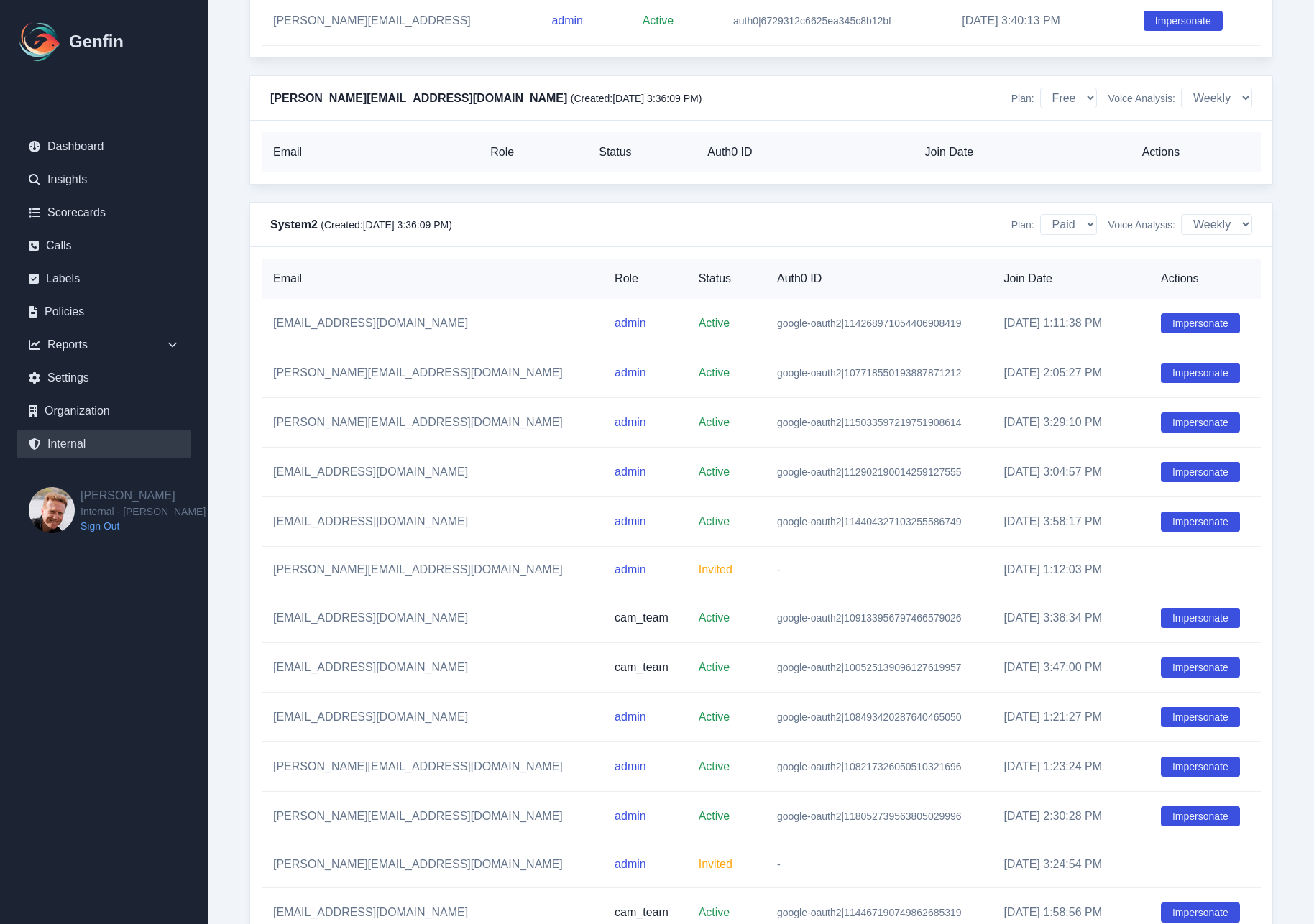
scroll to position [13418, 0]
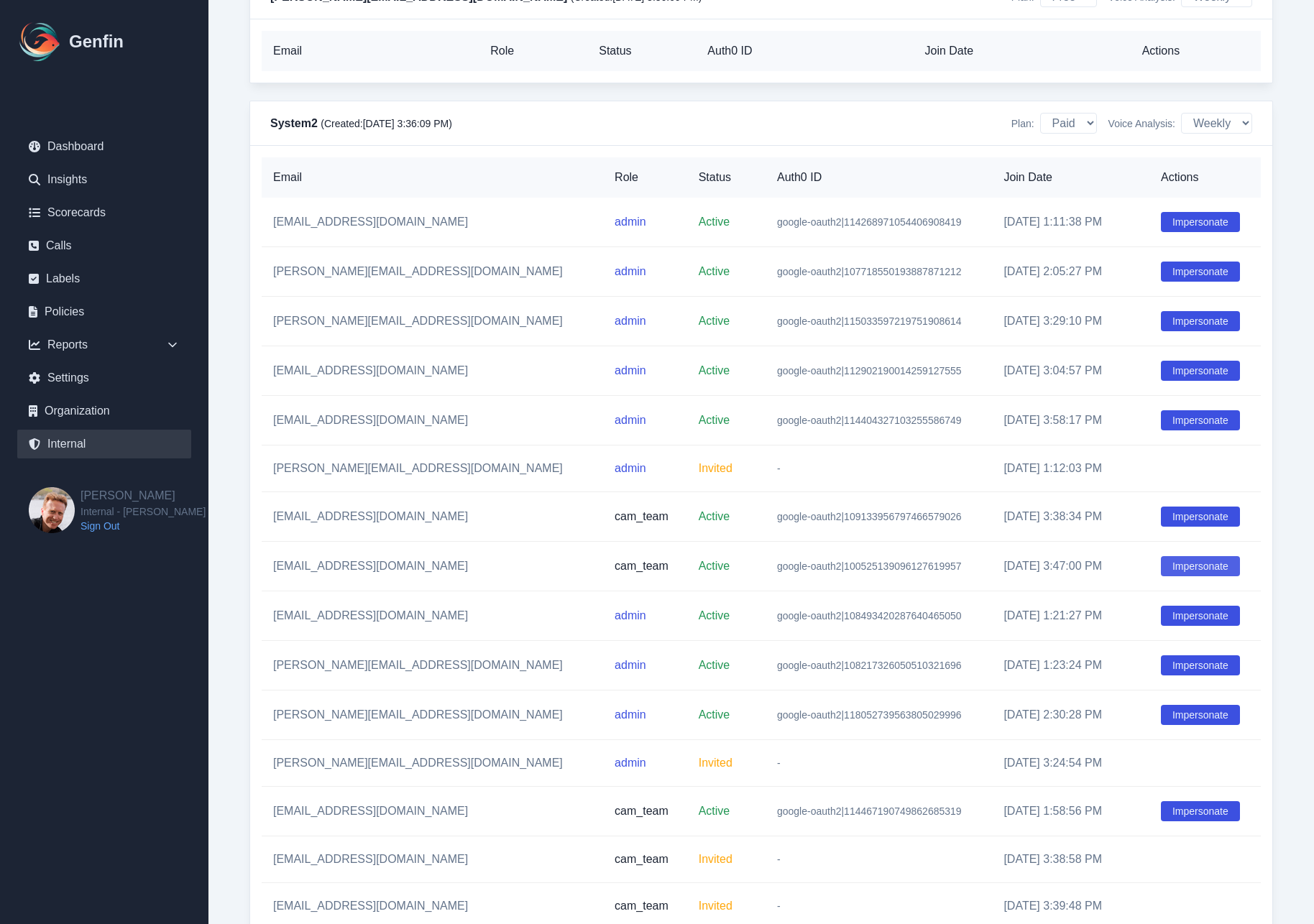
click at [1183, 577] on button "Impersonate" at bounding box center [1200, 566] width 79 height 20
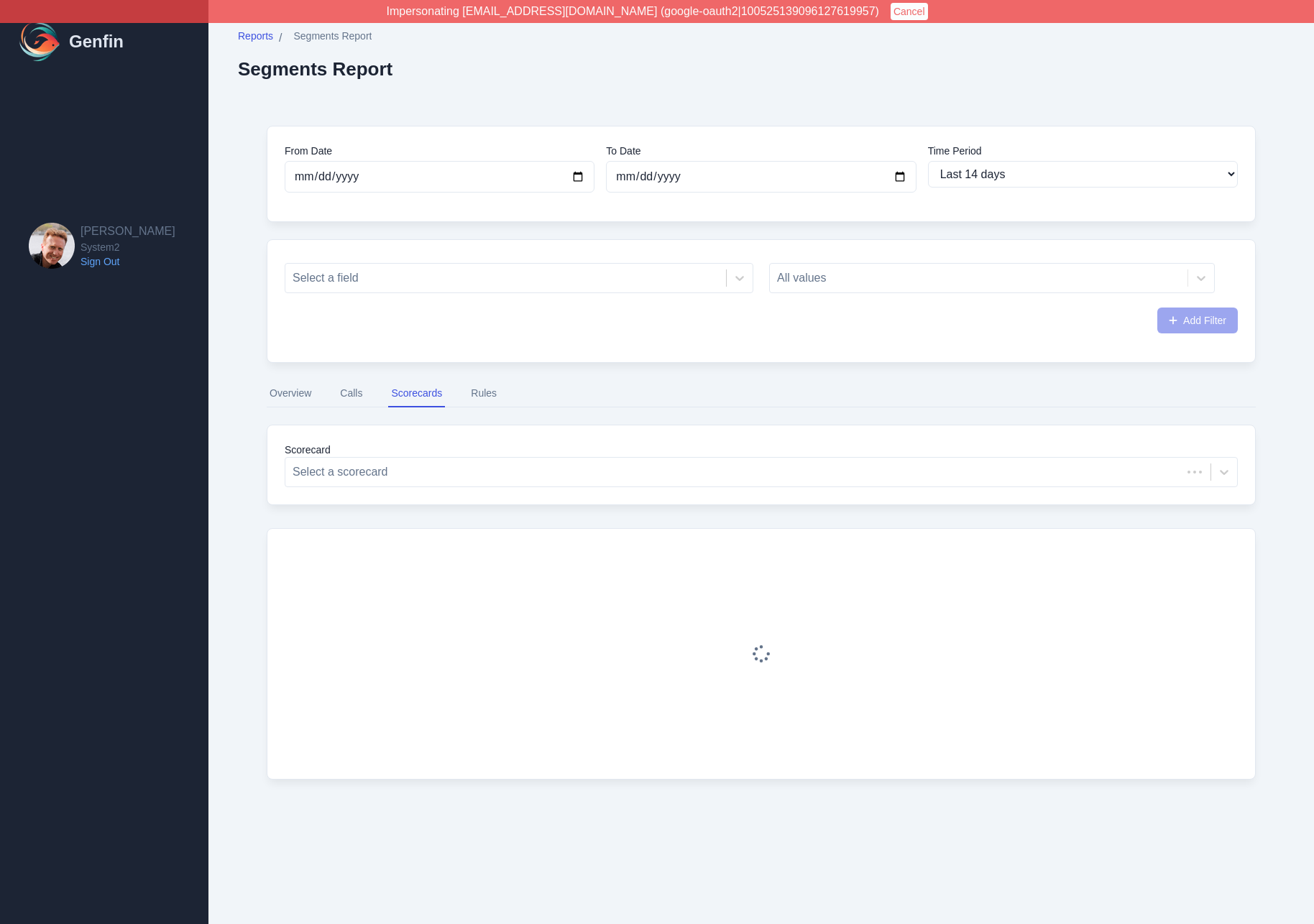
select select "14"
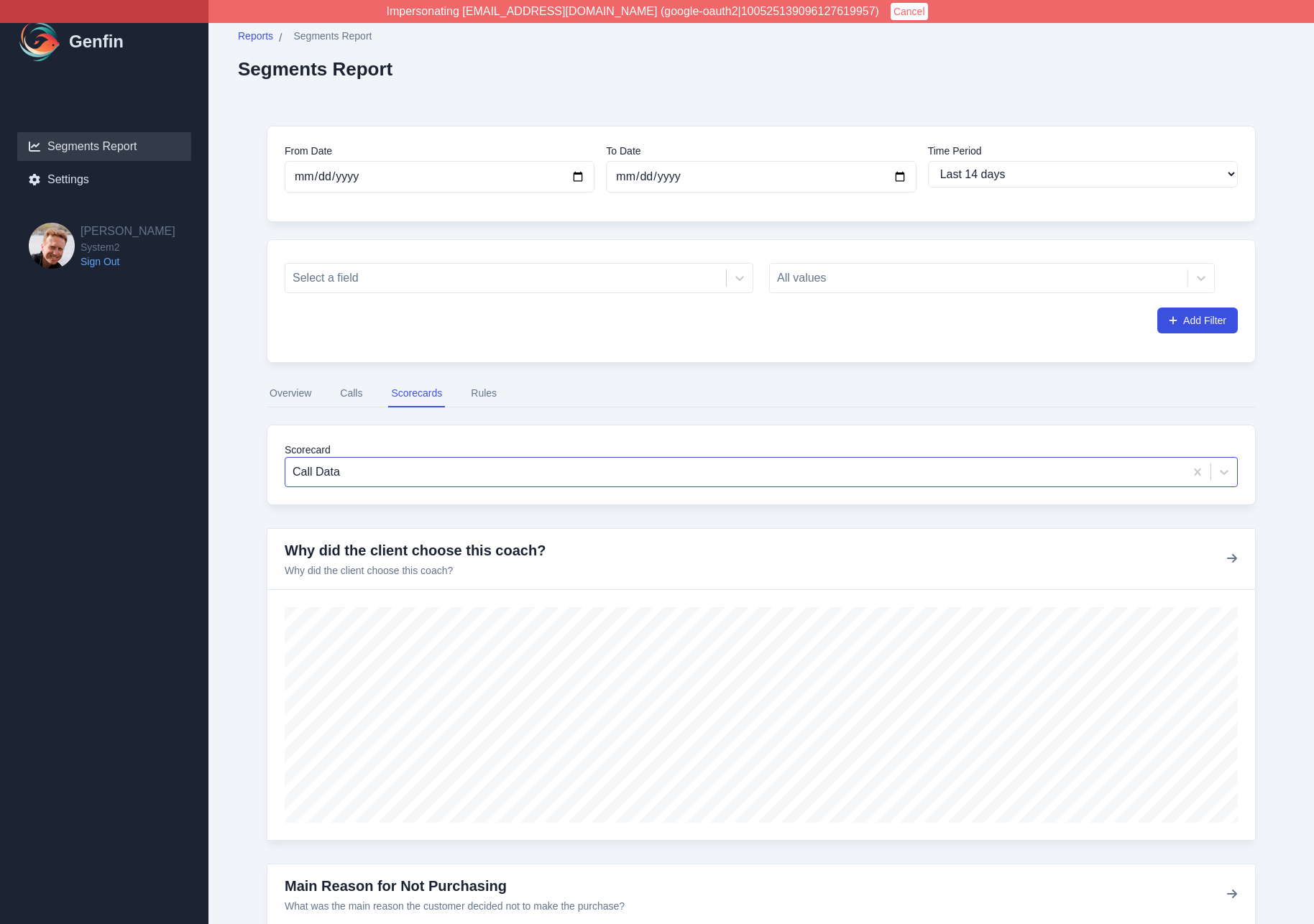
click at [361, 469] on div at bounding box center [735, 472] width 885 height 20
click at [324, 473] on div at bounding box center [735, 472] width 885 height 20
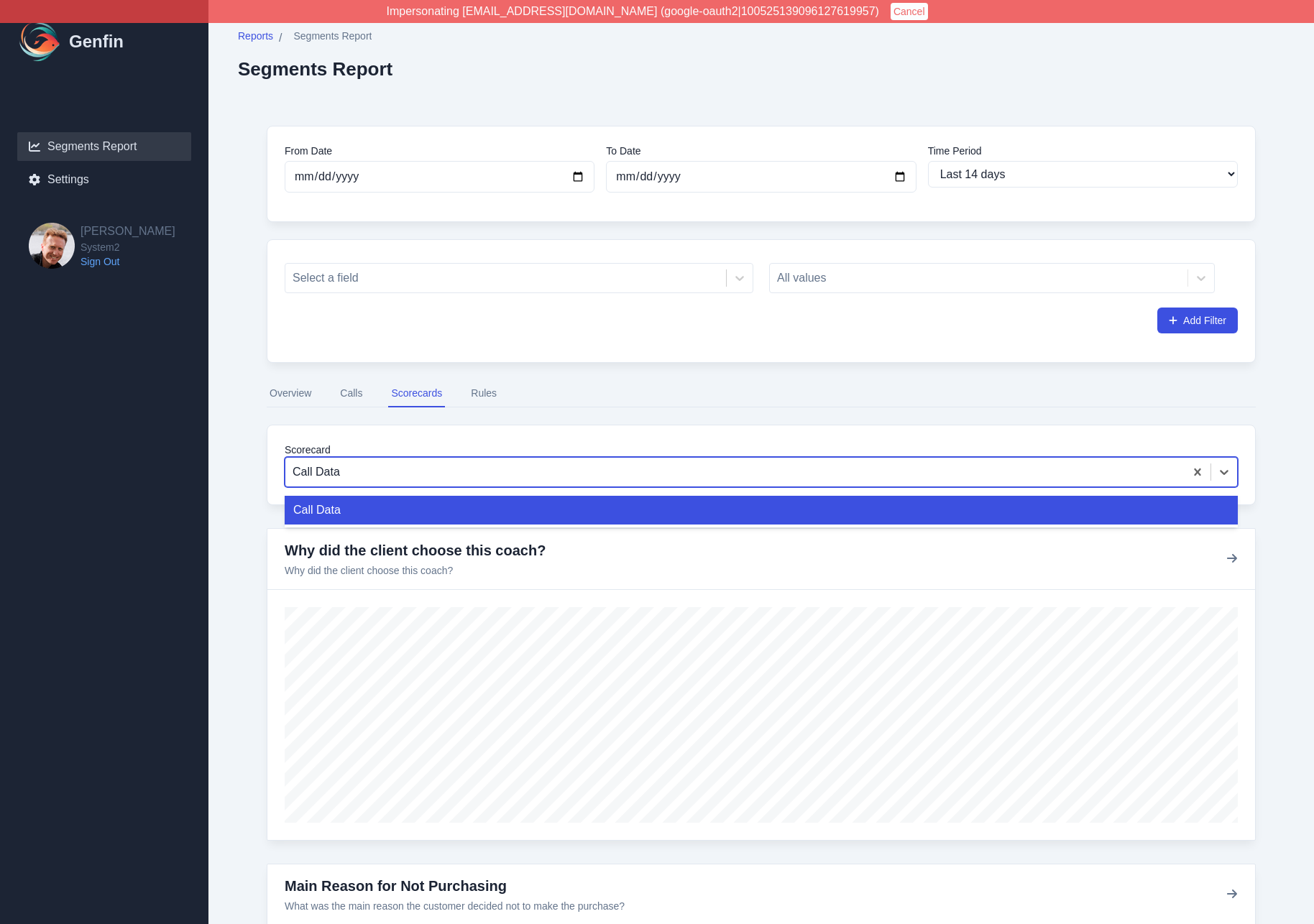
click at [324, 473] on div at bounding box center [735, 472] width 885 height 20
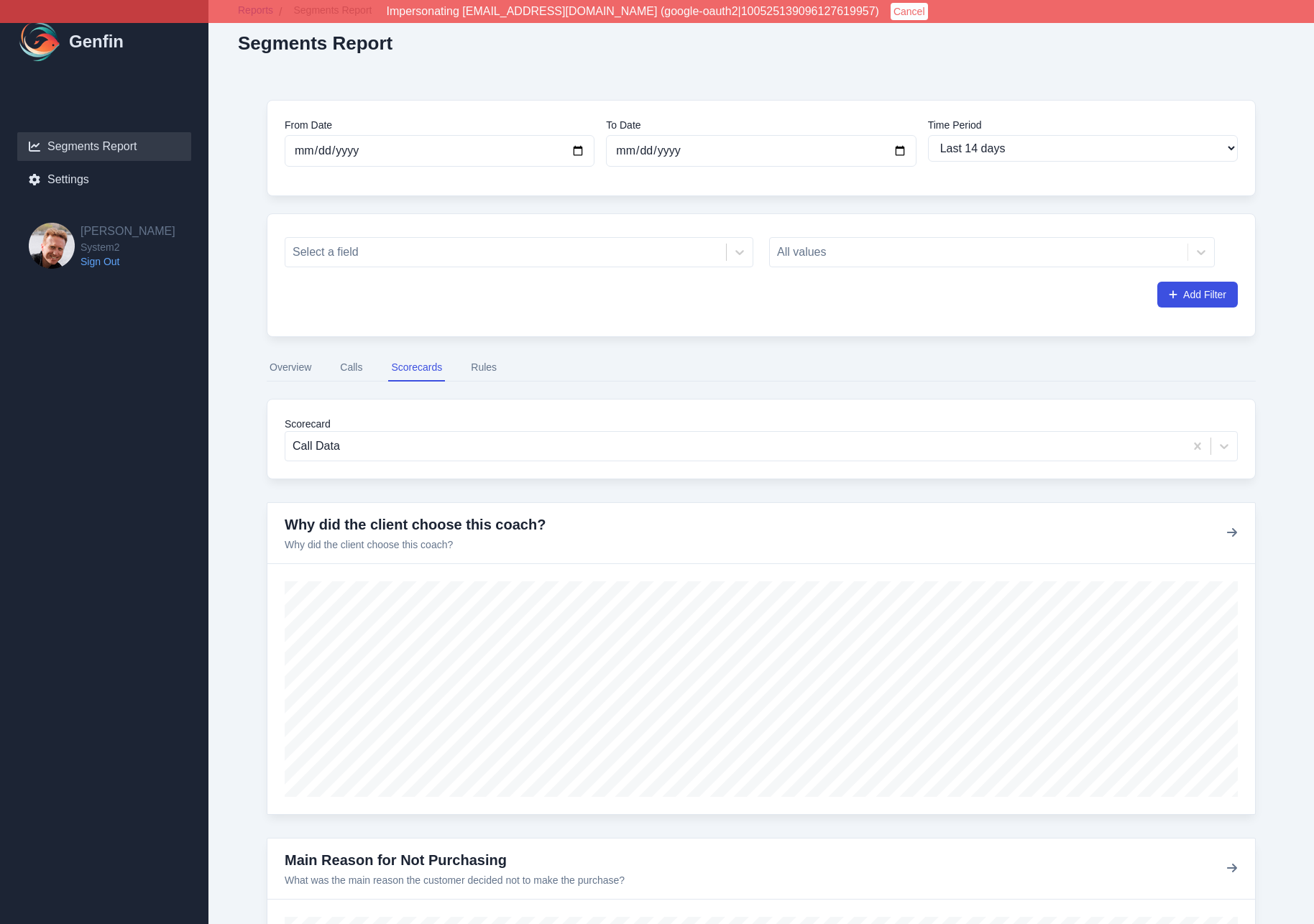
scroll to position [19, 0]
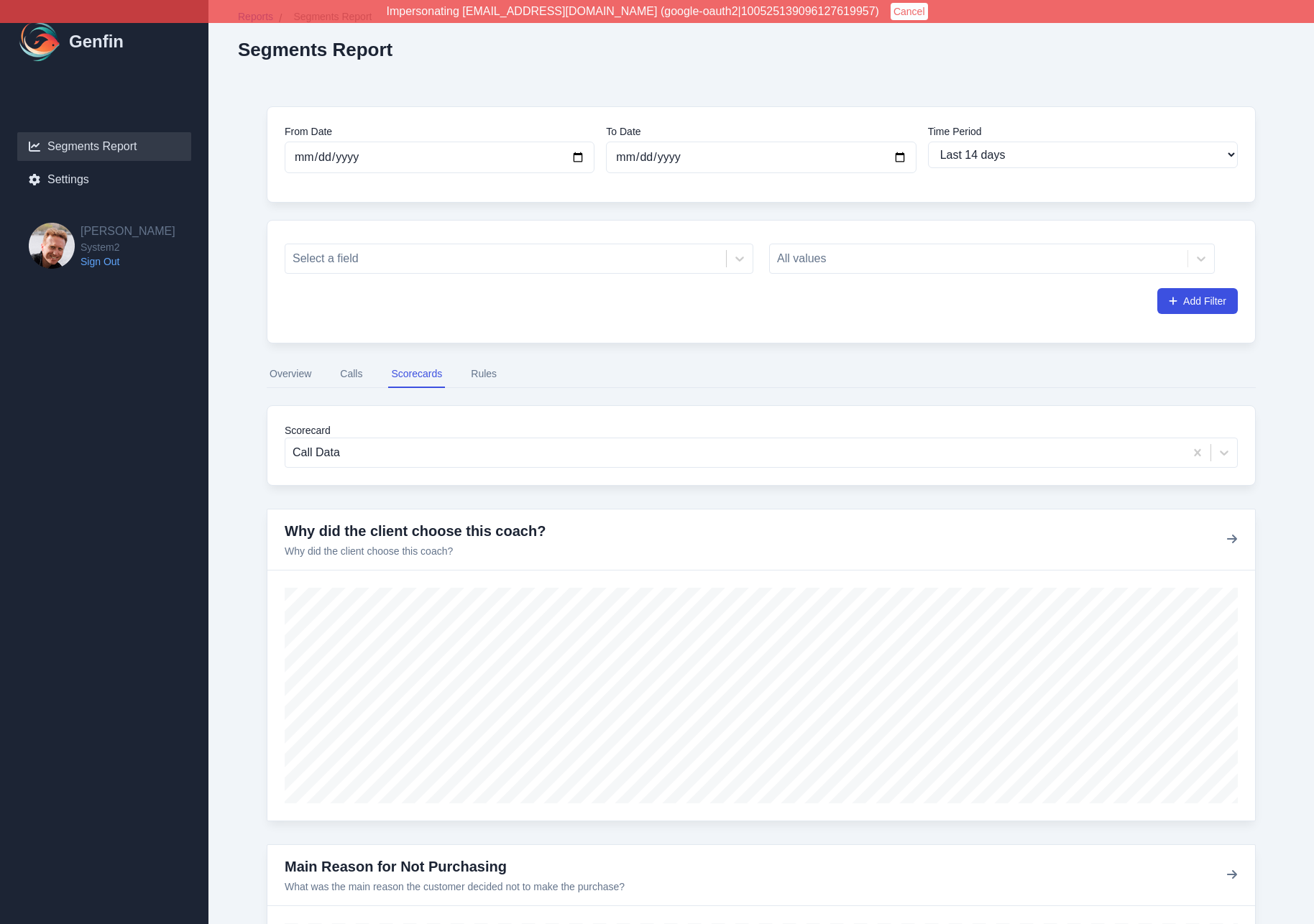
click at [492, 372] on button "Rules" at bounding box center [484, 374] width 32 height 27
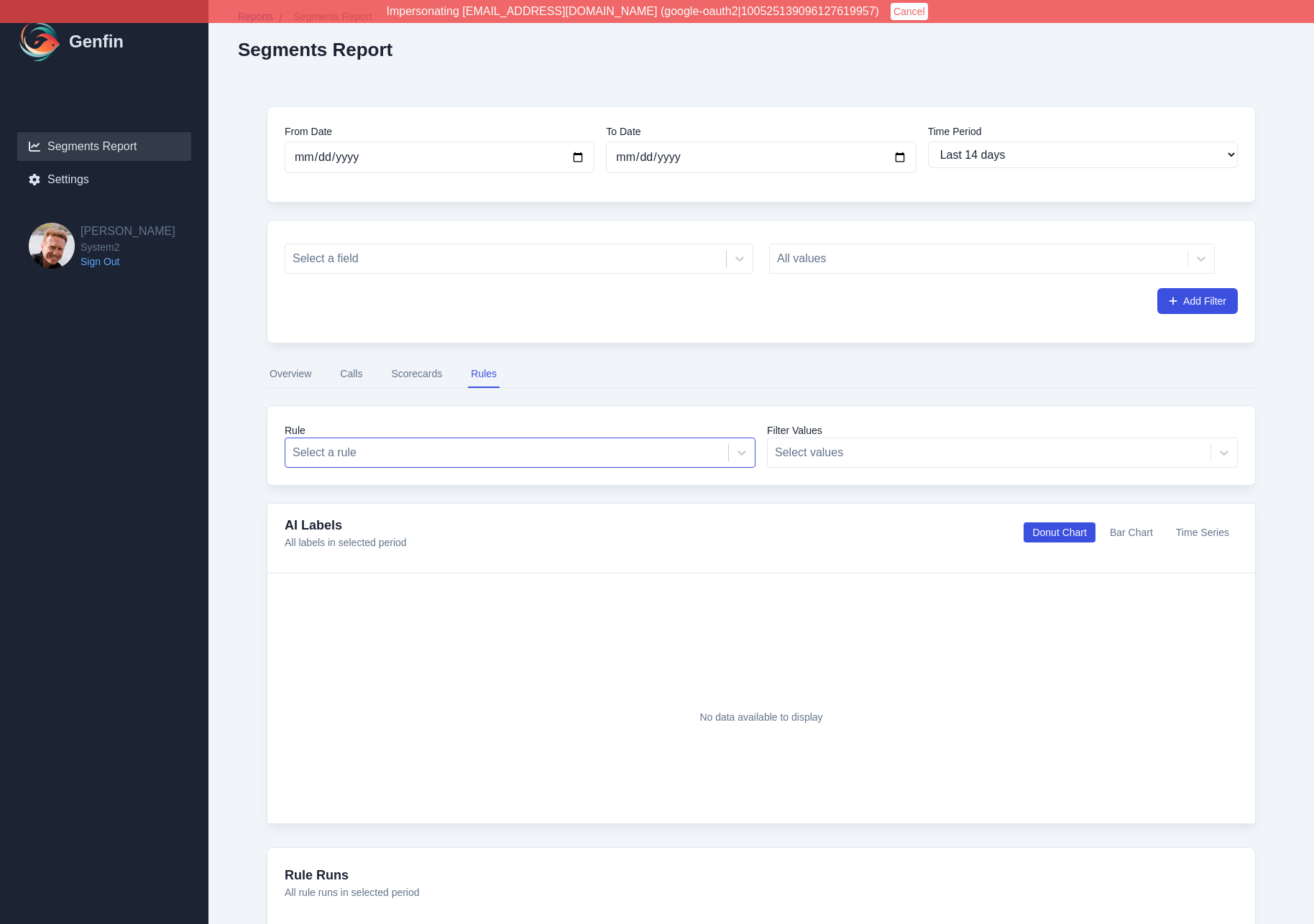
click at [471, 453] on div at bounding box center [507, 452] width 428 height 20
click at [524, 406] on div "Rule Select a rule Filter Values Select values" at bounding box center [761, 445] width 989 height 80
click at [414, 372] on button "Scorecards" at bounding box center [416, 374] width 57 height 27
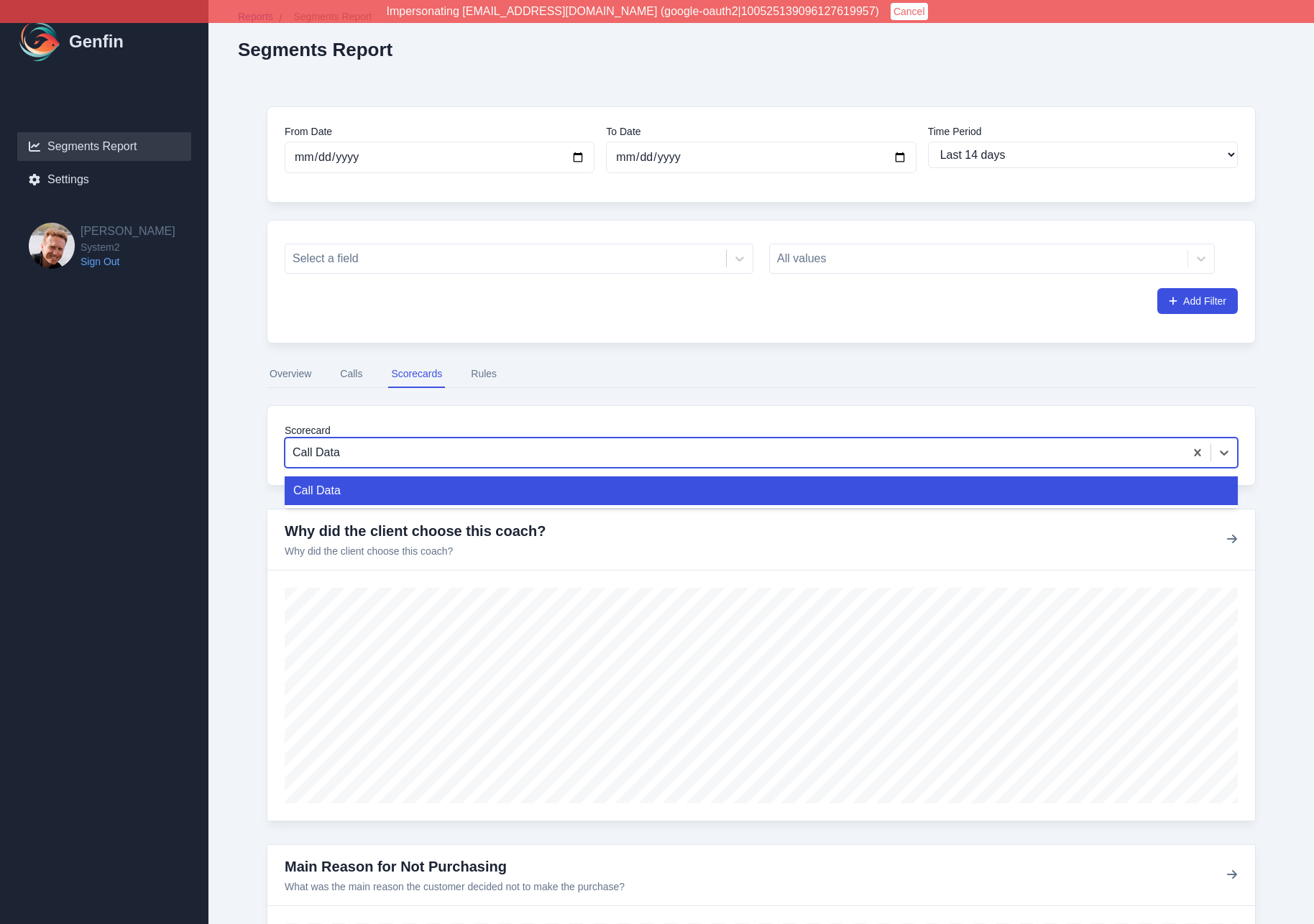
click at [411, 457] on div at bounding box center [735, 452] width 885 height 20
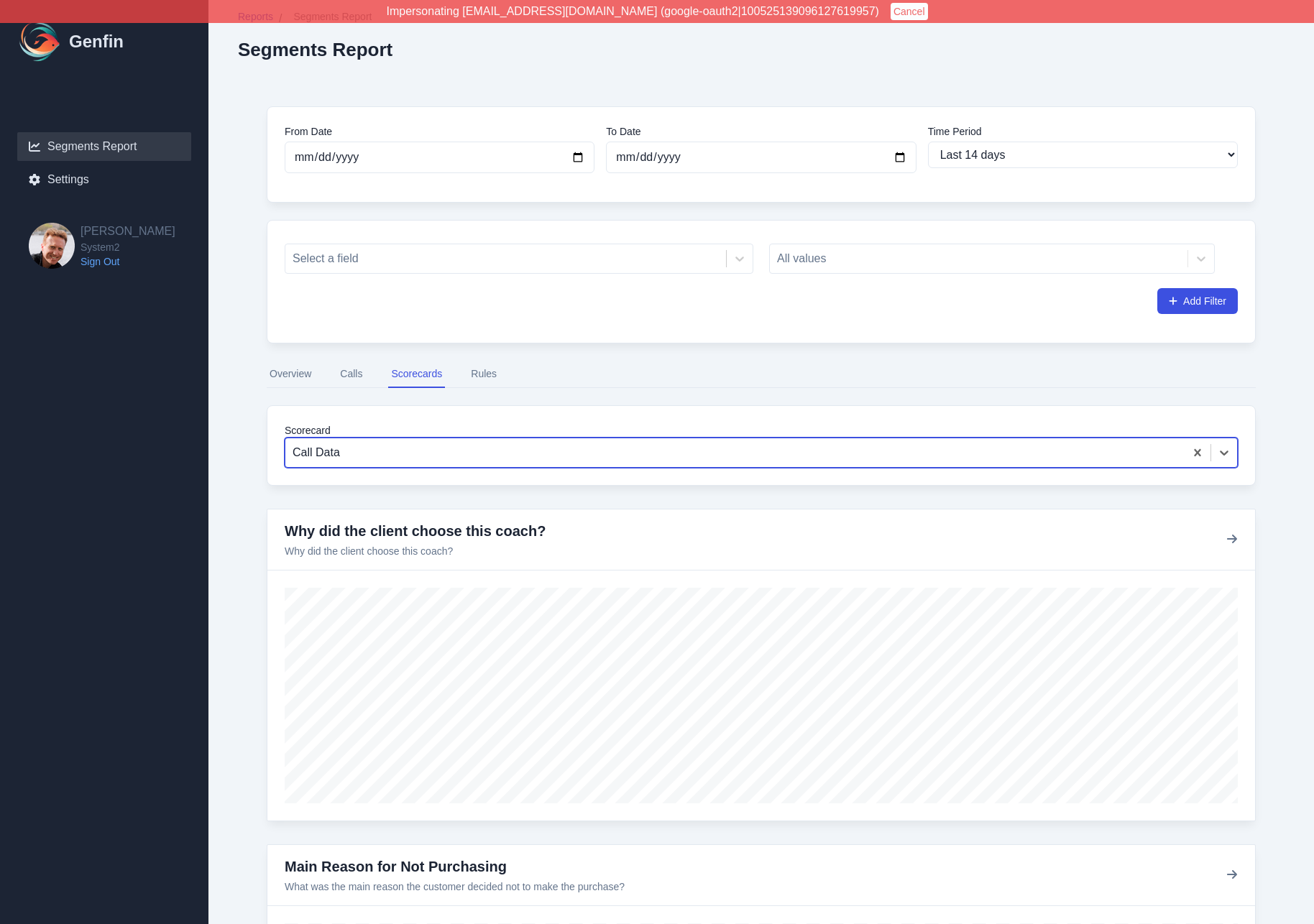
click at [411, 457] on div at bounding box center [735, 452] width 885 height 20
click at [427, 420] on div "Scorecard Call Data" at bounding box center [761, 445] width 989 height 80
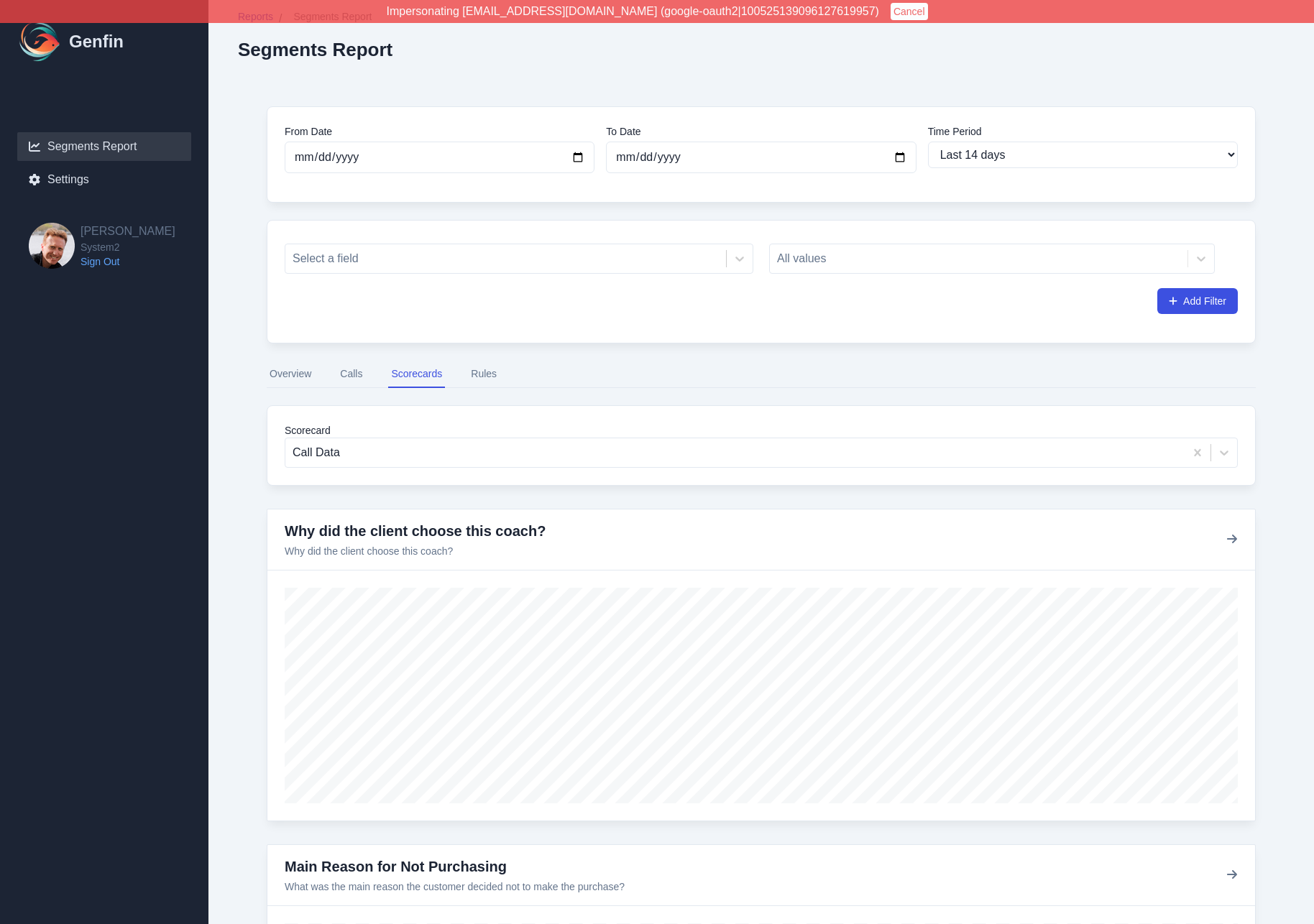
click at [484, 373] on button "Rules" at bounding box center [484, 374] width 32 height 27
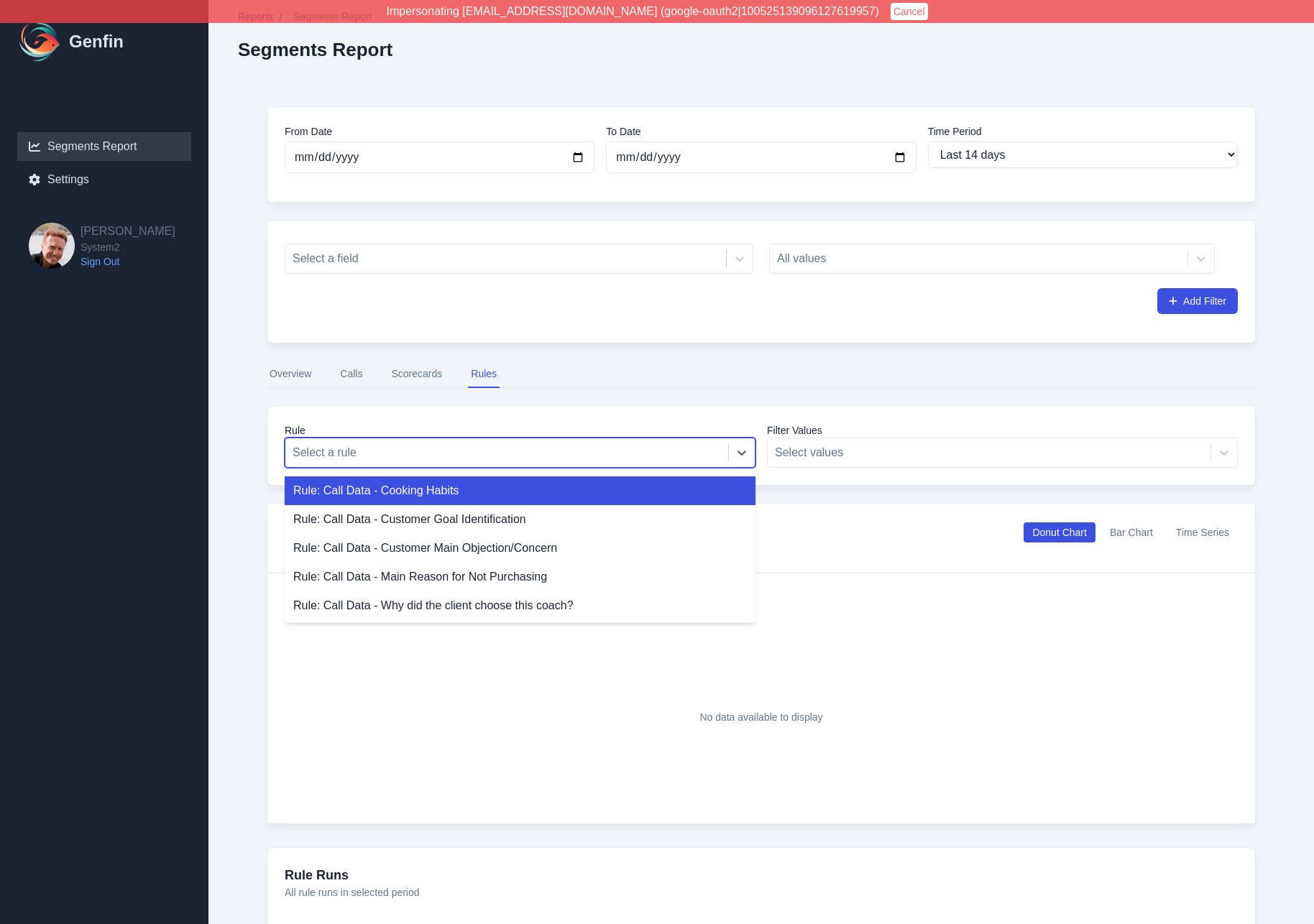
click at [425, 449] on div at bounding box center [507, 452] width 428 height 20
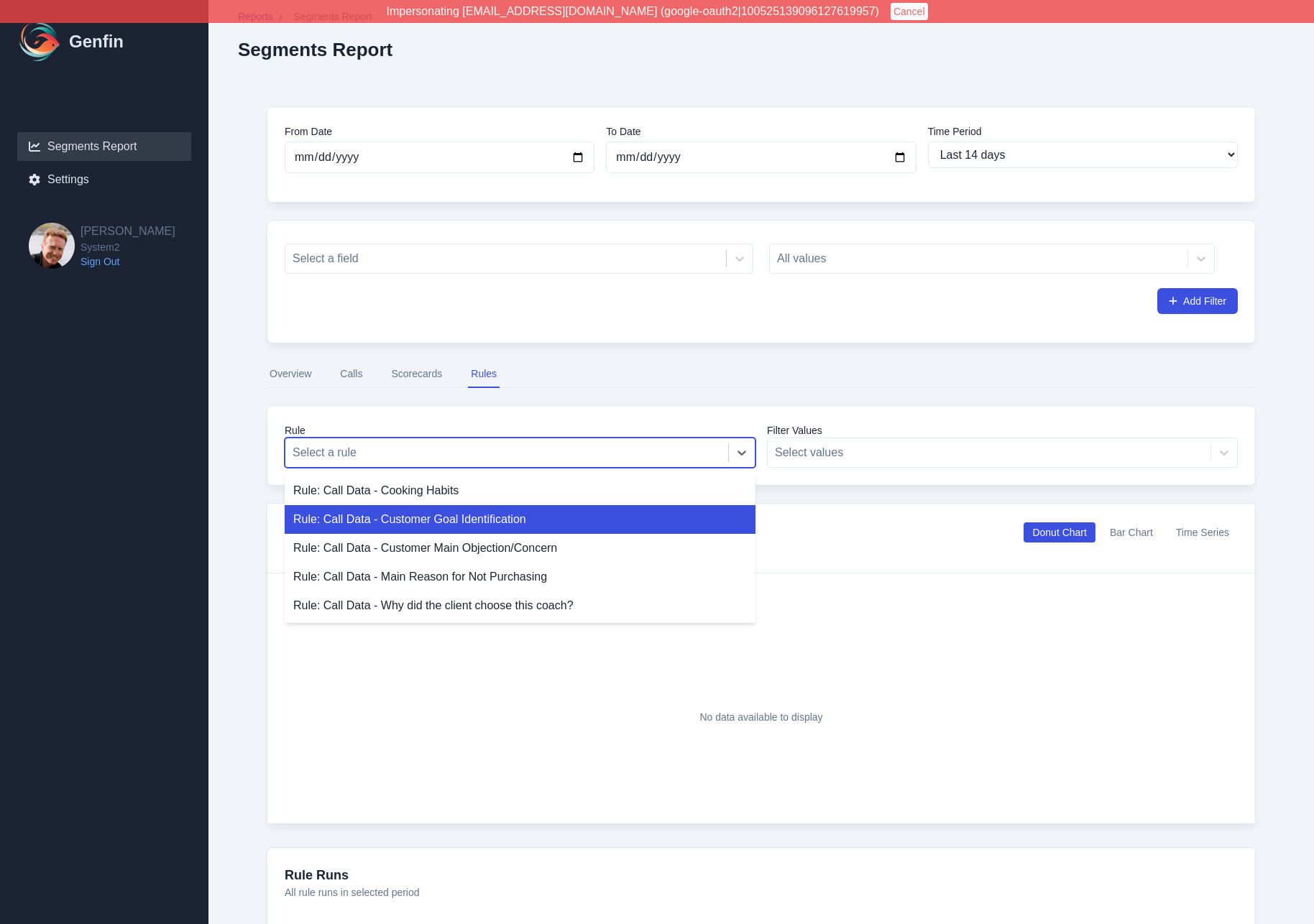
click at [411, 518] on div "Rule: Call Data - Customer Goal Identification" at bounding box center [520, 519] width 470 height 29
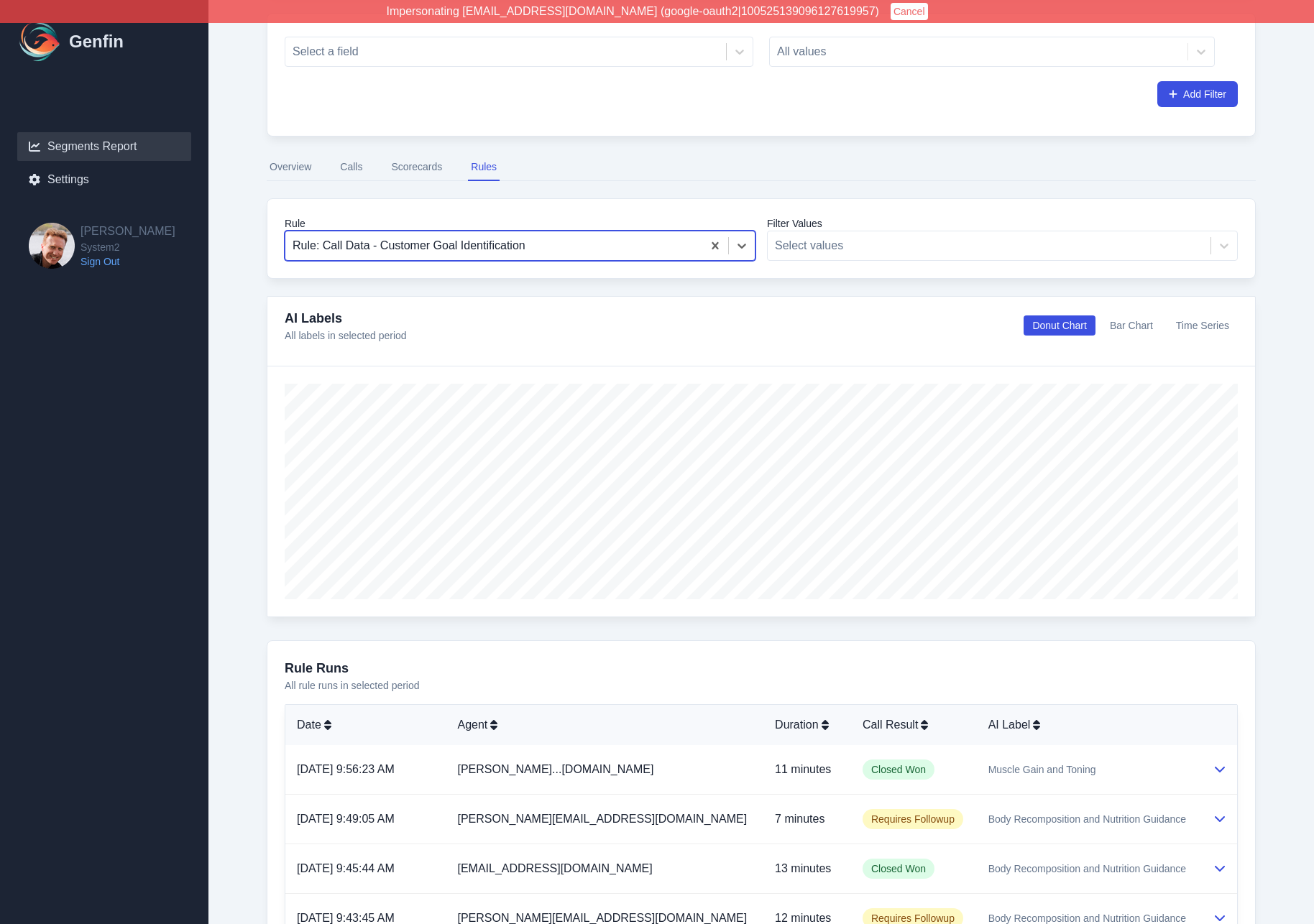
scroll to position [229, 0]
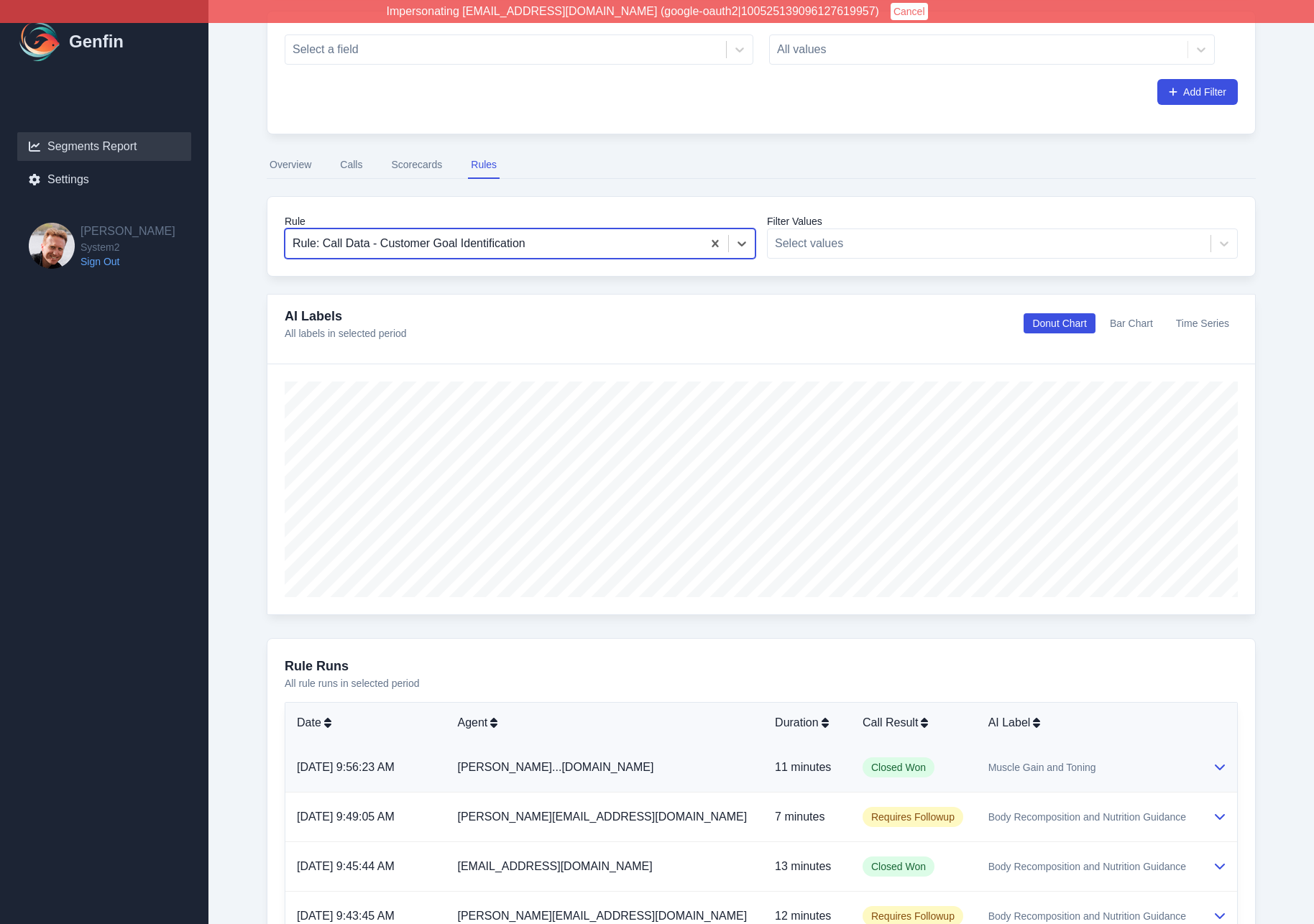
click at [1126, 764] on div "Muscle Gain and Toning" at bounding box center [1088, 767] width 201 height 14
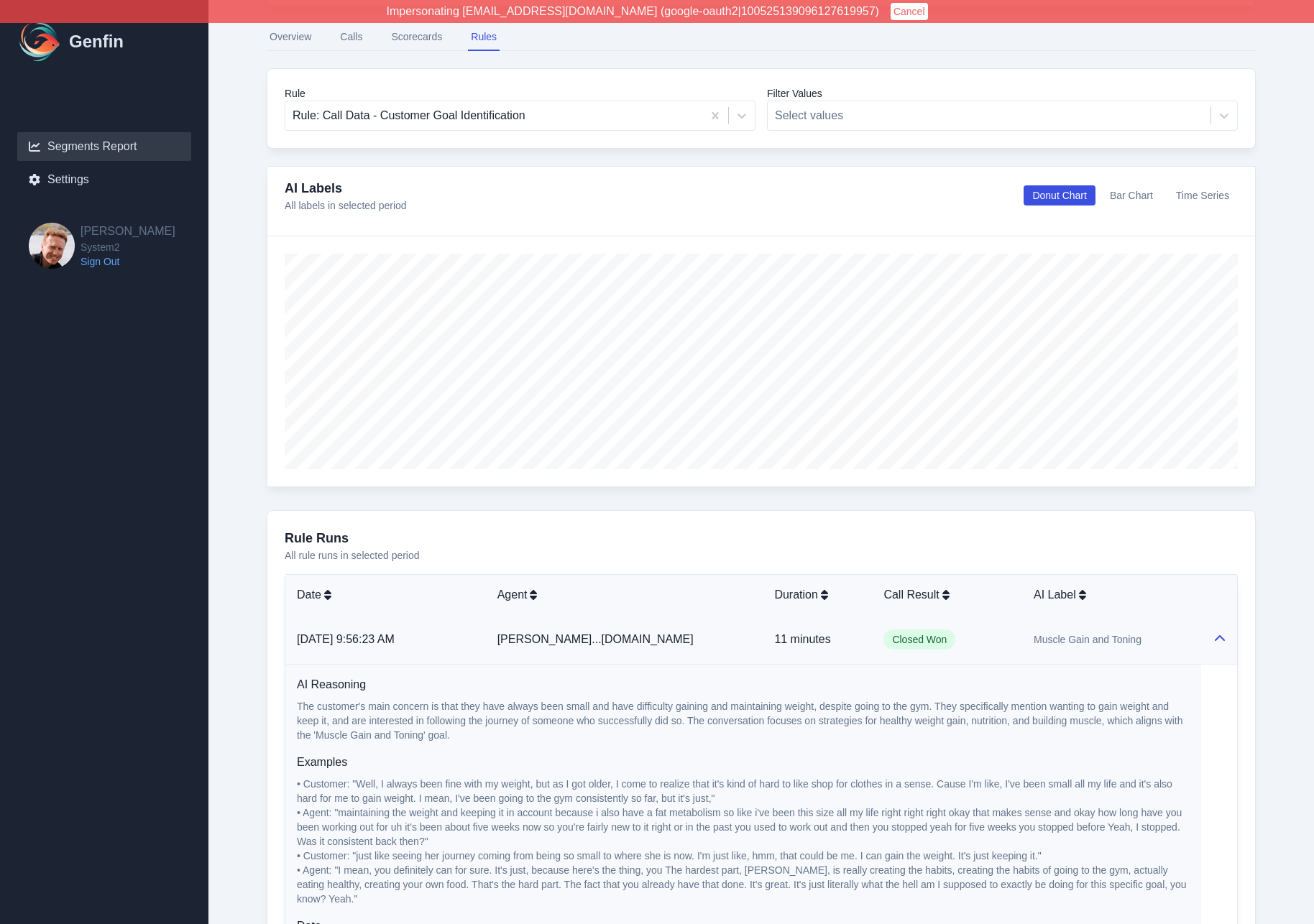
scroll to position [346, 0]
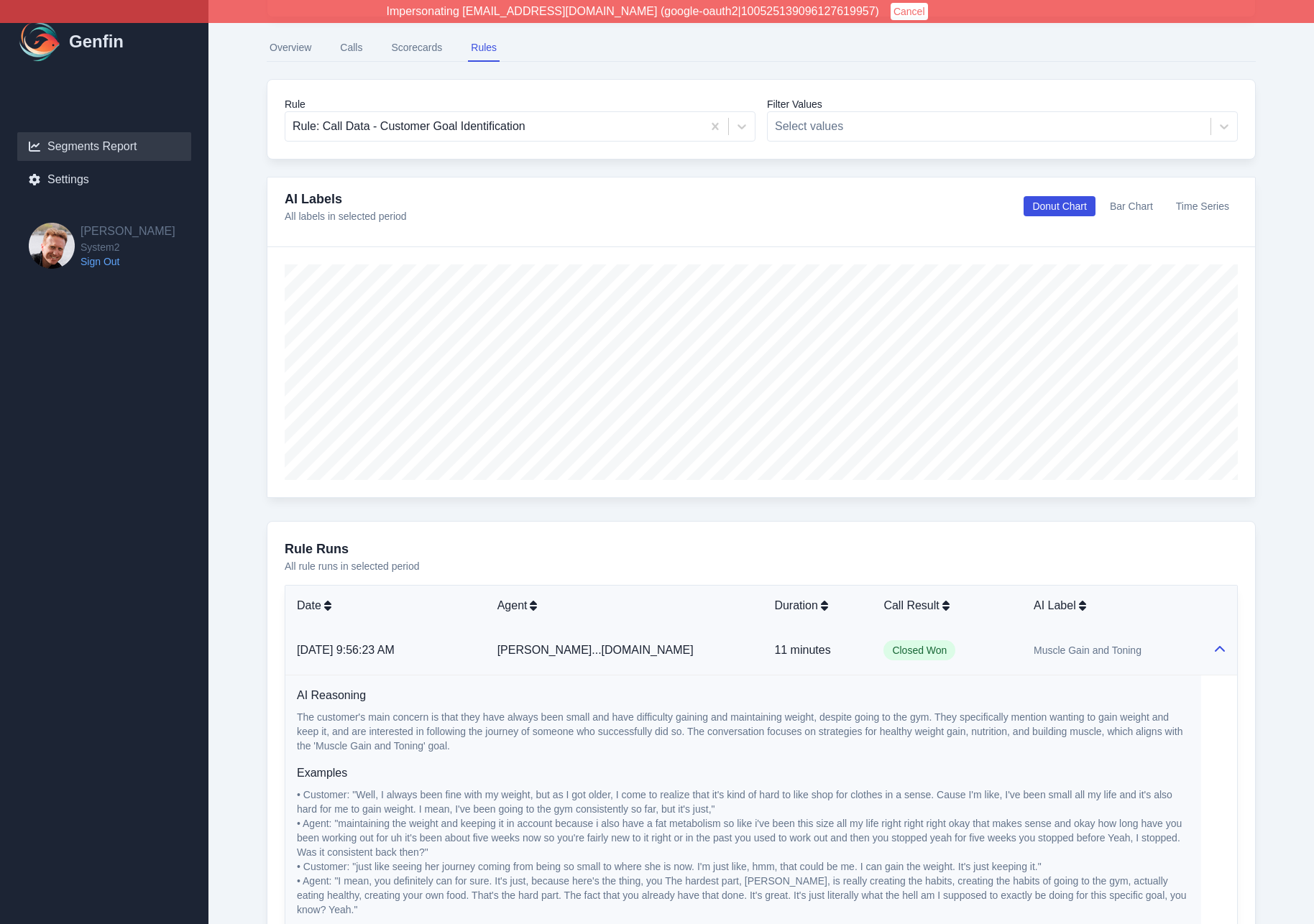
click at [1127, 645] on div "Muscle Gain and Toning" at bounding box center [1112, 650] width 156 height 14
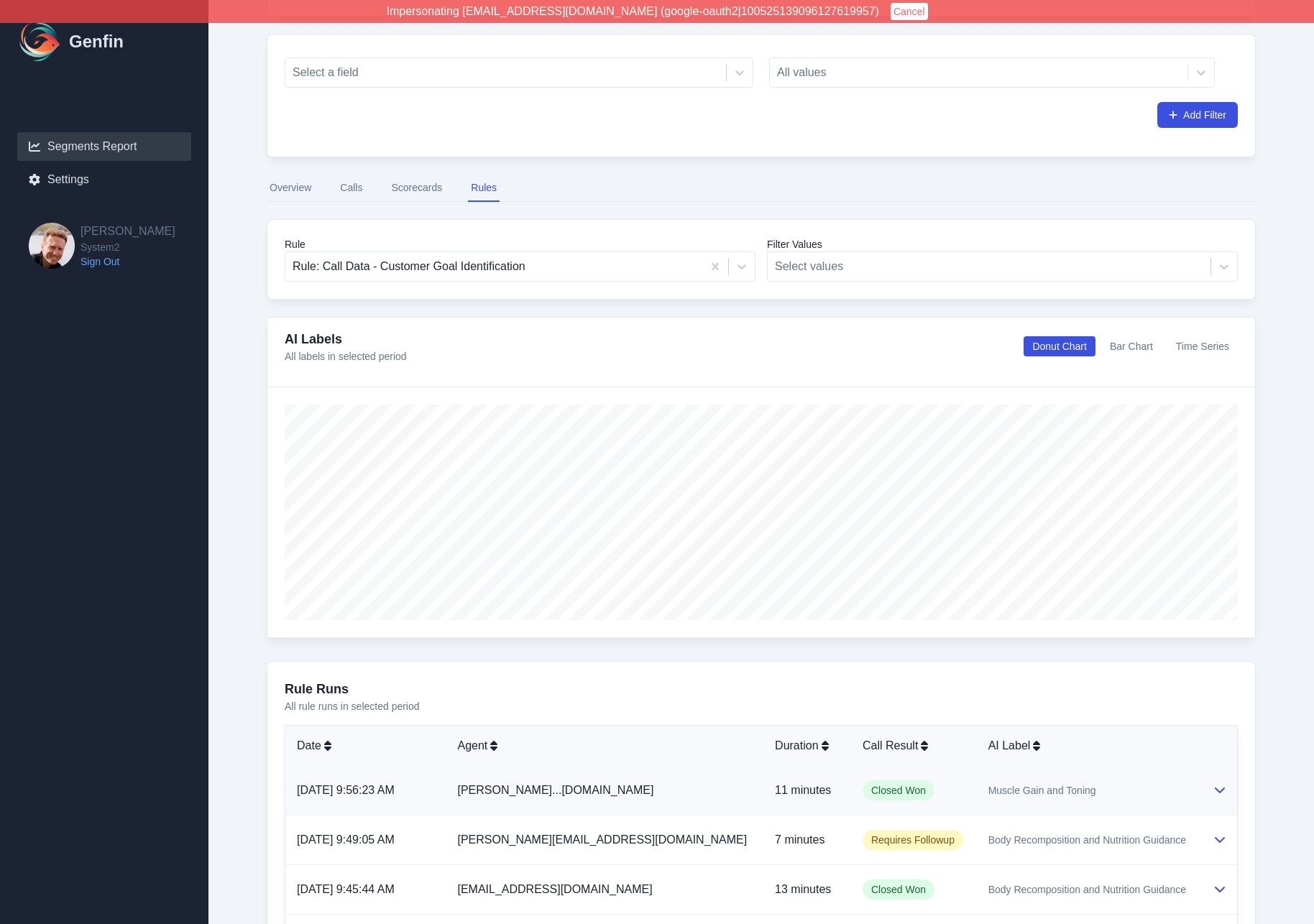
scroll to position [150, 0]
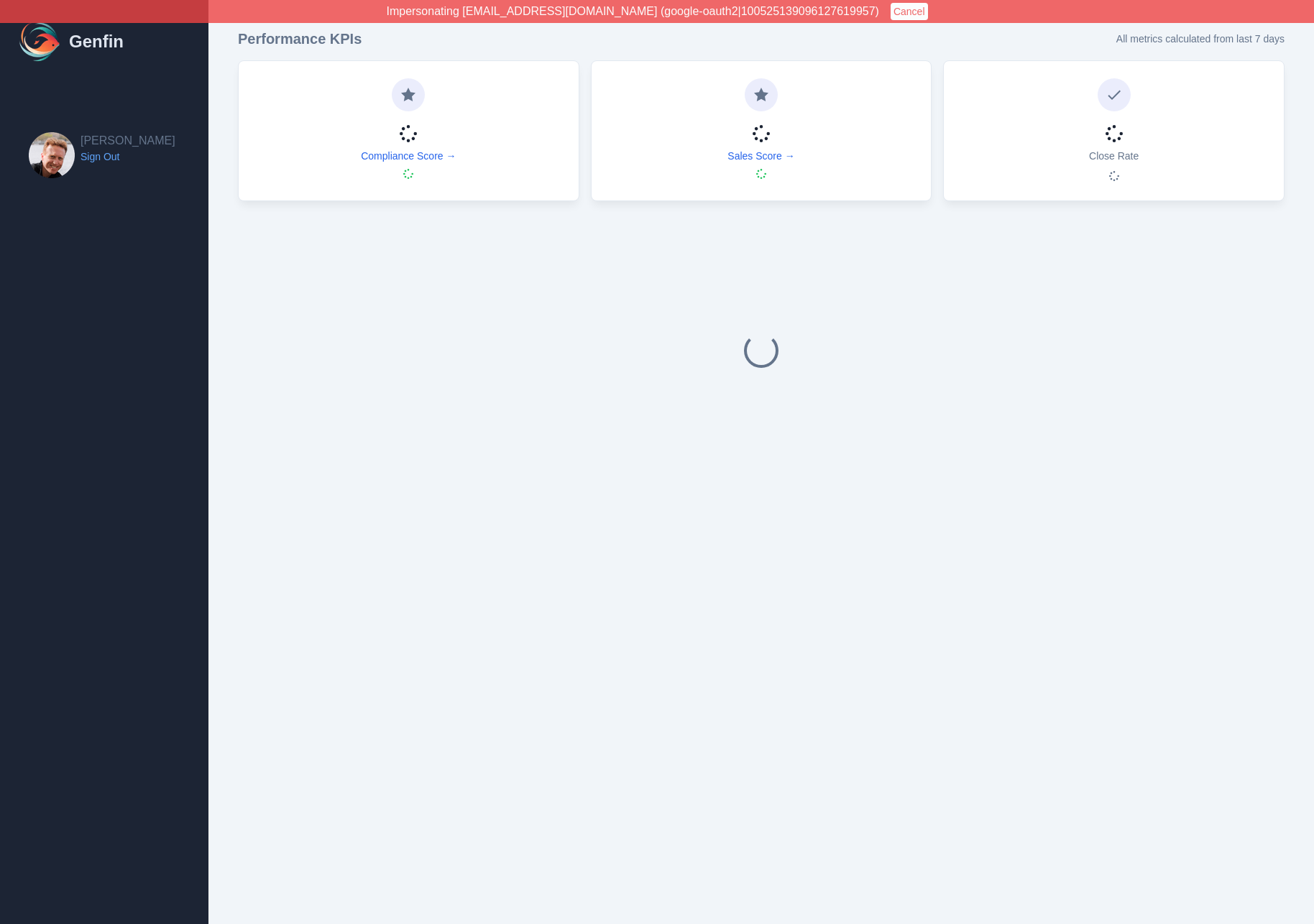
select select "14"
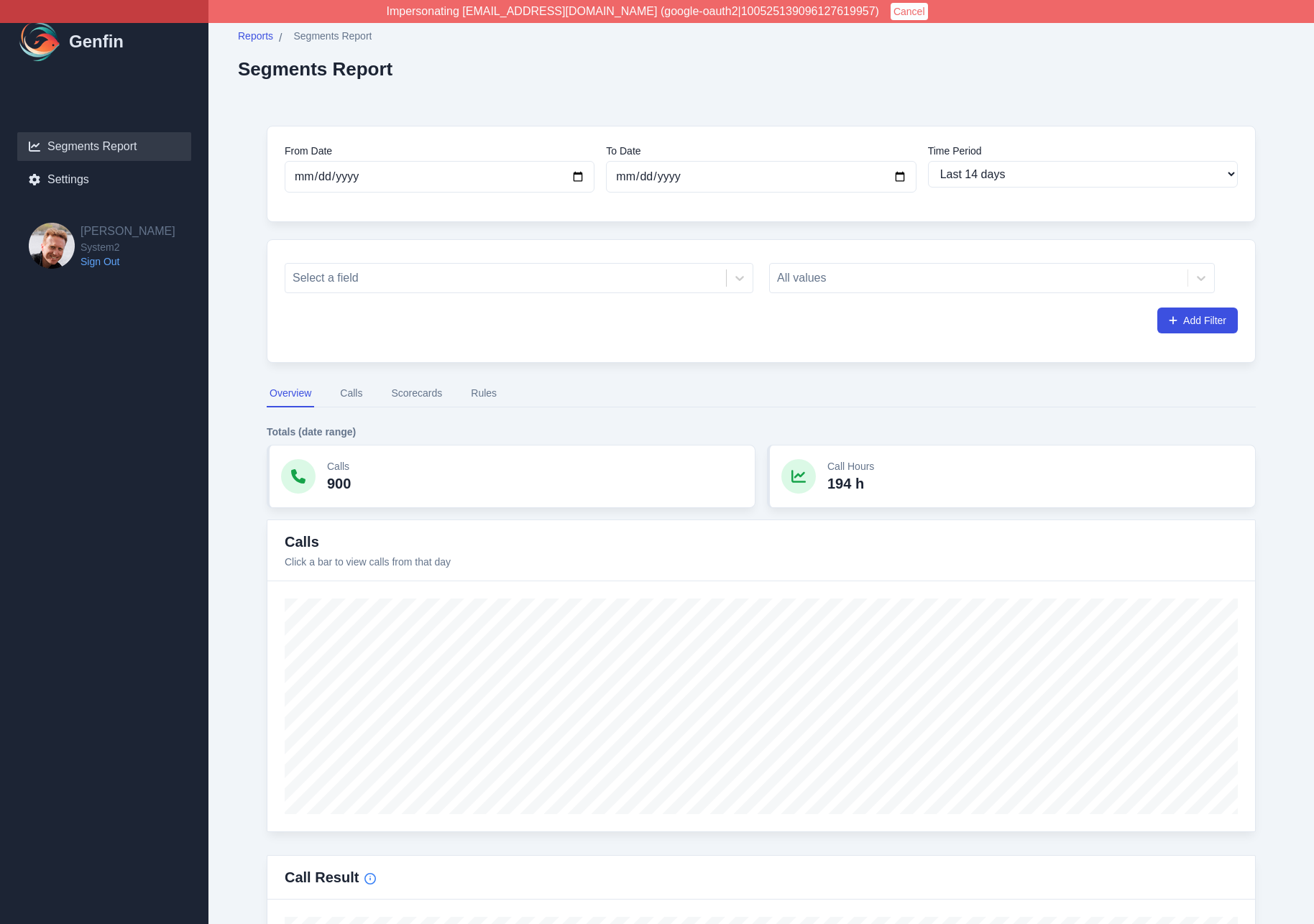
click at [891, 14] on button "Cancel" at bounding box center [909, 11] width 38 height 17
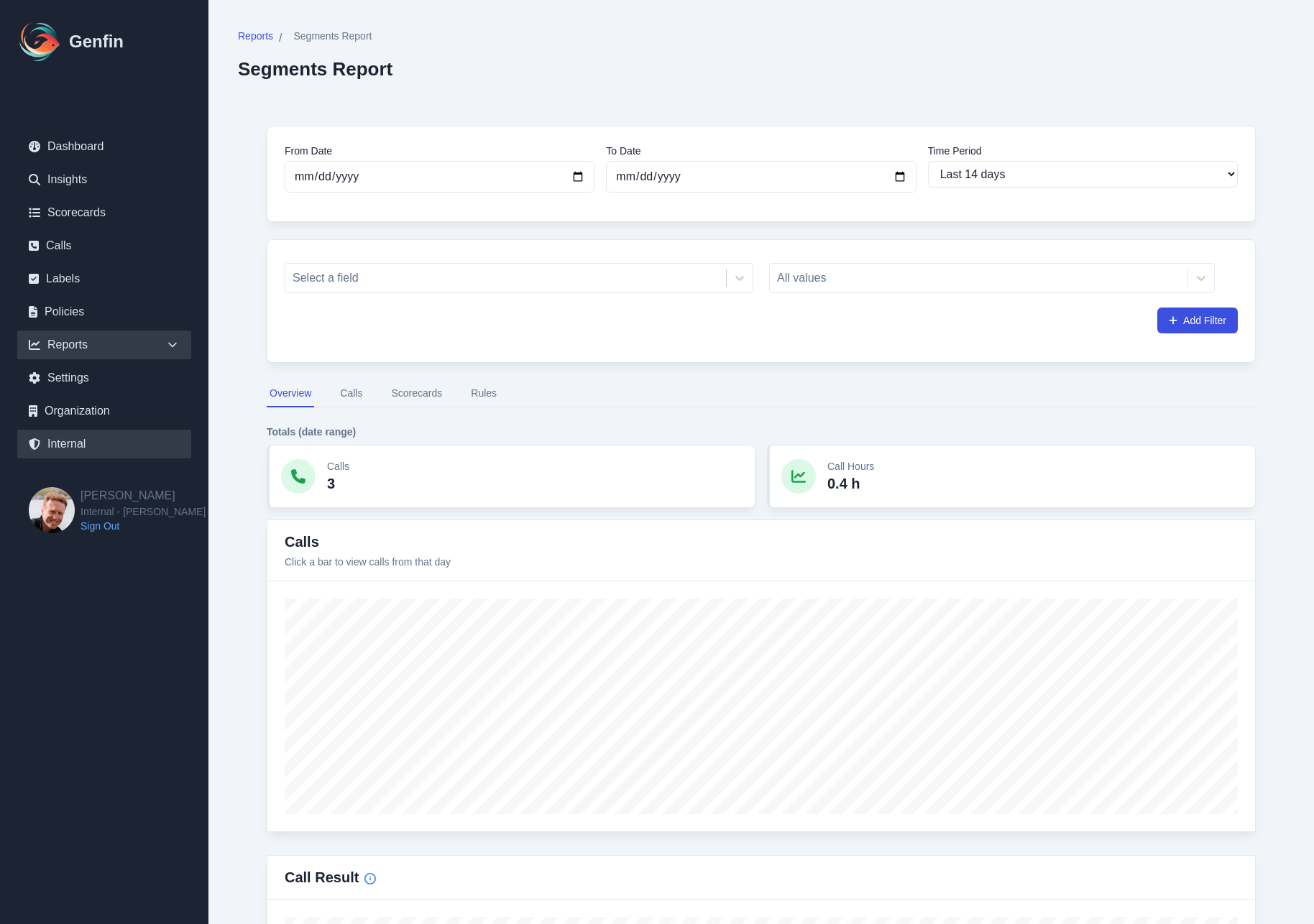
click at [87, 444] on link "Internal" at bounding box center [104, 444] width 174 height 29
select select "paid"
select select "7"
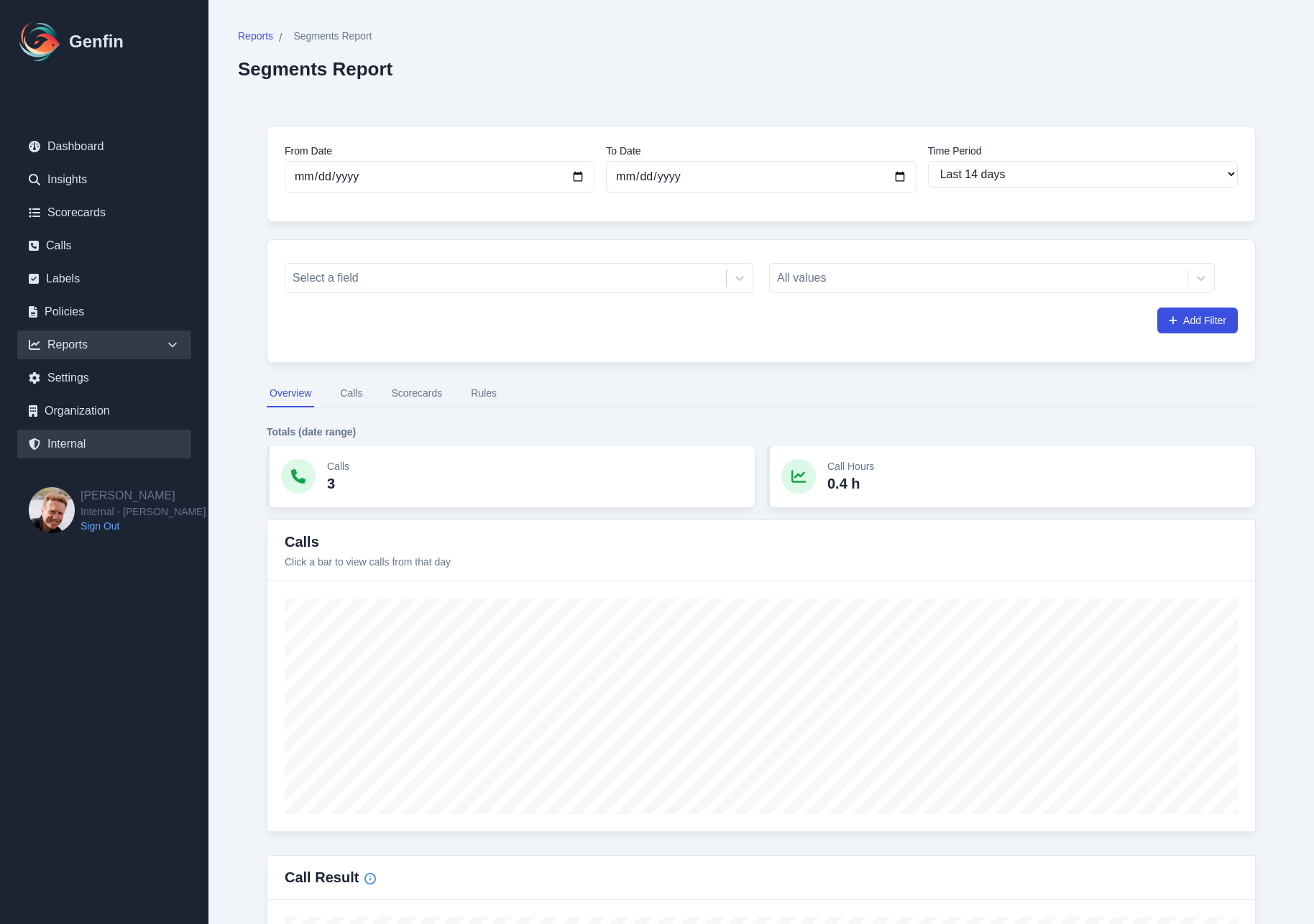
select select "7"
select select "paid"
select select "7"
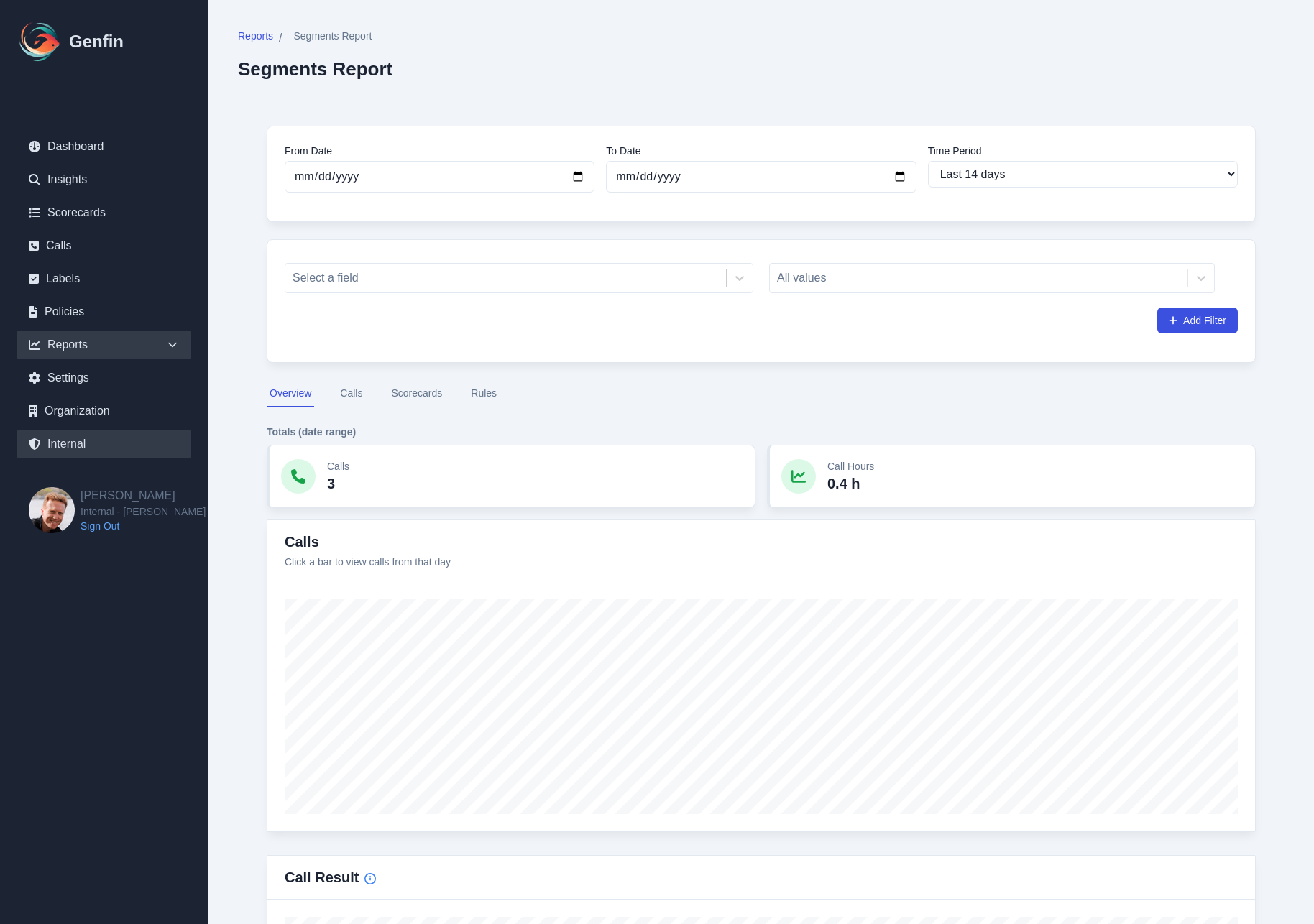
select select "7"
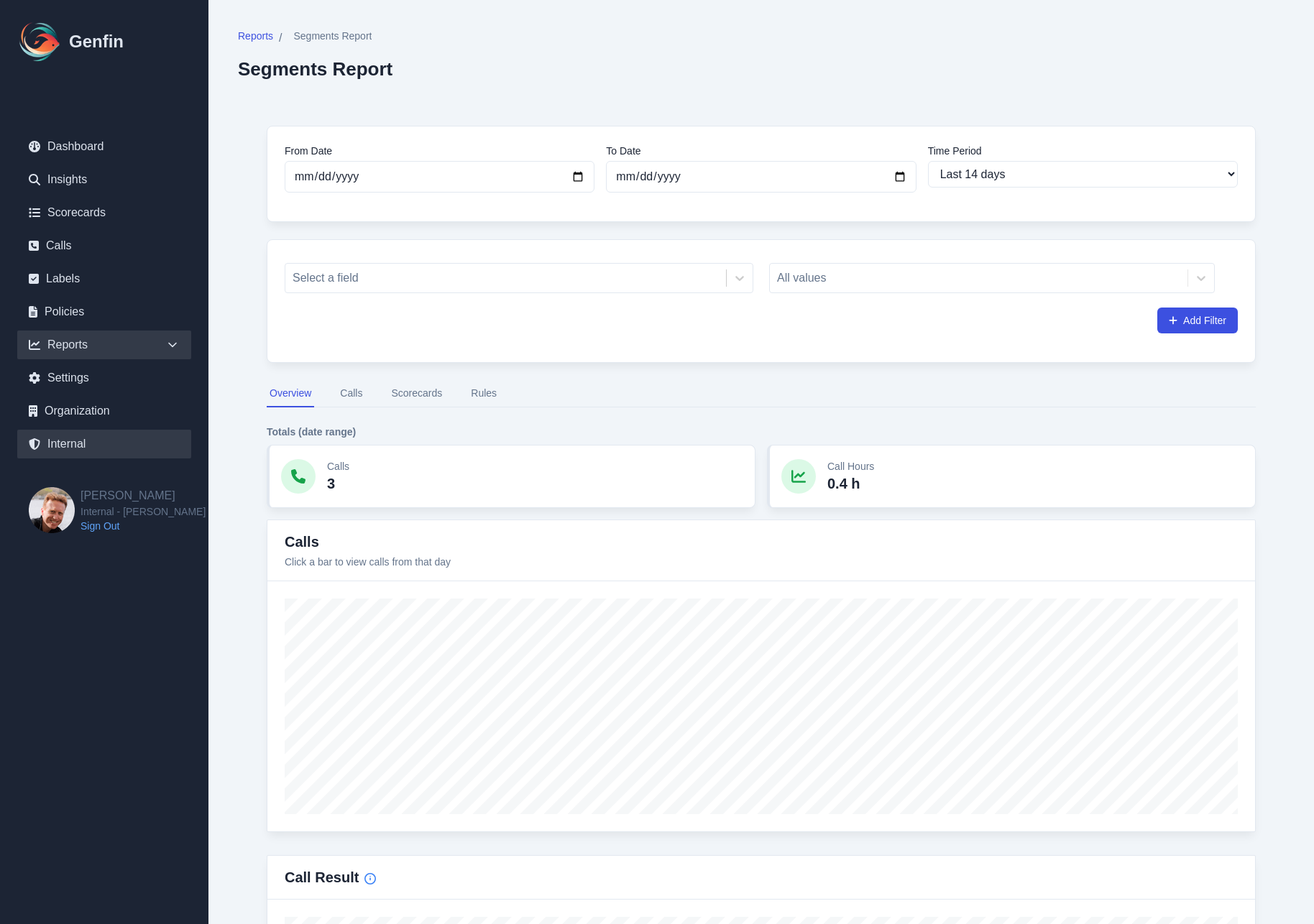
select select "7"
select select "paid"
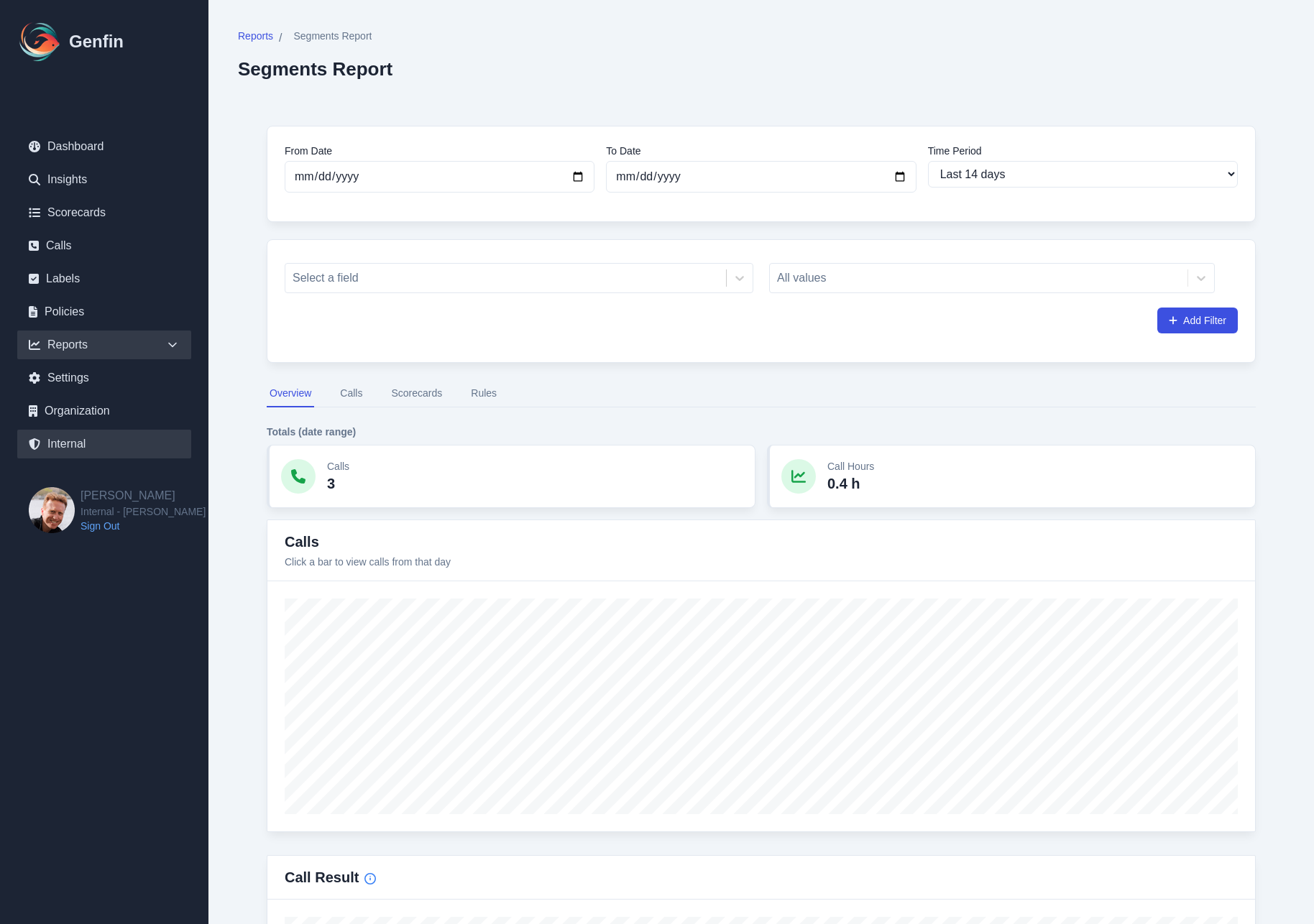
select select "7"
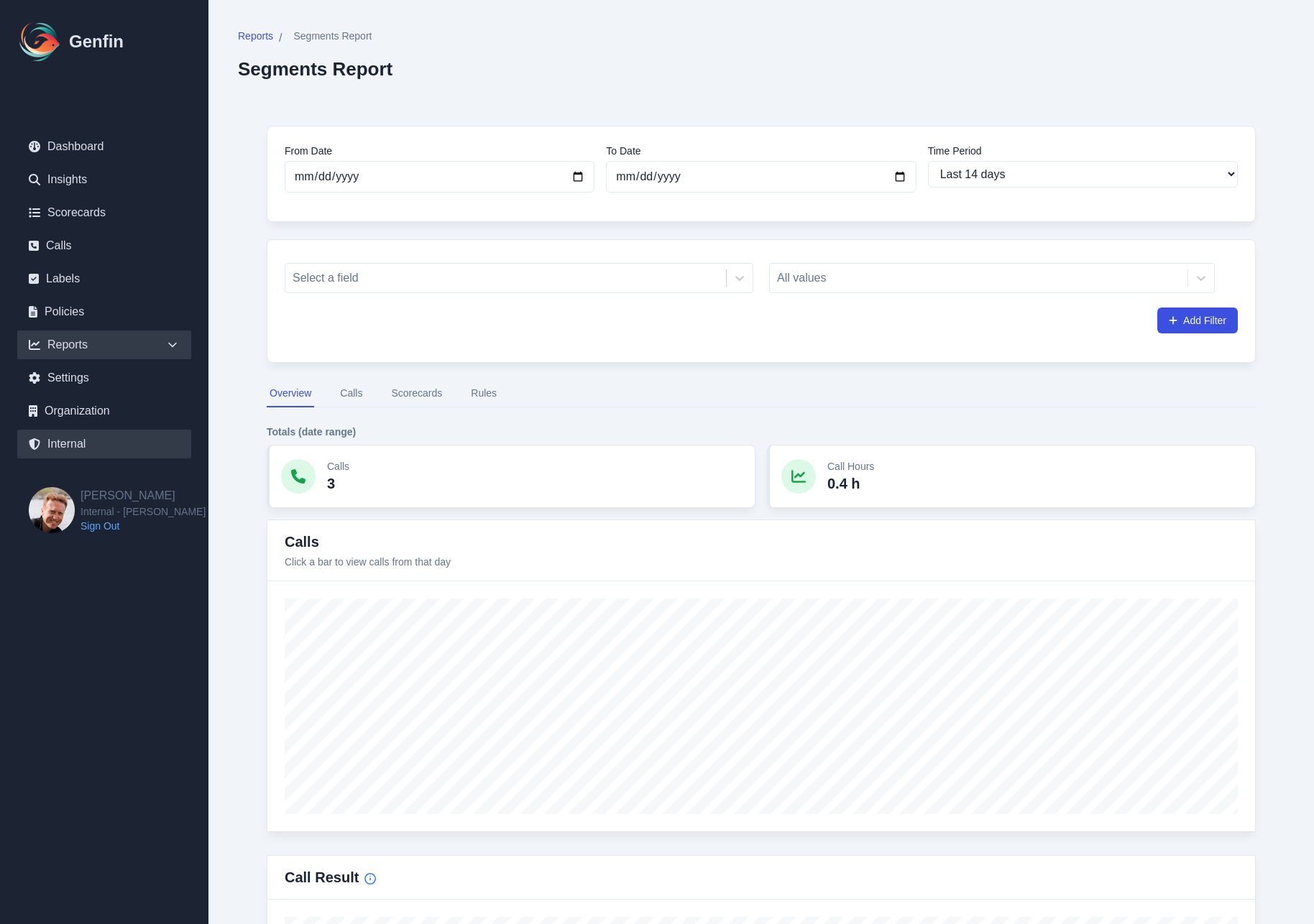
select select "7"
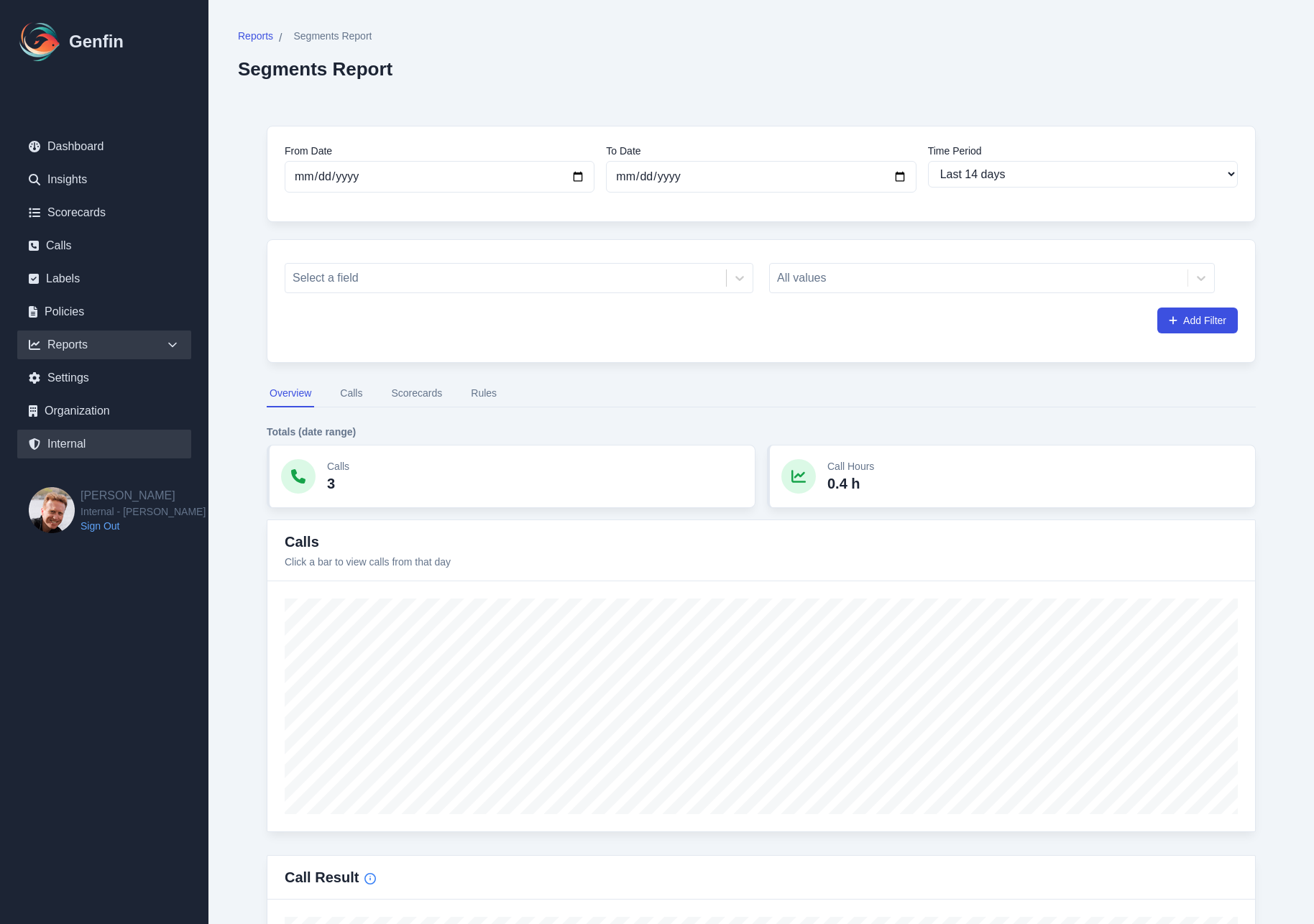
select select "7"
select select "paid"
select select "7"
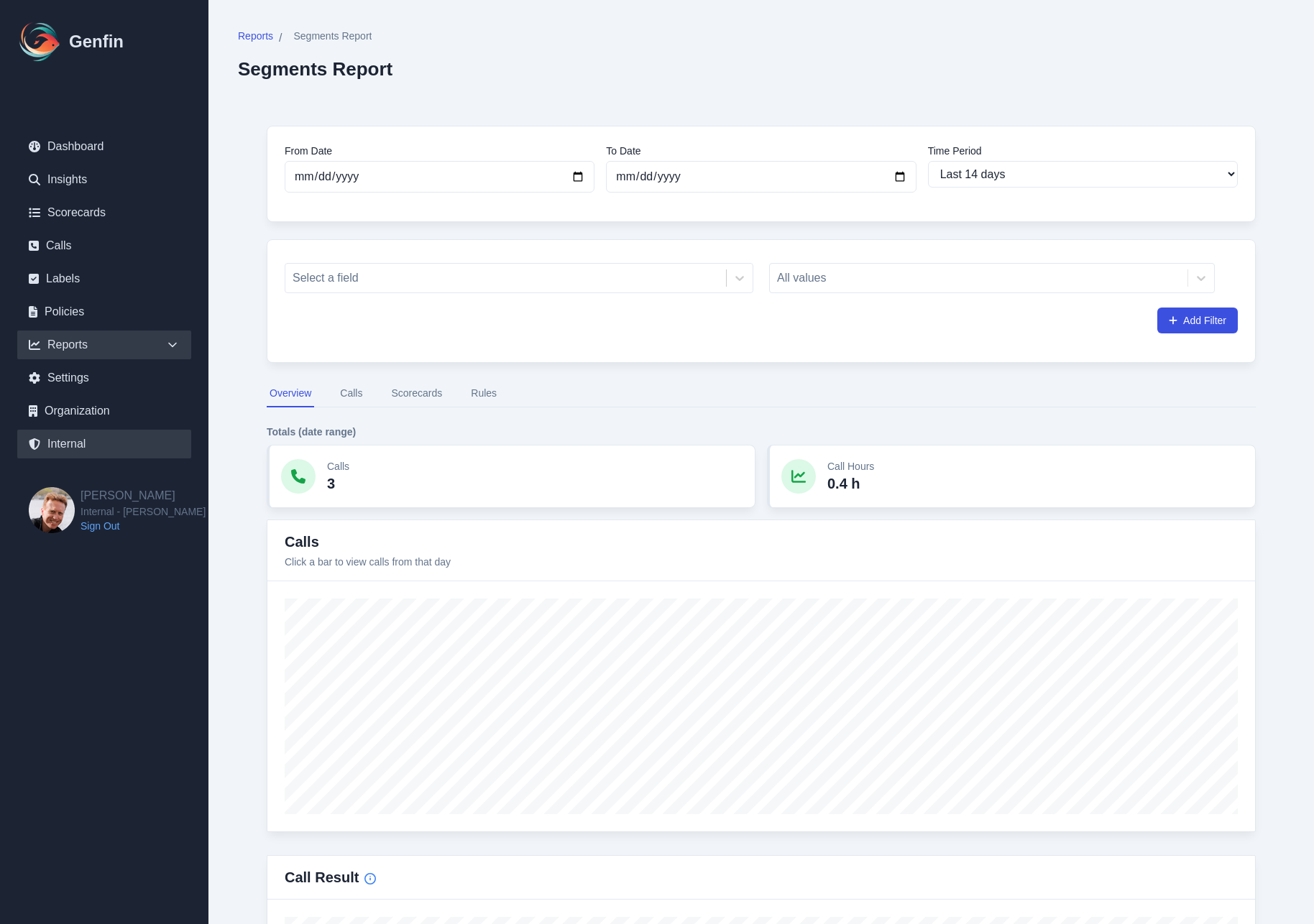
select select "7"
select select "paid"
select select "7"
select select "paid"
select select "7"
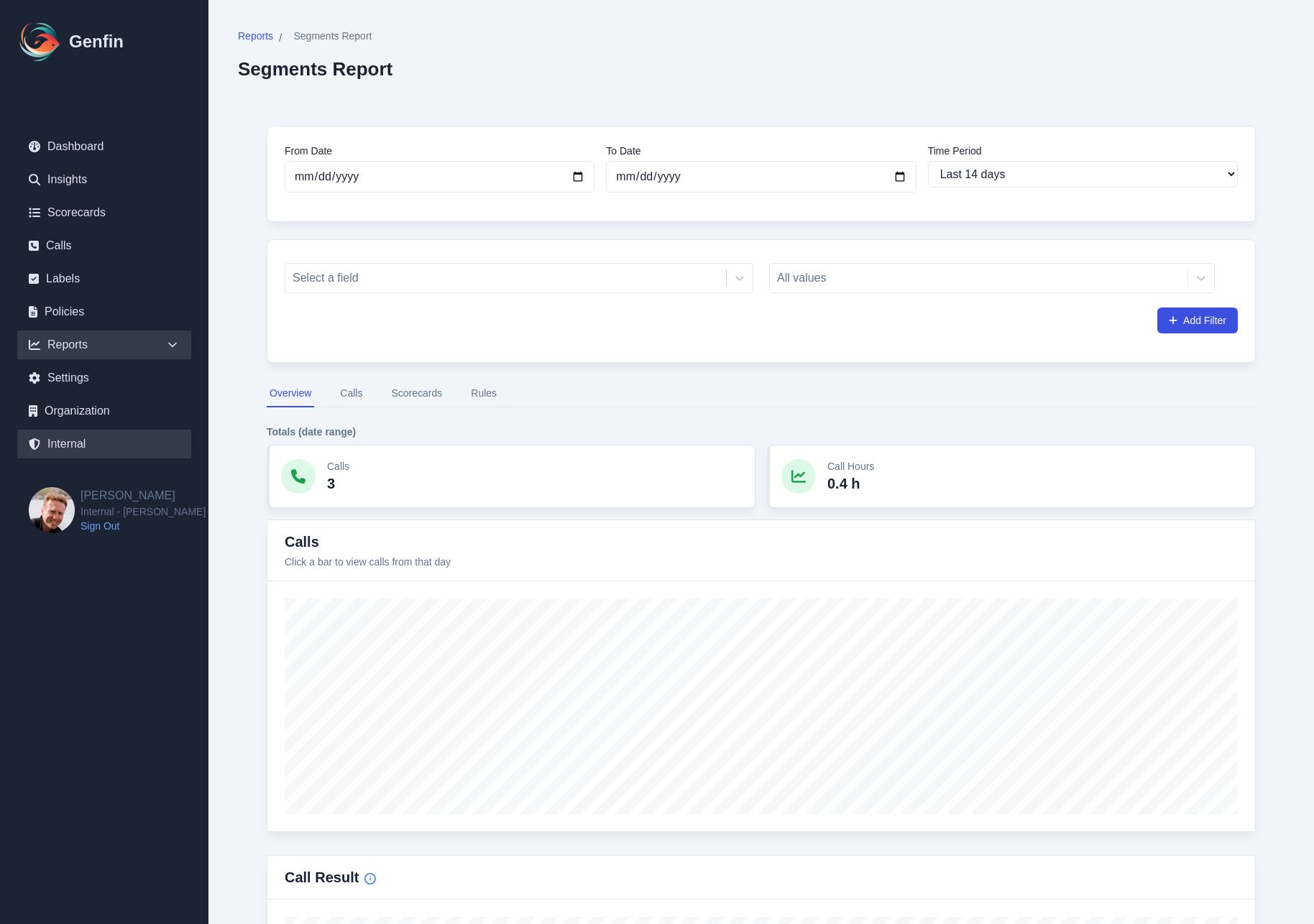
select select "7"
select select "paid"
select select "7"
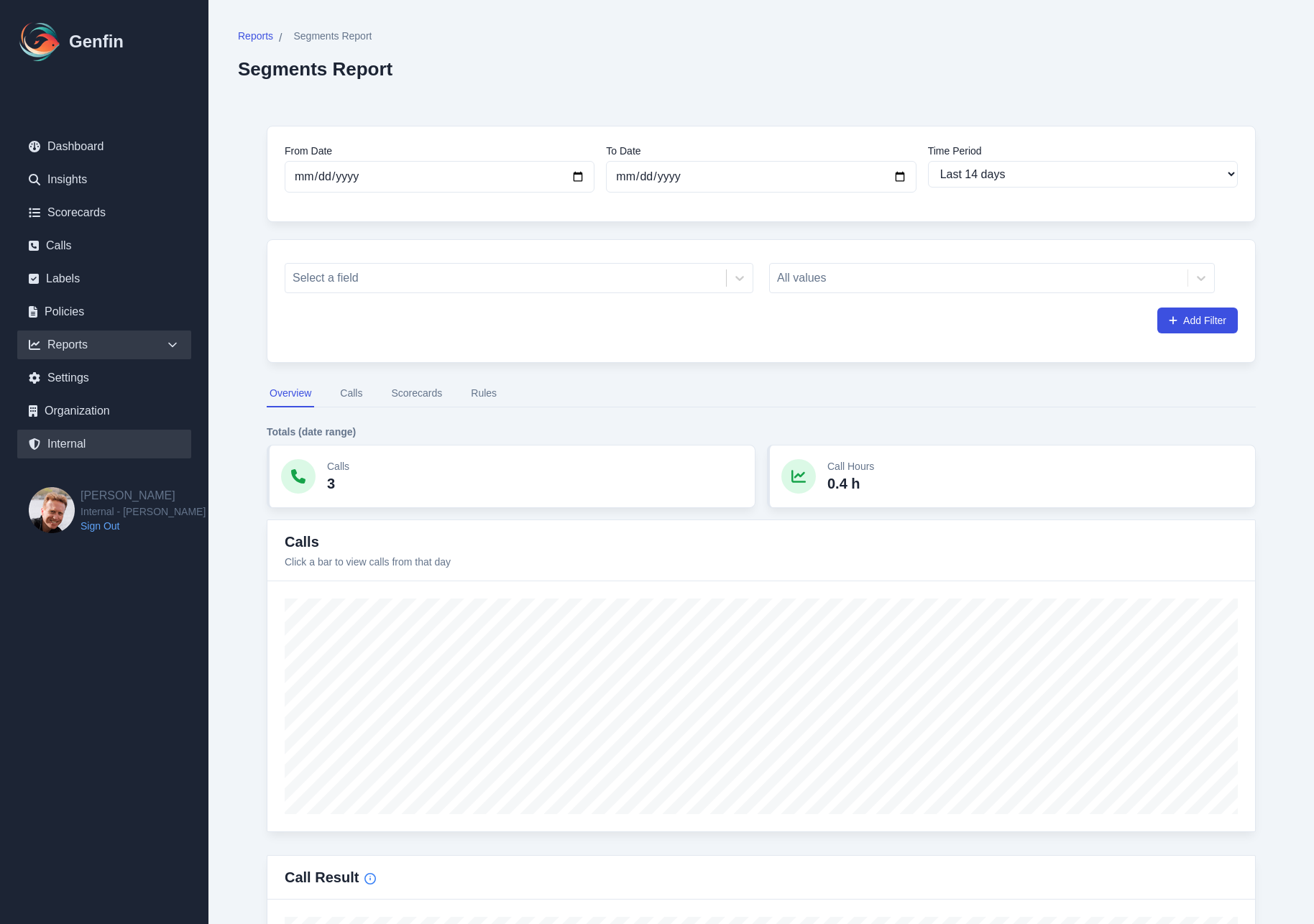
select select "7"
select select "paid"
select select "7"
select select "paid"
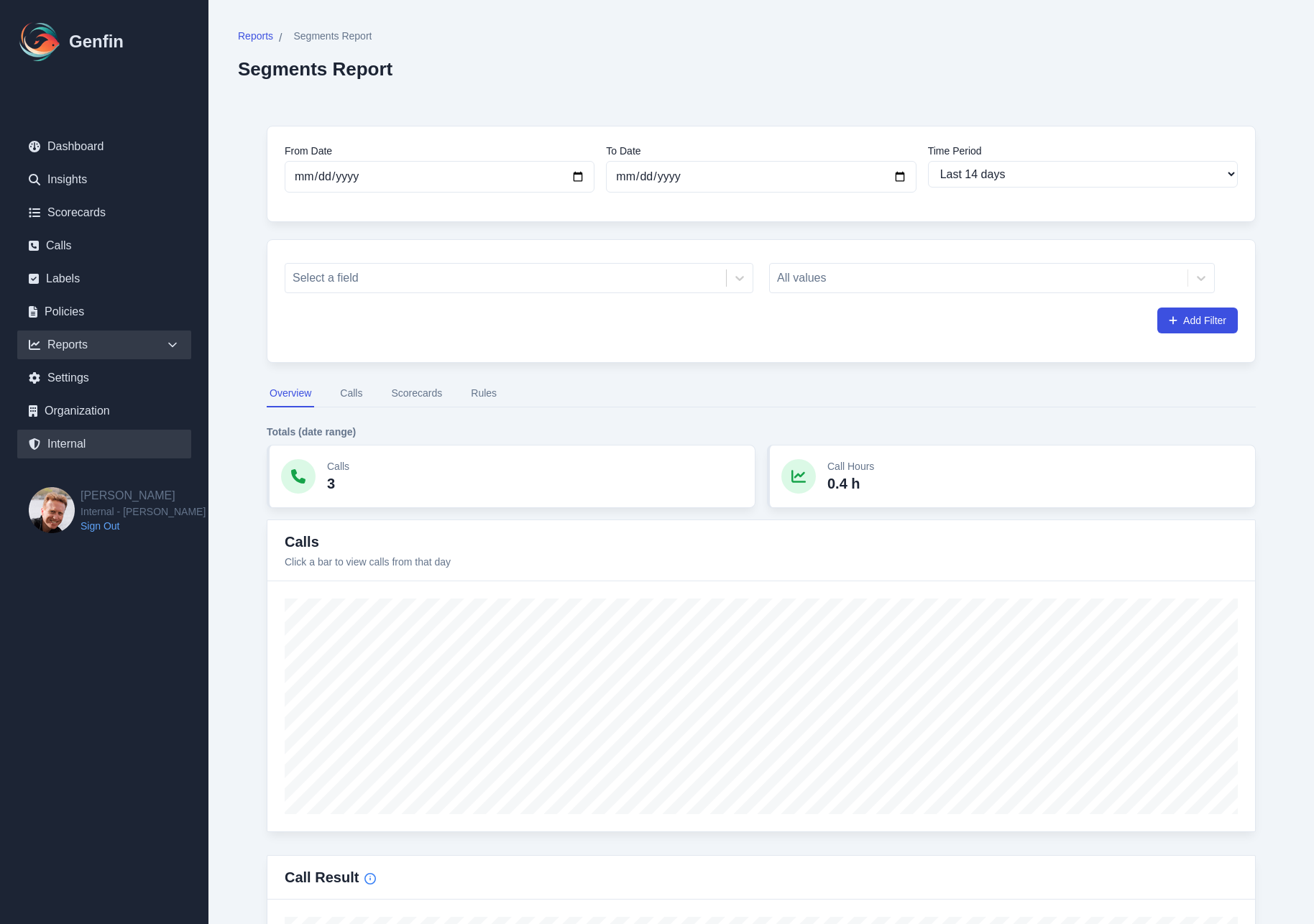
select select "7"
select select "paid"
select select "7"
select select "paid"
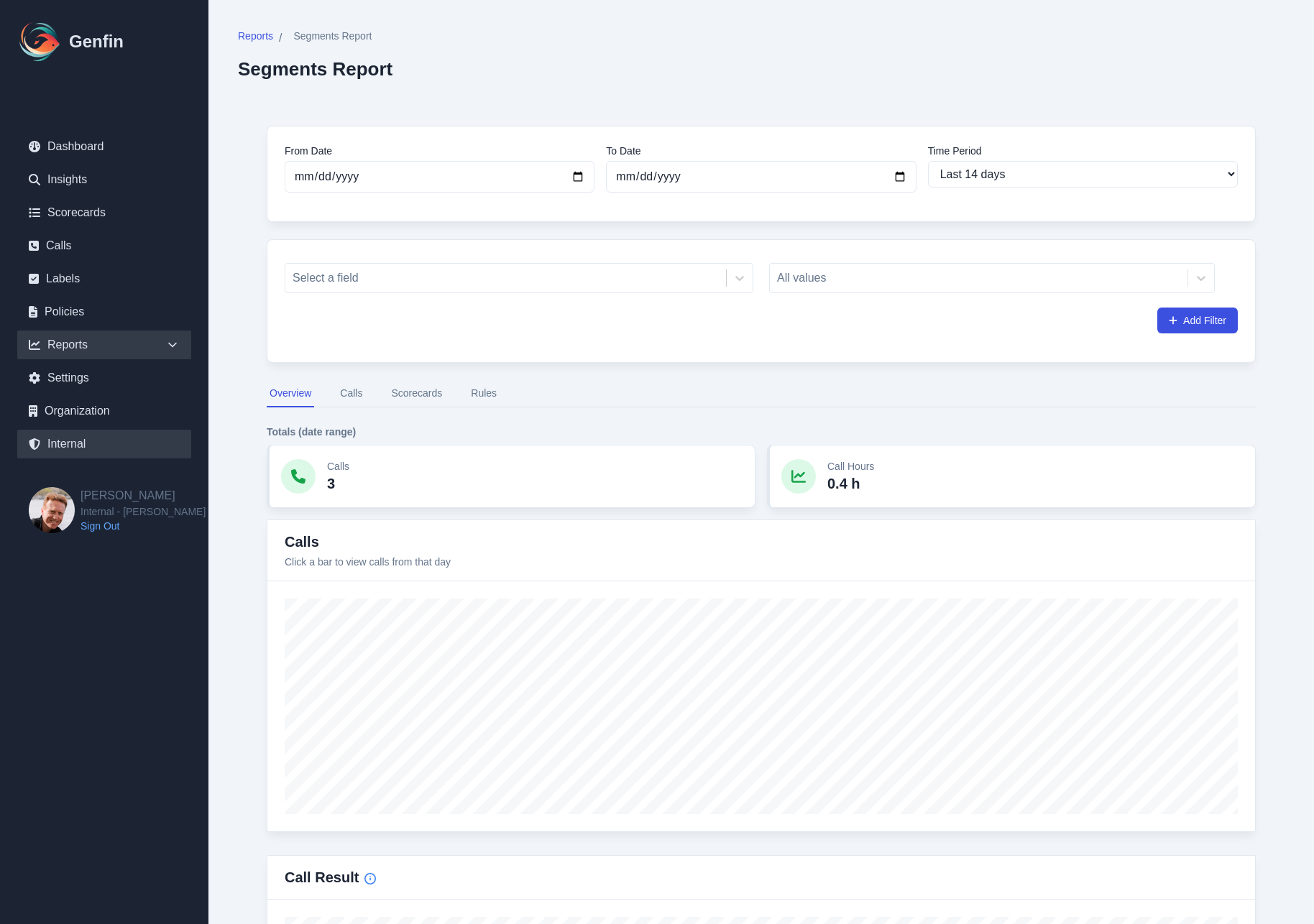
select select "7"
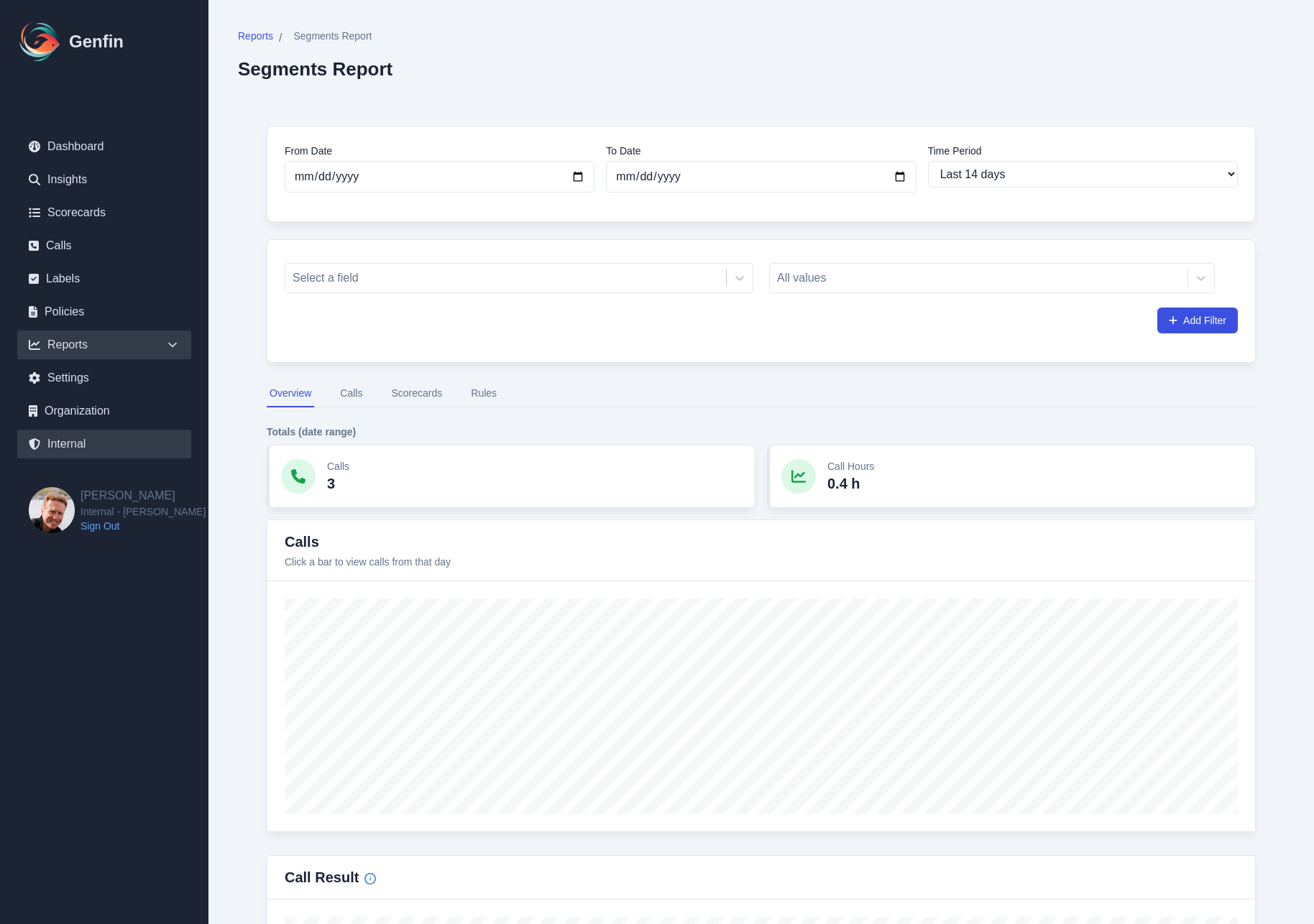
select select "7"
select select "paid"
select select "7"
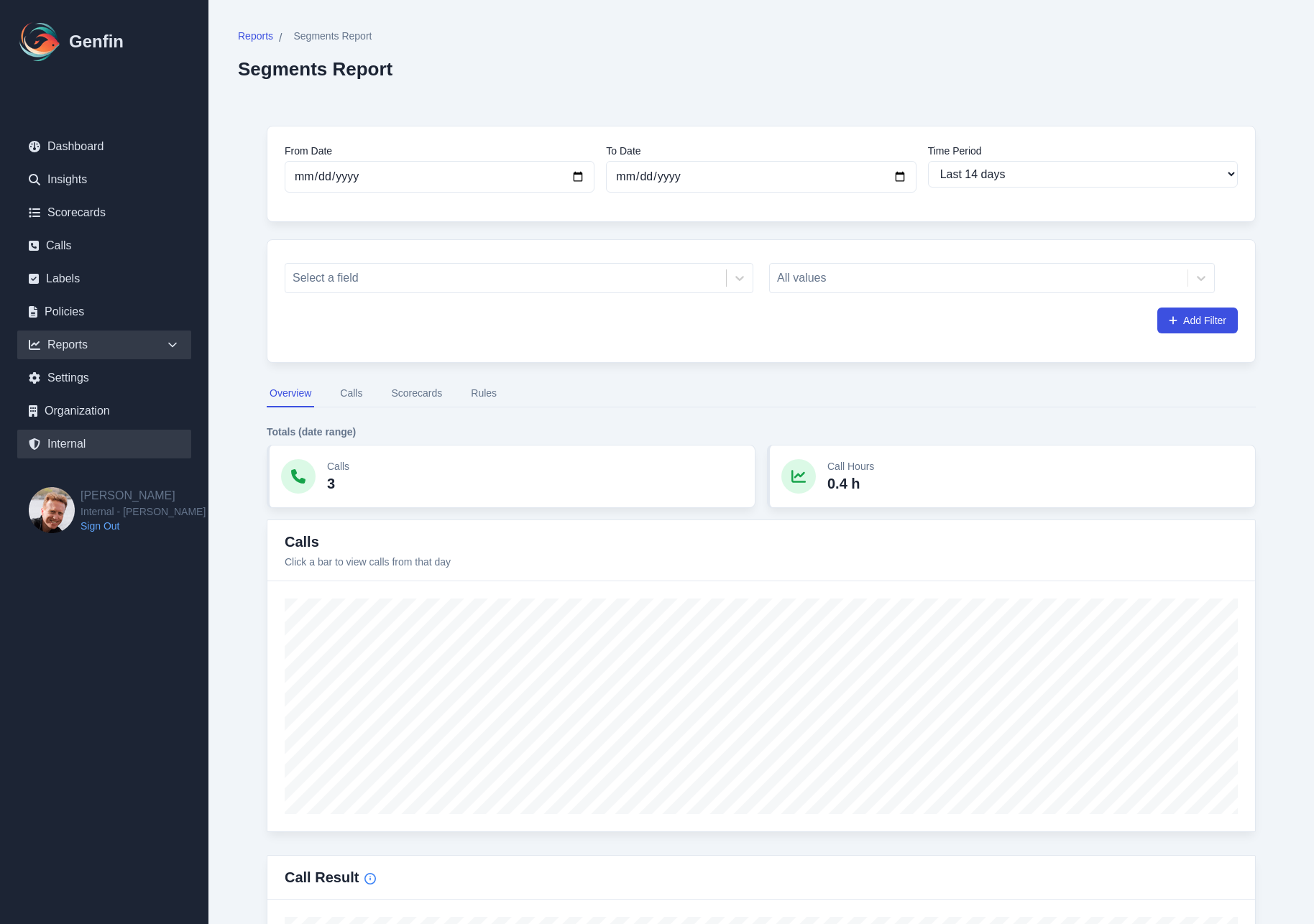
select select "7"
select select "paid"
select select "7"
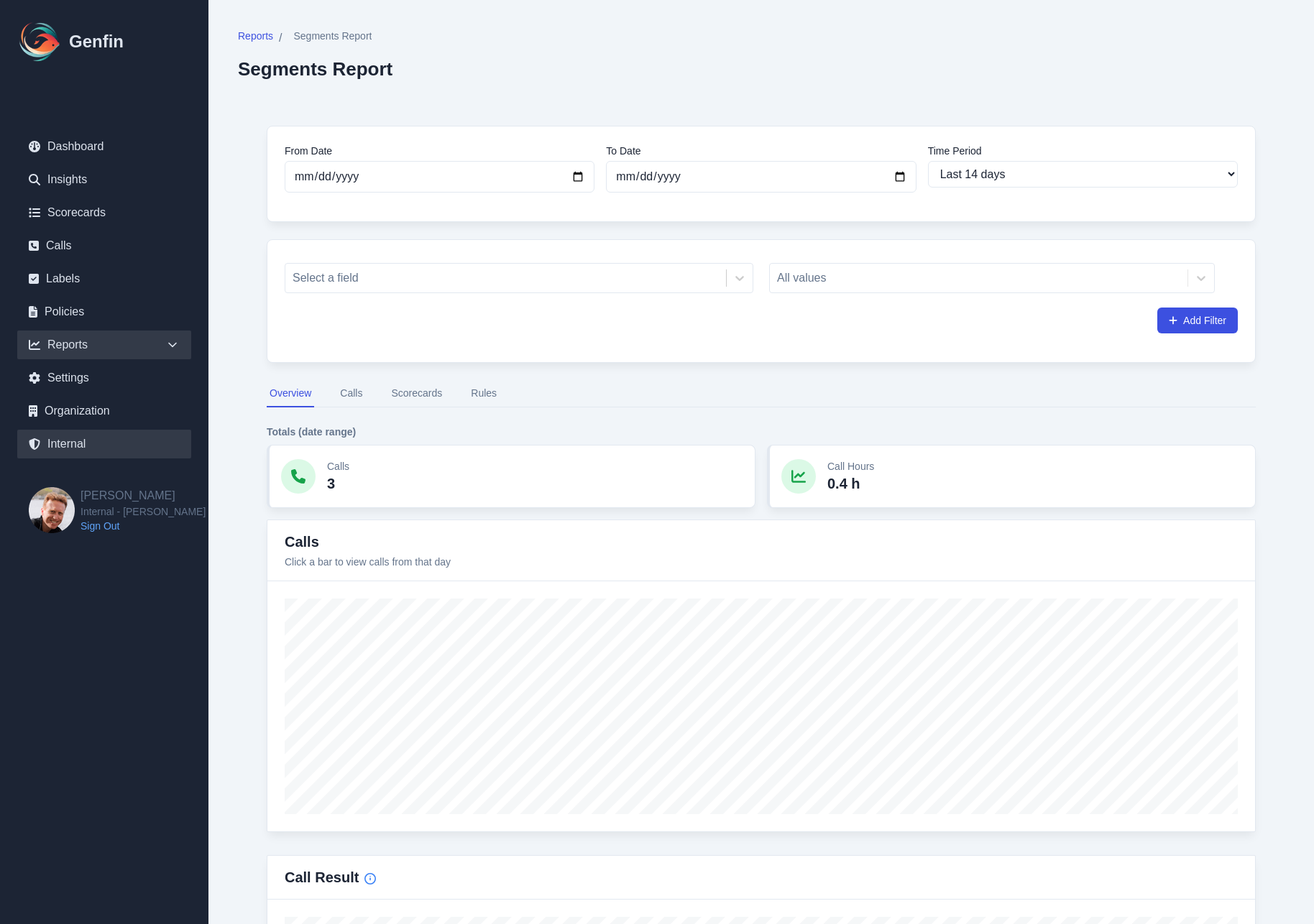
select select "7"
select select "paid"
select select "7"
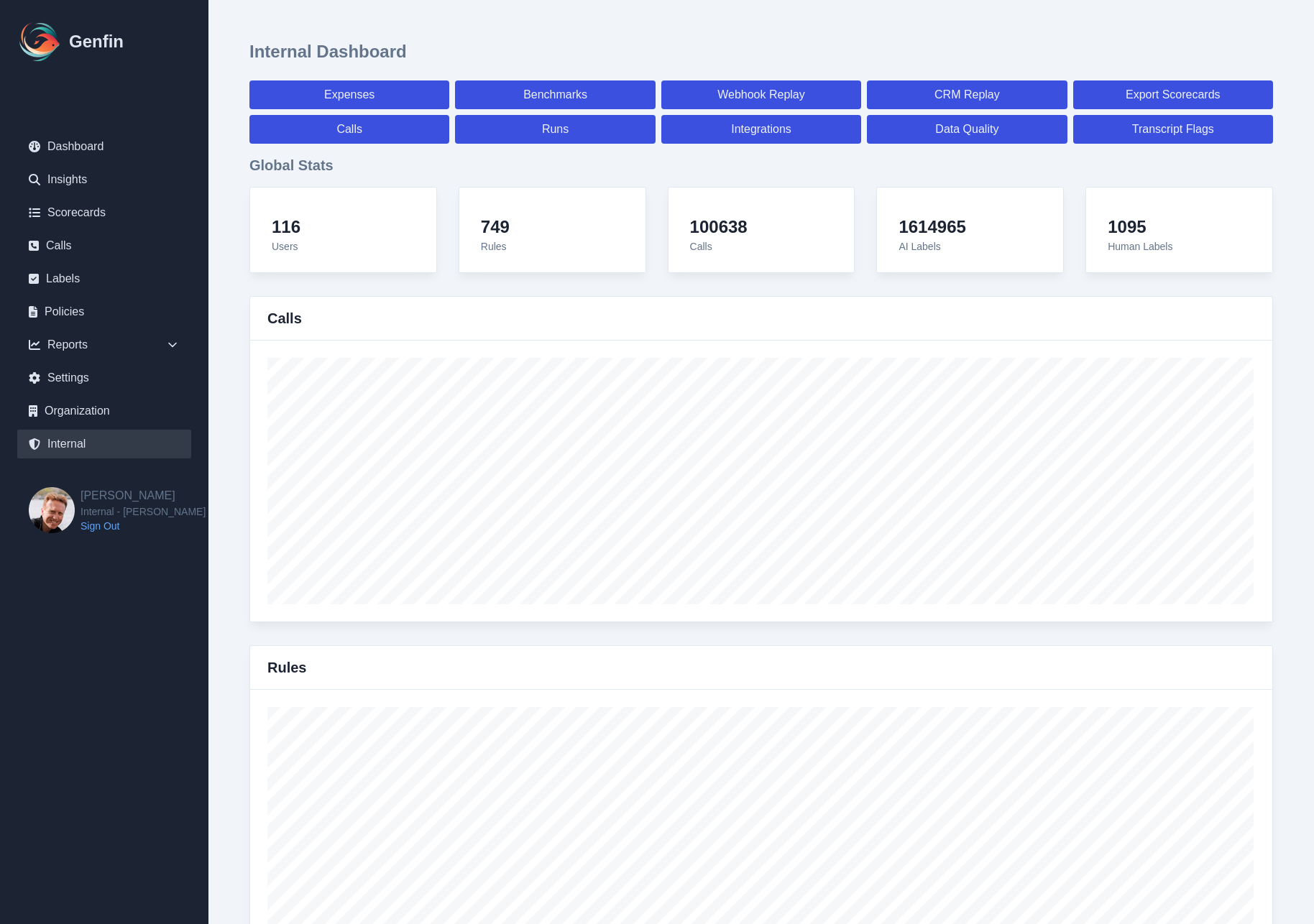
scroll to position [5055, 0]
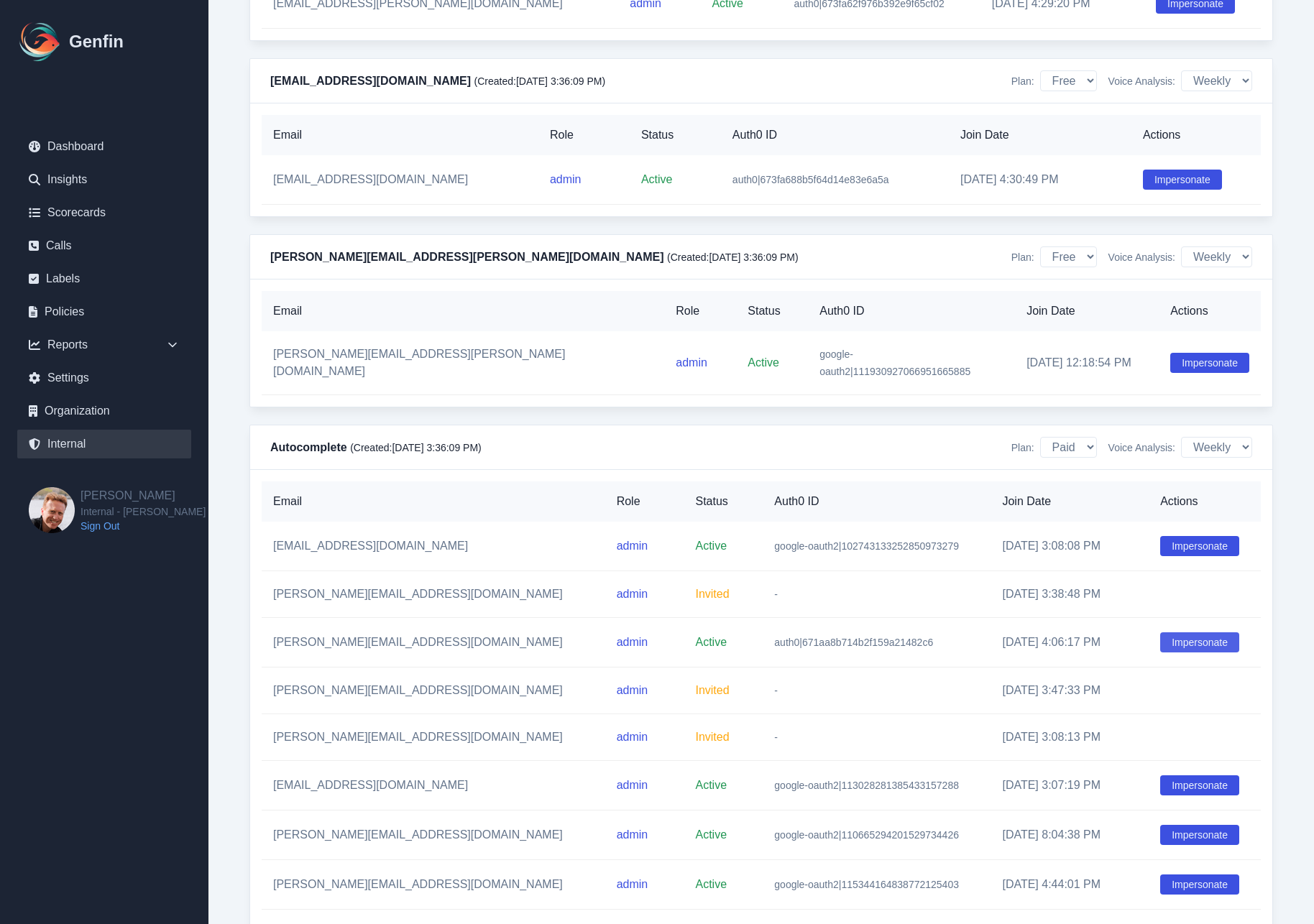
click at [1192, 653] on button "Impersonate" at bounding box center [1199, 642] width 79 height 20
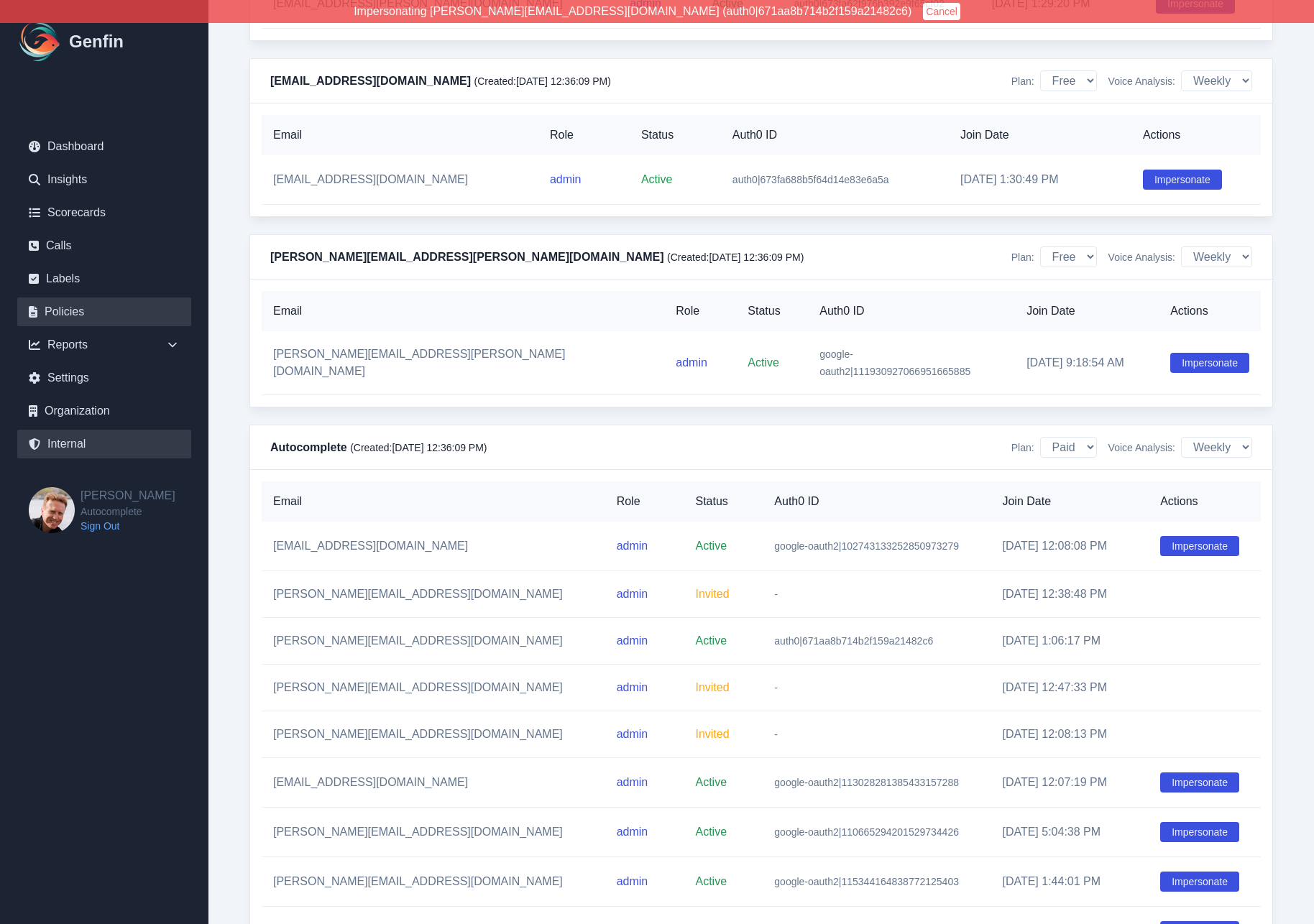
click at [77, 312] on link "Policies" at bounding box center [104, 312] width 174 height 29
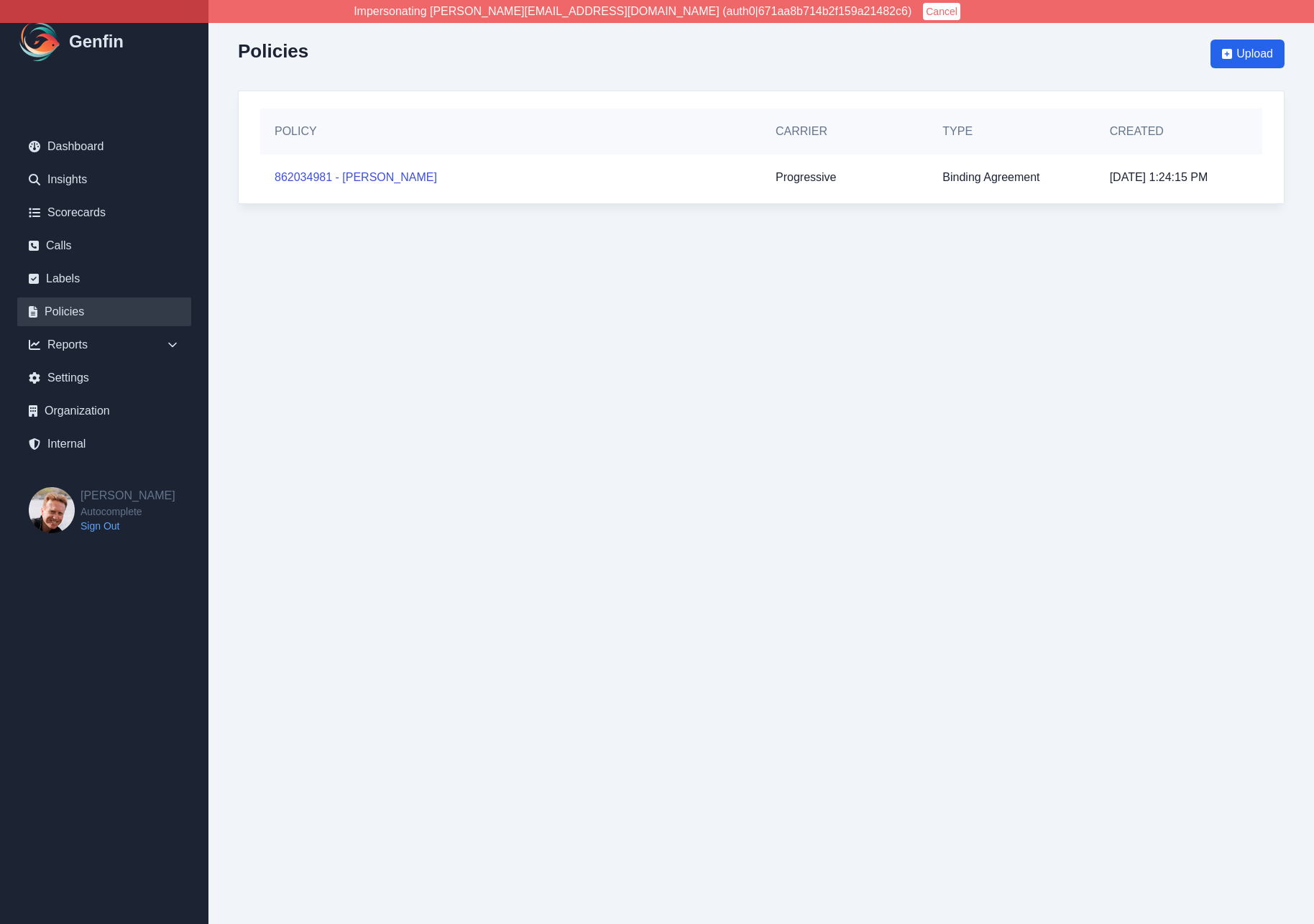
click at [923, 19] on button "Cancel" at bounding box center [942, 11] width 38 height 17
